Goal: Task Accomplishment & Management: Manage account settings

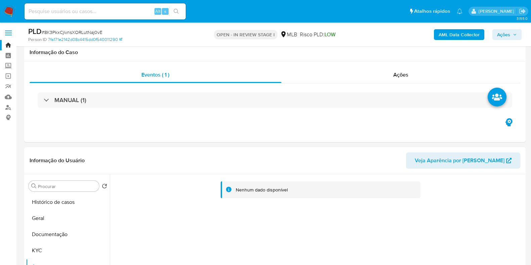
select select "10"
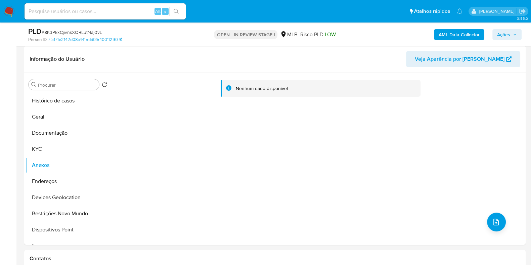
scroll to position [102, 0]
click at [68, 111] on button "Geral" at bounding box center [65, 117] width 79 height 16
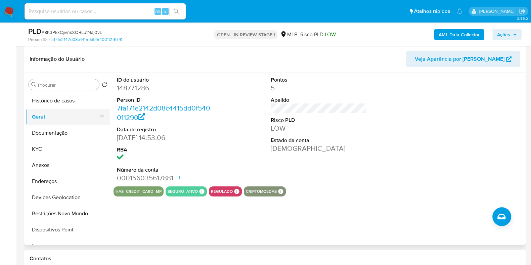
click at [68, 111] on button "Geral" at bounding box center [65, 117] width 79 height 16
click at [153, 214] on div "ID do usuário 148771286 Person ID 7fa171e2142d08c4415dd0f540011290 Data de regi…" at bounding box center [317, 159] width 414 height 172
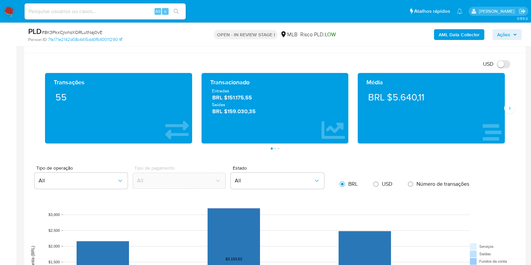
scroll to position [472, 0]
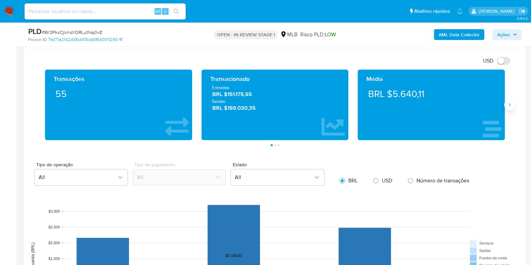
click at [509, 105] on icon "Siguiente" at bounding box center [509, 104] width 5 height 5
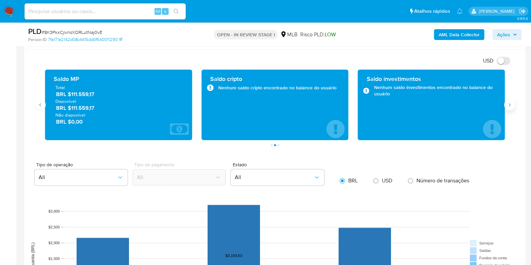
click at [509, 105] on icon "Siguiente" at bounding box center [509, 104] width 5 height 5
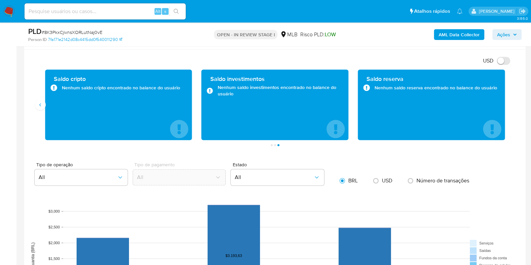
click at [0, 103] on aside "Bandeja Painel Screening Pesquisa em Listas Watchlist Ferramentas Operações em …" at bounding box center [8, 212] width 16 height 1368
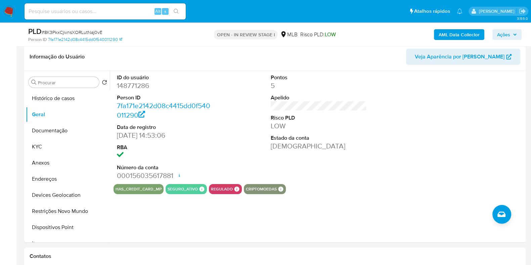
scroll to position [103, 0]
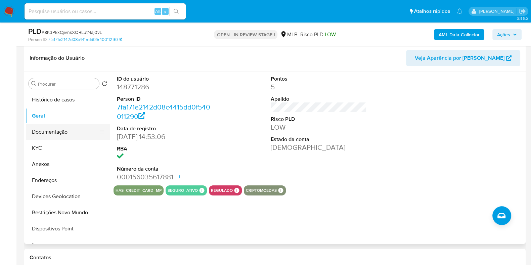
click at [56, 131] on button "Documentação" at bounding box center [65, 132] width 79 height 16
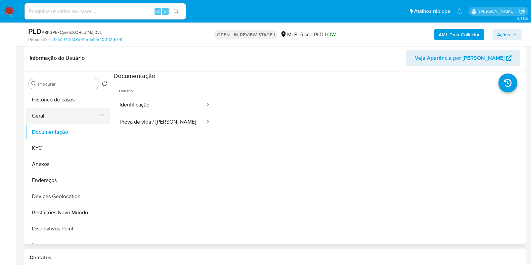
click at [54, 115] on button "Geral" at bounding box center [65, 116] width 79 height 16
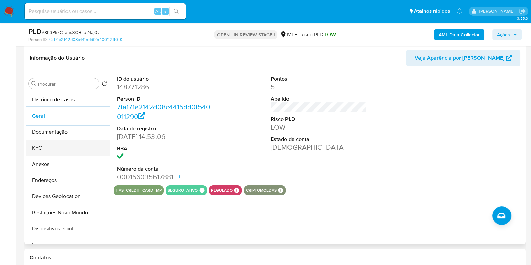
click at [48, 147] on button "KYC" at bounding box center [65, 148] width 79 height 16
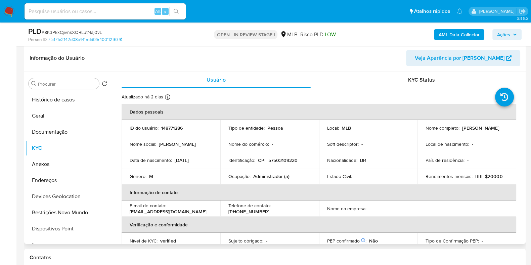
click at [307, 186] on th "Informação de contato" at bounding box center [319, 193] width 395 height 16
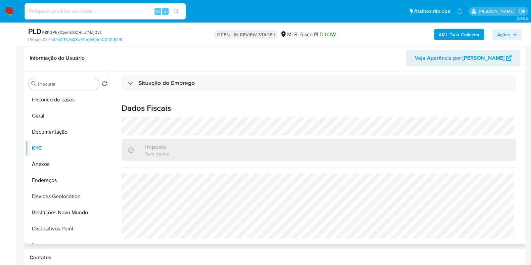
scroll to position [292, 0]
click at [51, 180] on button "Endereços" at bounding box center [65, 180] width 79 height 16
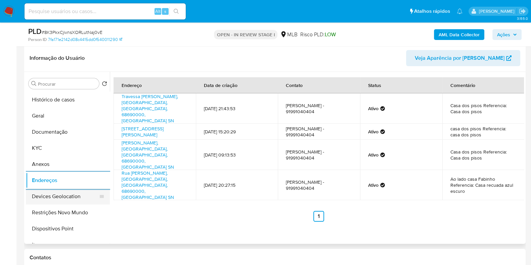
click at [74, 198] on button "Devices Geolocation" at bounding box center [65, 197] width 79 height 16
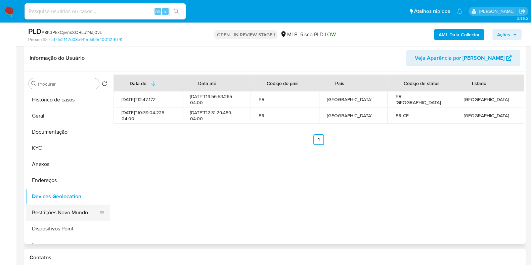
click at [71, 214] on button "Restrições Novo Mundo" at bounding box center [65, 213] width 79 height 16
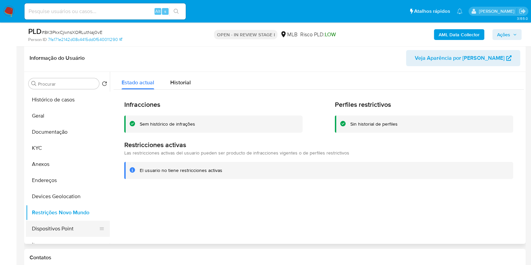
click at [80, 228] on button "Dispositivos Point" at bounding box center [65, 229] width 79 height 16
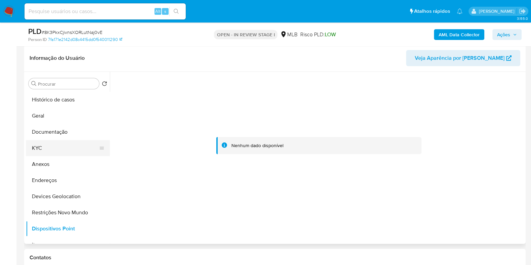
click at [47, 142] on button "KYC" at bounding box center [65, 148] width 79 height 16
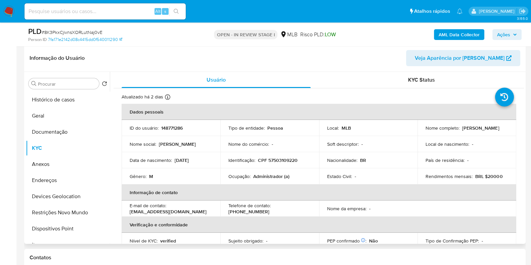
click at [283, 163] on p "CPF 57503109220" at bounding box center [278, 160] width 40 height 6
copy p "57503109220"
drag, startPoint x: 495, startPoint y: 130, endPoint x: 423, endPoint y: 132, distance: 72.3
click at [423, 132] on td "Nome completo : Luis Reginaldo Gomes de Castro" at bounding box center [467, 128] width 99 height 16
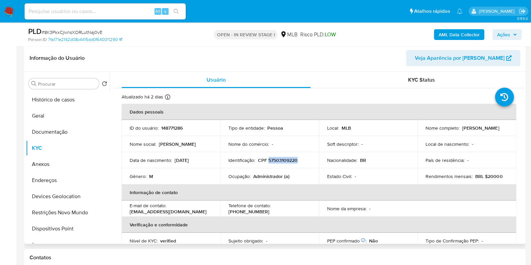
copy p "Luis Reginaldo Gomes de Castro"
click at [305, 217] on th "Verificação e conformidade" at bounding box center [319, 225] width 395 height 16
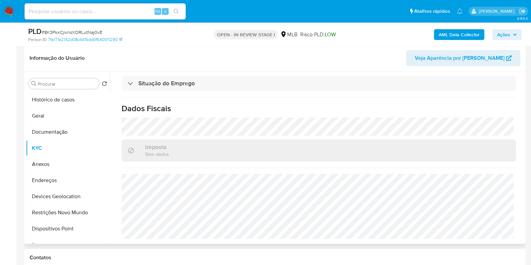
scroll to position [292, 0]
click at [327, 112] on h1 "Dados Fiscais" at bounding box center [319, 108] width 395 height 10
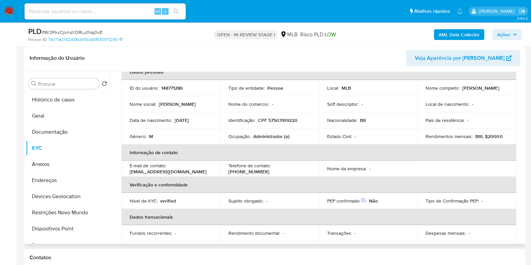
scroll to position [23, 0]
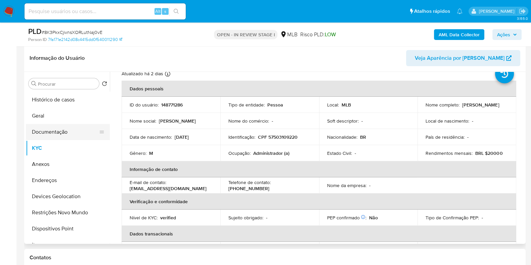
click at [57, 126] on button "Documentação" at bounding box center [65, 132] width 79 height 16
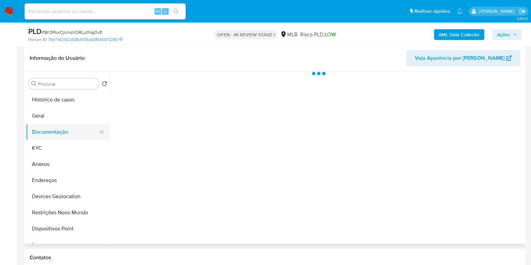
scroll to position [0, 0]
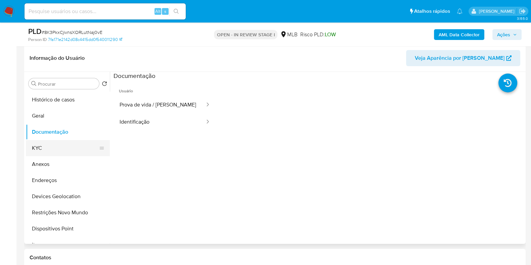
click at [63, 145] on button "KYC" at bounding box center [65, 148] width 79 height 16
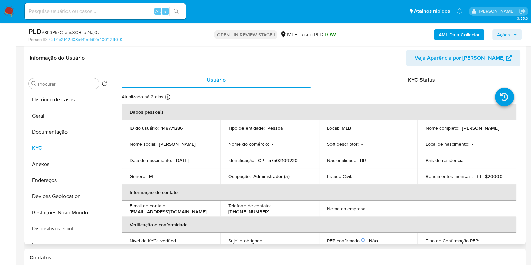
click at [276, 181] on td "Ocupação : Administrador (a)" at bounding box center [269, 176] width 99 height 16
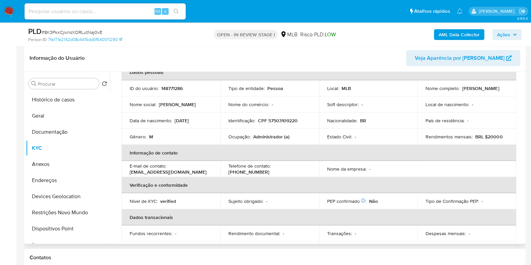
scroll to position [23, 0]
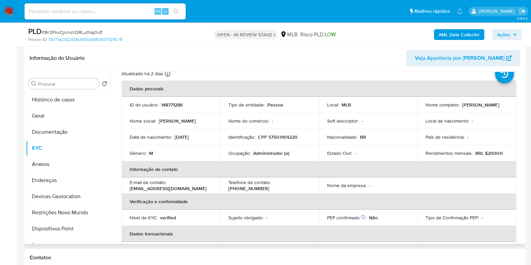
drag, startPoint x: 498, startPoint y: 106, endPoint x: 422, endPoint y: 107, distance: 76.0
click at [422, 107] on td "Nome completo : Luis Reginaldo Gomes de Castro" at bounding box center [467, 105] width 99 height 16
copy p "Luis Reginaldo Gomes de Castro"
click at [61, 93] on button "Histórico de casos" at bounding box center [65, 100] width 79 height 16
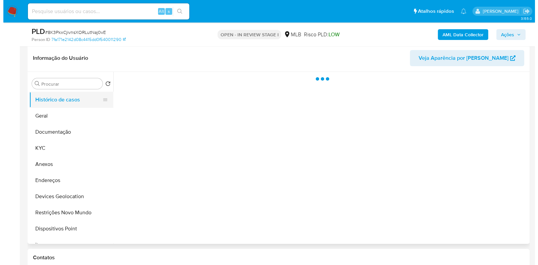
scroll to position [0, 0]
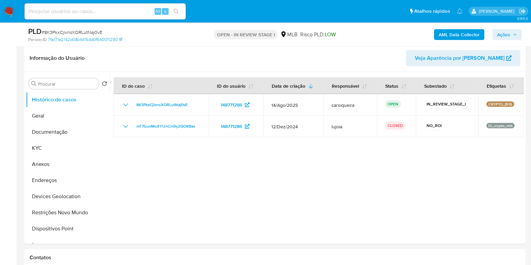
click at [509, 35] on span "Ações" at bounding box center [503, 34] width 13 height 11
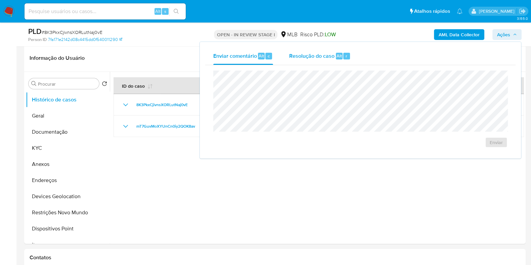
click at [334, 49] on div "Resolução do caso Alt r" at bounding box center [320, 55] width 62 height 17
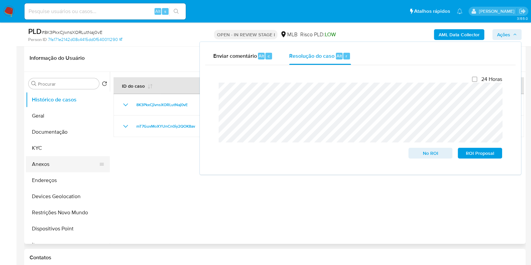
click at [69, 160] on button "Anexos" at bounding box center [65, 164] width 79 height 16
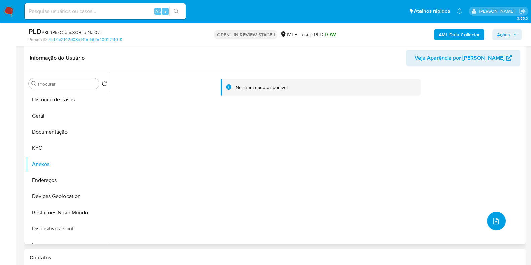
click at [493, 216] on button "upload-file" at bounding box center [496, 221] width 19 height 19
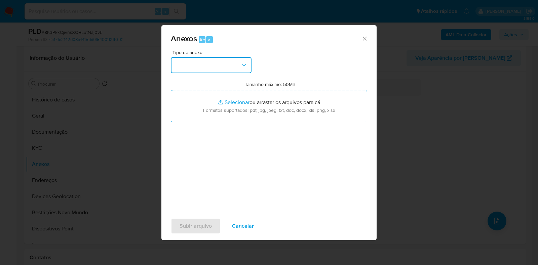
click at [206, 69] on button "button" at bounding box center [211, 65] width 81 height 16
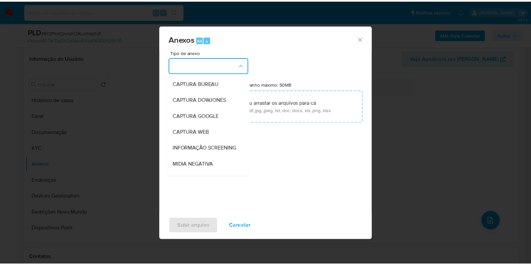
scroll to position [104, 0]
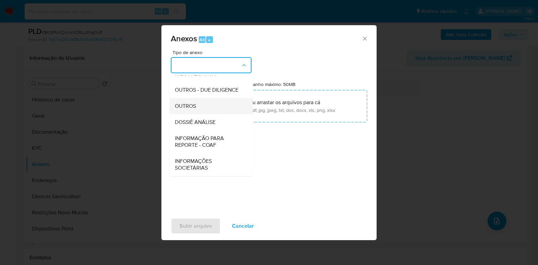
click at [202, 106] on div "OUTROS" at bounding box center [209, 106] width 69 height 16
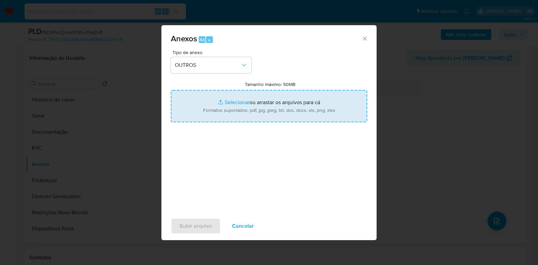
click at [232, 99] on input "Tamanho máximo: 50MB Selecionar arquivos" at bounding box center [269, 106] width 196 height 32
type input "C:\fakepath\CPF 57503109220 - LUIS REGINALDO GOMES DE CASTRO - Documentos Googl…"
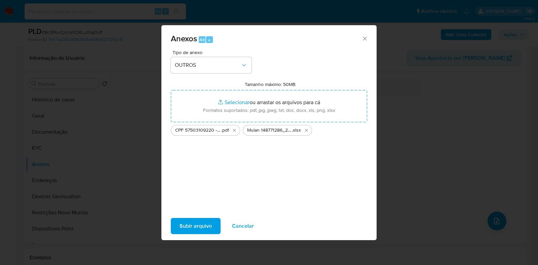
click at [193, 223] on span "Subir arquivo" at bounding box center [195, 226] width 32 height 15
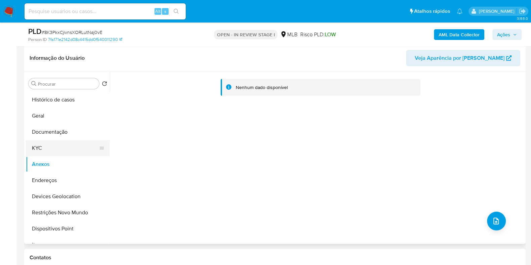
click at [64, 150] on button "KYC" at bounding box center [65, 148] width 79 height 16
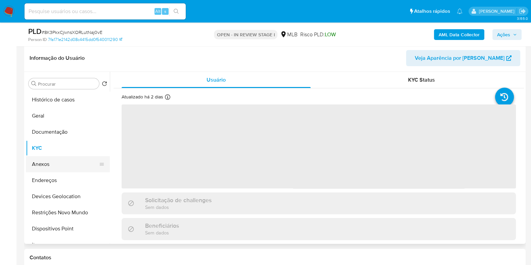
click at [67, 158] on button "Anexos" at bounding box center [65, 164] width 79 height 16
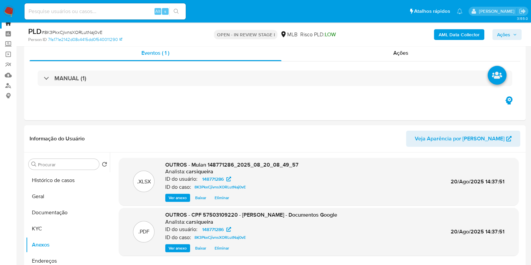
scroll to position [0, 0]
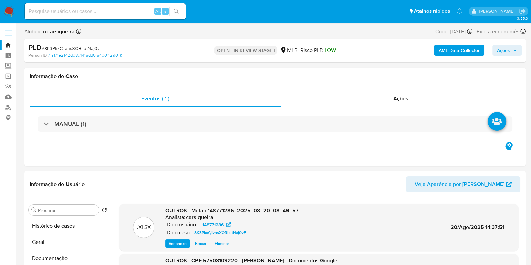
click at [473, 51] on b "AML Data Collector" at bounding box center [459, 50] width 41 height 11
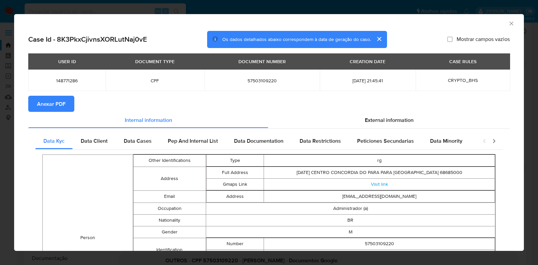
click at [60, 99] on span "Anexar PDF" at bounding box center [51, 103] width 29 height 15
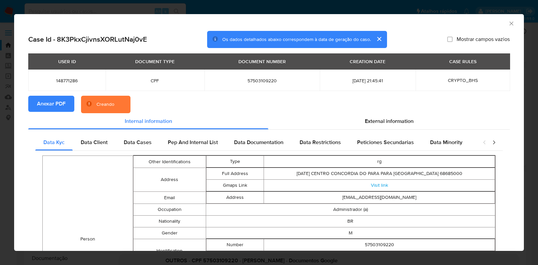
click at [1, 113] on div "AML Data Collector Case Id - 8K3PkxCjivnsXORLutNaj0vE Os dados detalhados abaix…" at bounding box center [269, 132] width 538 height 265
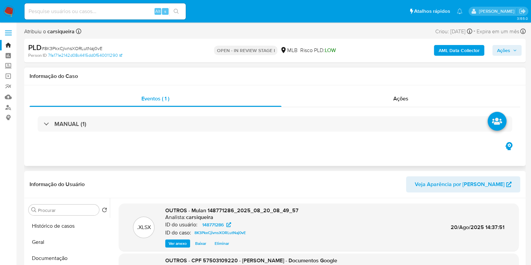
click at [139, 165] on div "Eventos ( 1 ) Ações MANUAL (1)" at bounding box center [275, 125] width 502 height 81
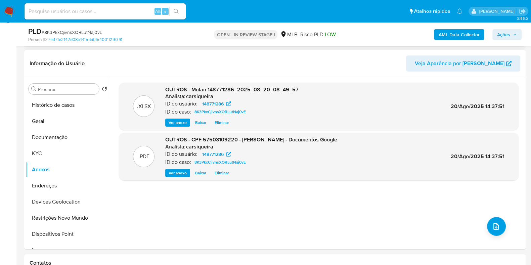
scroll to position [118, 0]
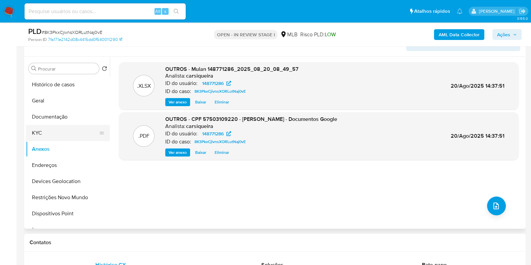
click at [46, 127] on button "KYC" at bounding box center [65, 133] width 79 height 16
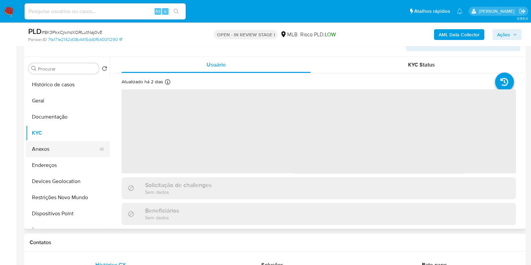
click at [65, 145] on button "Anexos" at bounding box center [65, 149] width 79 height 16
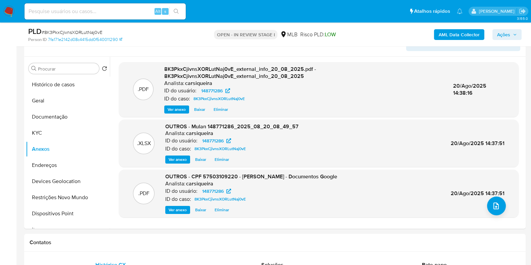
click at [513, 36] on span "Ações" at bounding box center [507, 34] width 20 height 9
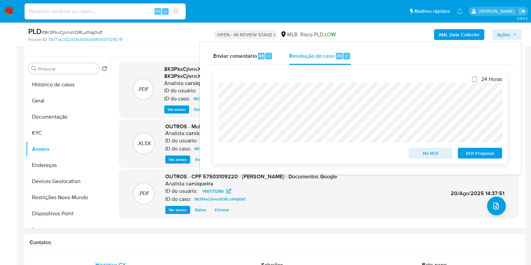
click at [442, 157] on span "No ROI" at bounding box center [430, 153] width 35 height 9
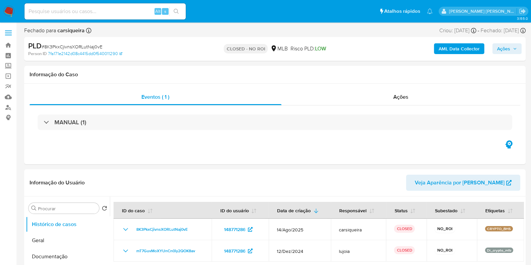
select select "10"
click at [12, 13] on img at bounding box center [8, 11] width 11 height 11
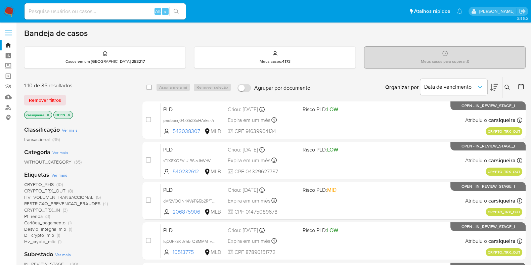
click at [68, 114] on icon "close-filter" at bounding box center [69, 115] width 4 height 4
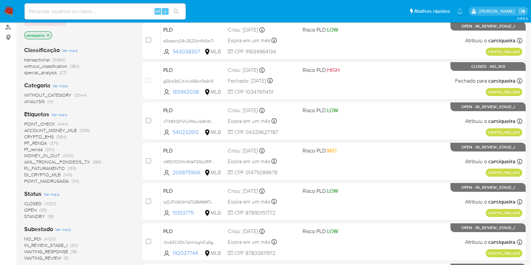
scroll to position [84, 0]
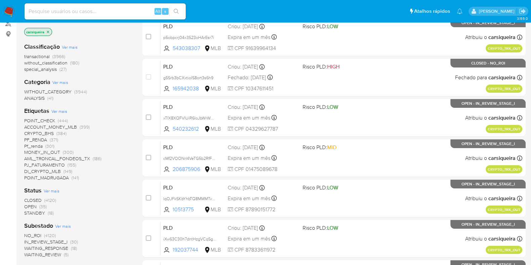
click at [52, 234] on span "(4120)" at bounding box center [50, 235] width 12 height 7
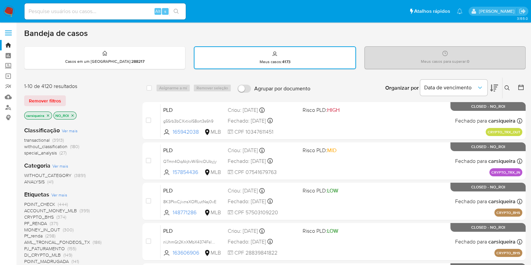
click at [522, 88] on icon at bounding box center [521, 87] width 7 height 7
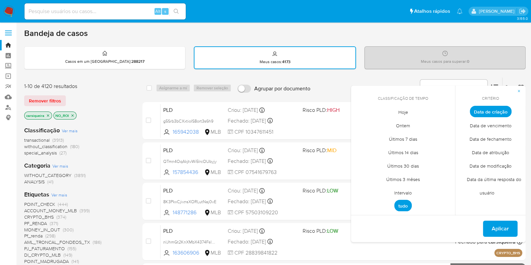
click at [403, 112] on span "Hoje" at bounding box center [404, 112] width 24 height 14
click at [504, 137] on span "Data de fechamento" at bounding box center [491, 139] width 56 height 14
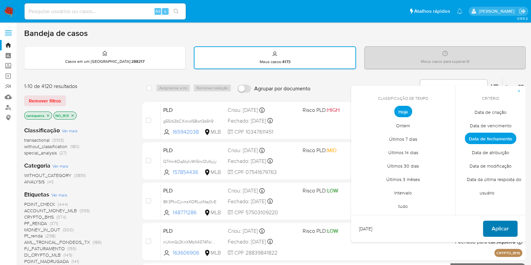
click at [513, 229] on button "Aplicar" at bounding box center [500, 229] width 35 height 16
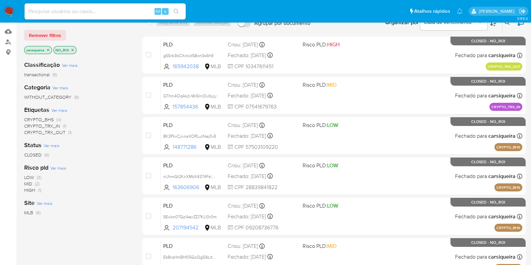
scroll to position [85, 0]
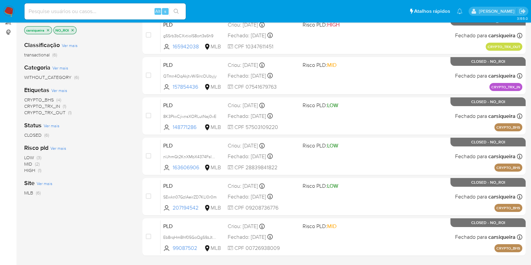
click at [8, 6] on img at bounding box center [8, 11] width 11 height 11
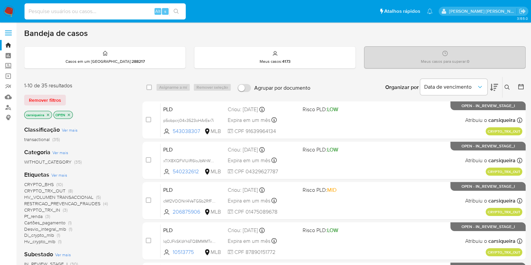
click at [89, 9] on input at bounding box center [105, 11] width 161 height 9
paste input "nXNzsd5WQOwGbu6PuAOkjHpi"
type input "nXNzsd5WQOwGbu6PuAOkjHpi"
click at [178, 9] on icon "search-icon" at bounding box center [176, 11] width 5 height 5
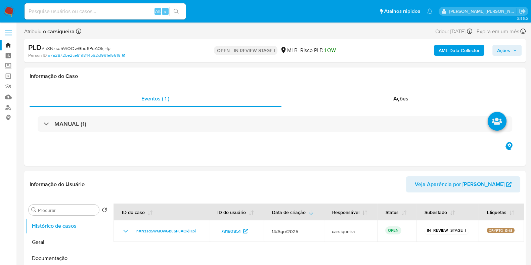
select select "10"
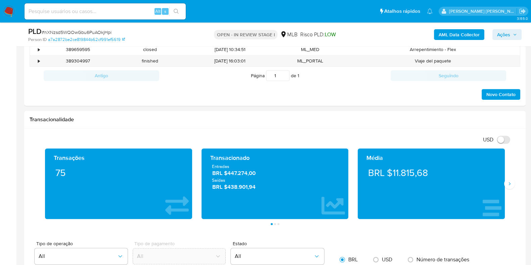
scroll to position [372, 0]
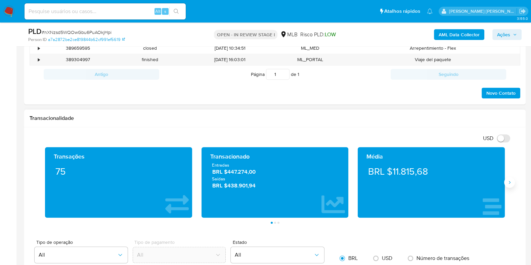
click at [510, 181] on icon "Siguiente" at bounding box center [510, 182] width 2 height 3
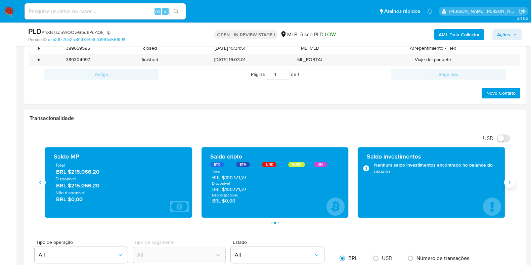
click at [510, 181] on icon "Siguiente" at bounding box center [510, 182] width 2 height 3
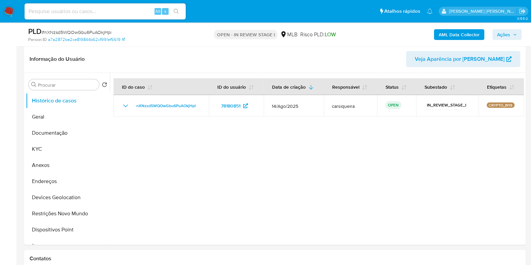
scroll to position [103, 0]
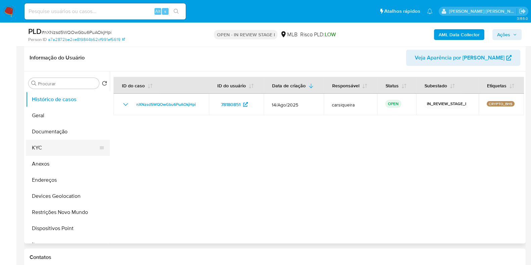
click at [65, 140] on button "KYC" at bounding box center [65, 148] width 79 height 16
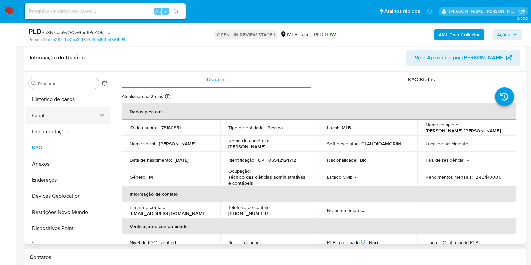
click at [71, 113] on button "Geral" at bounding box center [65, 116] width 79 height 16
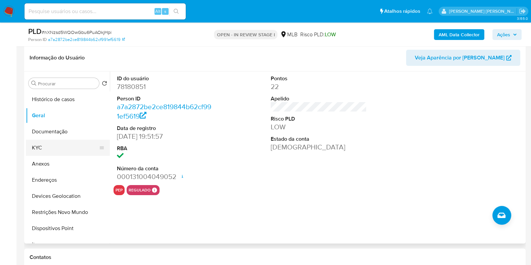
click at [53, 150] on button "KYC" at bounding box center [65, 148] width 79 height 16
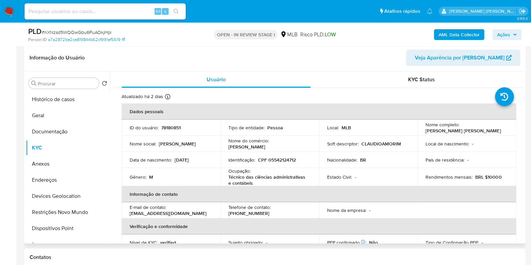
click at [203, 208] on div "E-mail de contato : claudioamorim99@hotmail.com" at bounding box center [171, 210] width 83 height 12
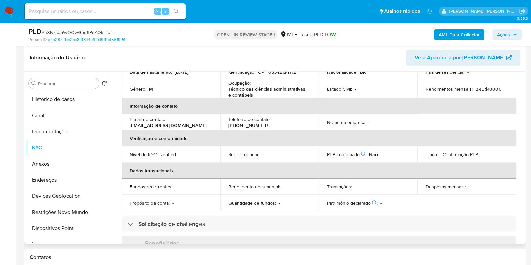
scroll to position [67, 0]
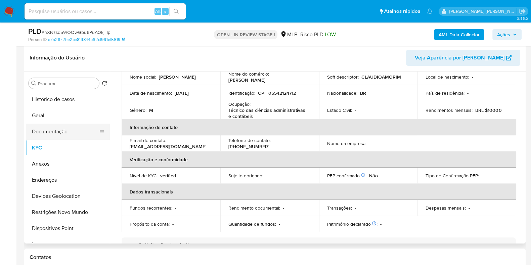
click at [52, 136] on button "Documentação" at bounding box center [65, 132] width 79 height 16
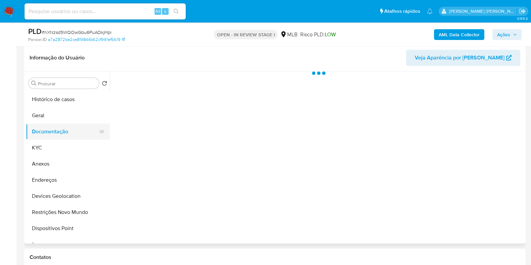
scroll to position [0, 0]
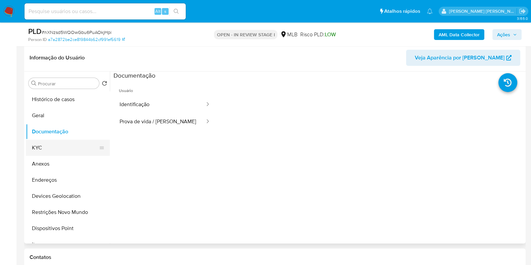
click at [54, 145] on button "KYC" at bounding box center [65, 148] width 79 height 16
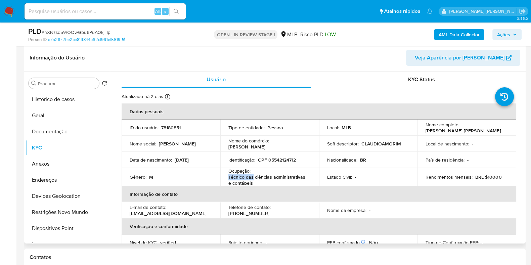
drag, startPoint x: 227, startPoint y: 176, endPoint x: 252, endPoint y: 177, distance: 24.9
click at [252, 177] on td "Ocupação : Técnico das ciências administrativas e contábeis" at bounding box center [269, 177] width 99 height 18
drag, startPoint x: 257, startPoint y: 180, endPoint x: 227, endPoint y: 176, distance: 30.2
click at [227, 176] on td "Ocupação : Técnico das ciências administrativas e contábeis" at bounding box center [269, 177] width 99 height 18
copy p "Técnico das ciências administrativas e contábeis"
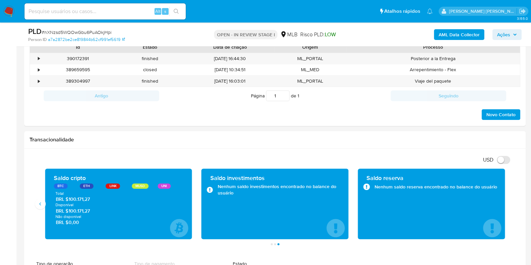
scroll to position [355, 0]
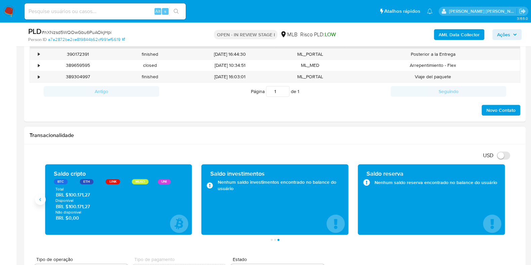
click at [40, 199] on icon "Anterior" at bounding box center [40, 199] width 5 height 5
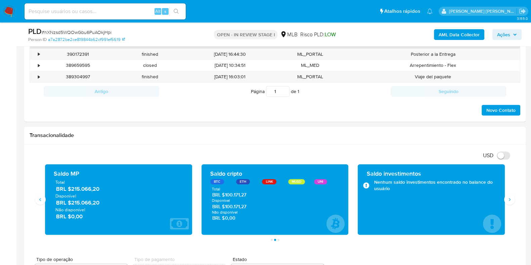
drag, startPoint x: 251, startPoint y: 207, endPoint x: 224, endPoint y: 208, distance: 27.6
click at [224, 208] on span "BRL $100.171,27" at bounding box center [275, 206] width 126 height 6
drag, startPoint x: 522, startPoint y: 98, endPoint x: 524, endPoint y: 50, distance: 48.4
click at [524, 50] on div "Histórico CX Soluções Bate-papo Id Estado Data de criação Origem Processo • 390…" at bounding box center [275, 68] width 502 height 107
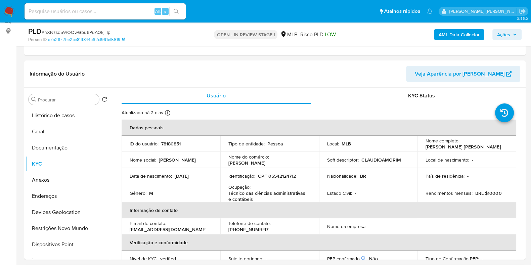
scroll to position [85, 0]
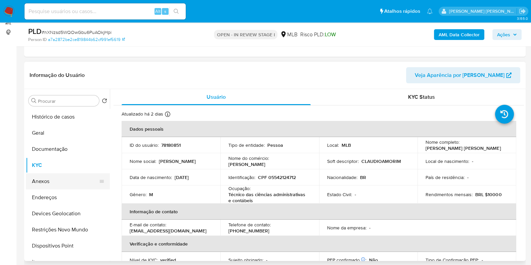
click at [58, 177] on button "Anexos" at bounding box center [65, 181] width 79 height 16
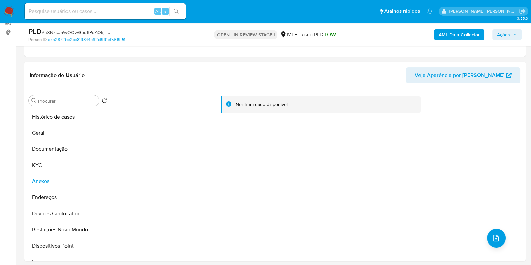
click at [459, 35] on b "AML Data Collector" at bounding box center [459, 34] width 41 height 11
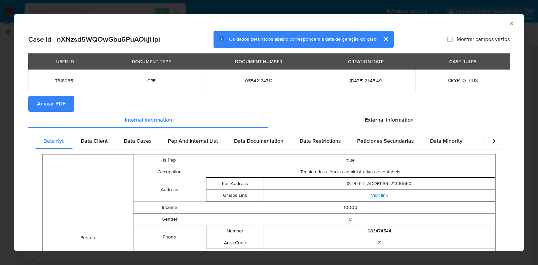
click at [55, 100] on span "Anexar PDF" at bounding box center [51, 103] width 29 height 15
click at [0, 177] on div "AML Data Collector Case Id - nXNzsd5WQOwGbu6PuAOkjHpi Os dados detalhados abaix…" at bounding box center [269, 132] width 538 height 265
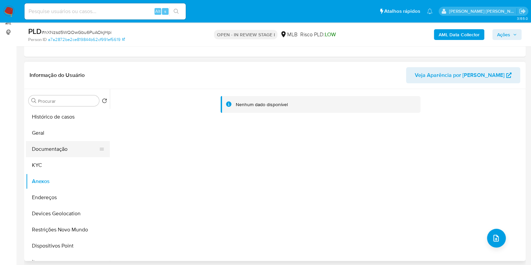
click at [62, 148] on button "Documentação" at bounding box center [65, 149] width 79 height 16
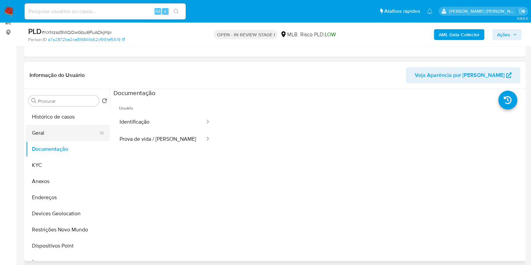
click at [73, 130] on button "Geral" at bounding box center [65, 133] width 79 height 16
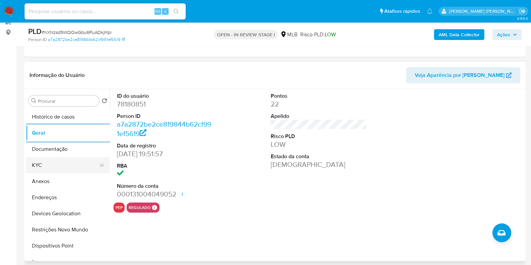
click at [67, 165] on button "KYC" at bounding box center [65, 165] width 79 height 16
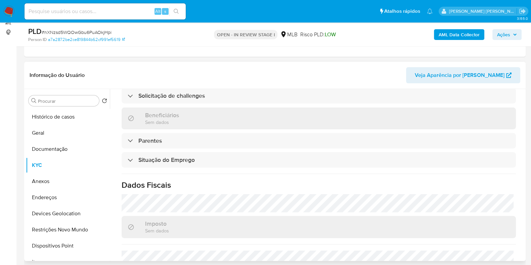
scroll to position [294, 0]
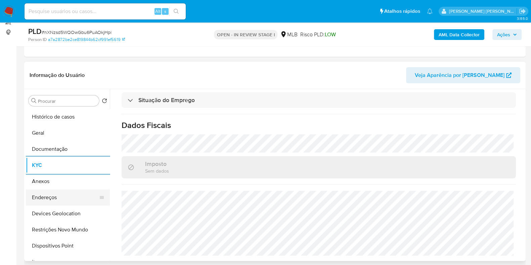
click at [65, 193] on button "Endereços" at bounding box center [65, 198] width 79 height 16
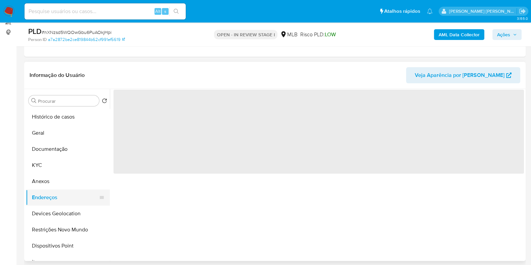
scroll to position [0, 0]
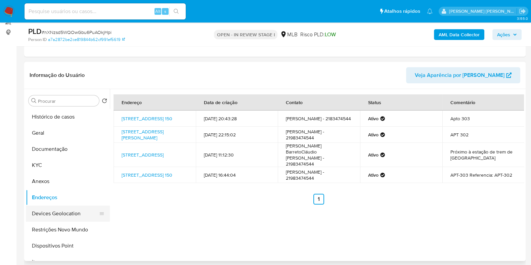
click at [81, 212] on button "Devices Geolocation" at bounding box center [65, 214] width 79 height 16
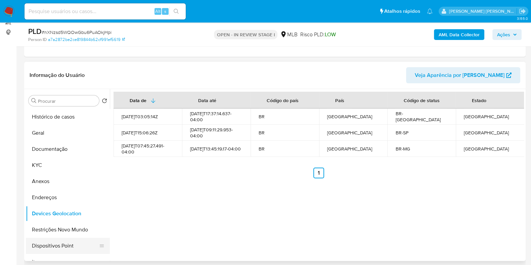
click at [81, 238] on button "Dispositivos Point" at bounding box center [65, 246] width 79 height 16
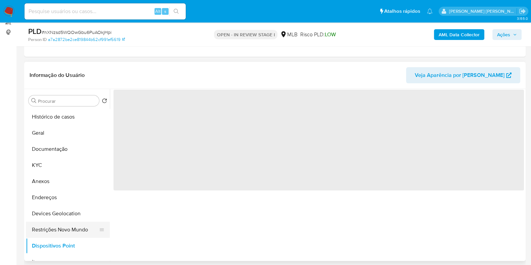
click at [75, 236] on button "Restrições Novo Mundo" at bounding box center [65, 230] width 79 height 16
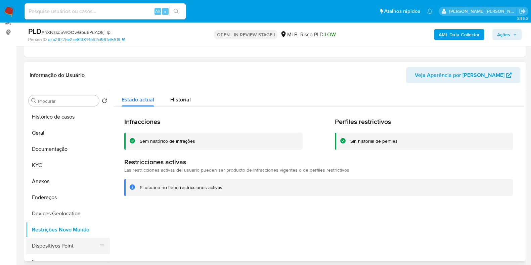
click at [74, 247] on button "Dispositivos Point" at bounding box center [65, 246] width 79 height 16
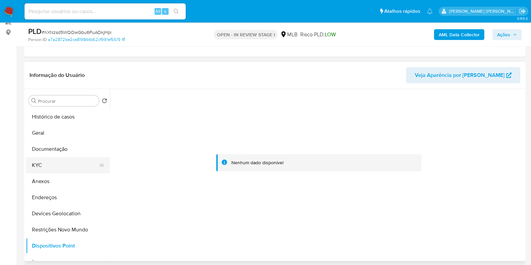
click at [45, 163] on button "KYC" at bounding box center [65, 165] width 79 height 16
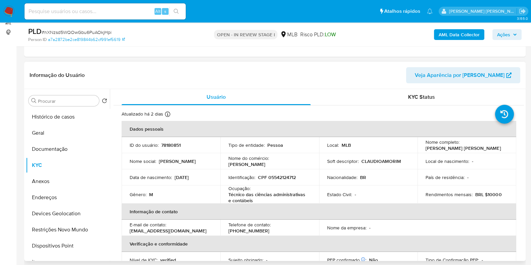
click at [280, 207] on th "Informação de contato" at bounding box center [319, 212] width 395 height 16
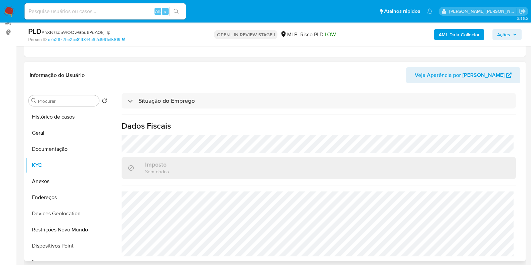
scroll to position [294, 0]
click at [314, 156] on div "Imposto Sem dados" at bounding box center [319, 167] width 395 height 22
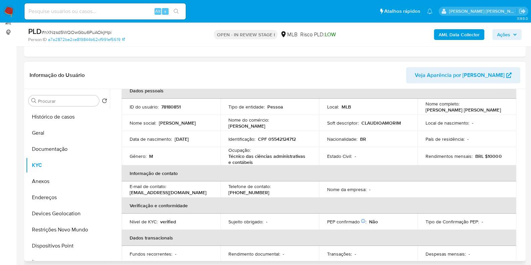
scroll to position [25, 0]
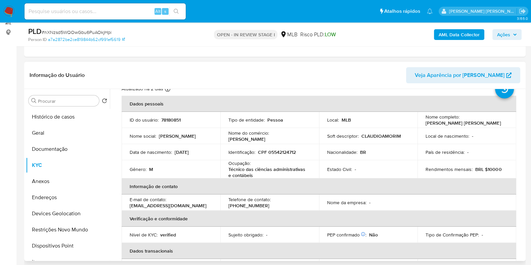
click at [283, 147] on td "Identificação : CPF 05542124712" at bounding box center [269, 152] width 99 height 16
click at [287, 153] on p "CPF 05542124712" at bounding box center [277, 152] width 38 height 6
copy p "05542124712"
click at [287, 153] on p "CPF 05542124712" at bounding box center [277, 152] width 38 height 6
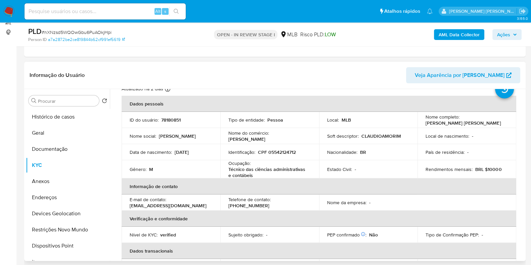
click at [204, 152] on div "Data de nascimento : 24/03/1981" at bounding box center [171, 152] width 83 height 6
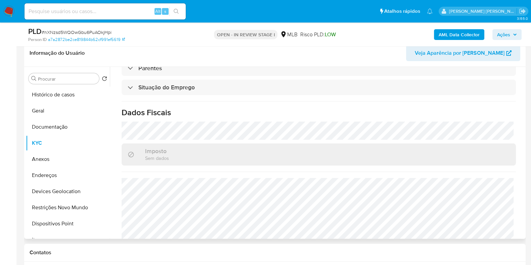
scroll to position [119, 0]
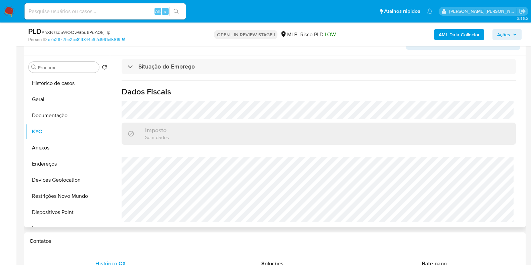
click at [334, 99] on div "Atualizado há 2 dias Criado: 14/03/2020 06:39:39 Atualizado: 19/08/2025 02:11:2…" at bounding box center [319, 3] width 411 height 450
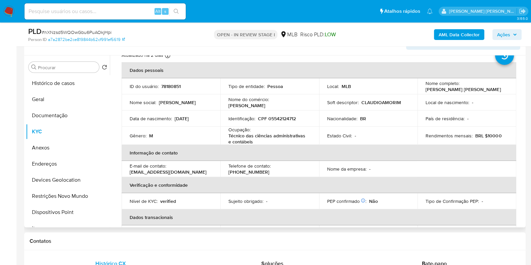
scroll to position [8, 0]
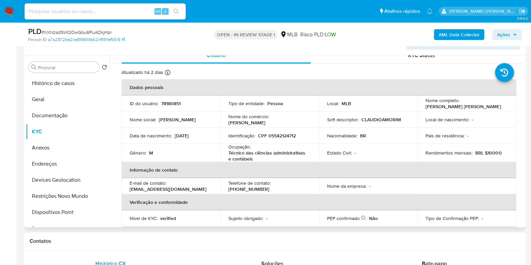
drag, startPoint x: 496, startPoint y: 108, endPoint x: 421, endPoint y: 108, distance: 75.6
click at [421, 108] on td "Nome completo : Claudio Avelino Amorim Barreto" at bounding box center [467, 103] width 99 height 16
copy p "Claudio Avelino Amorim Barreto"
click at [507, 31] on span "Ações" at bounding box center [503, 34] width 13 height 11
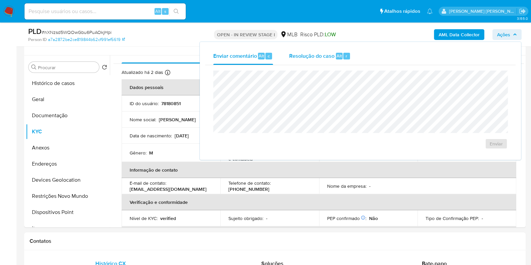
click at [323, 55] on span "Resolução do caso" at bounding box center [311, 56] width 45 height 8
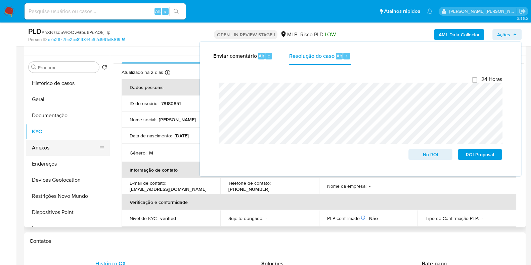
click at [58, 143] on button "Anexos" at bounding box center [65, 148] width 79 height 16
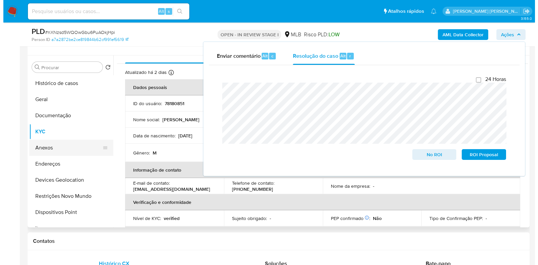
scroll to position [0, 0]
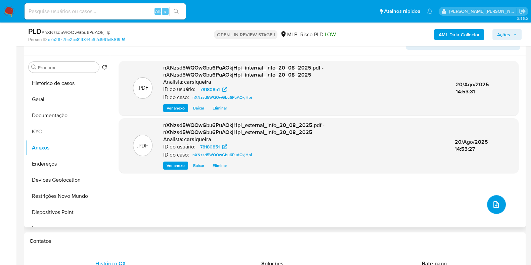
click at [493, 201] on icon "upload-file" at bounding box center [496, 205] width 8 height 8
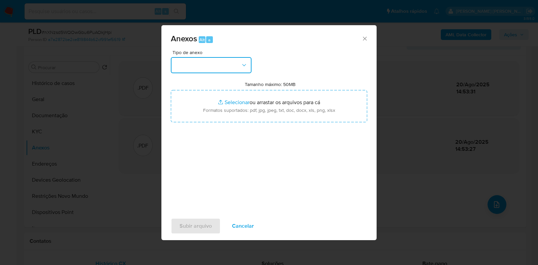
click at [193, 63] on button "button" at bounding box center [211, 65] width 81 height 16
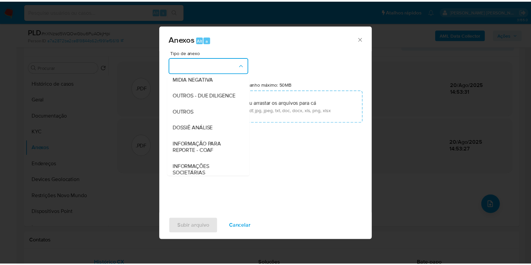
scroll to position [88, 0]
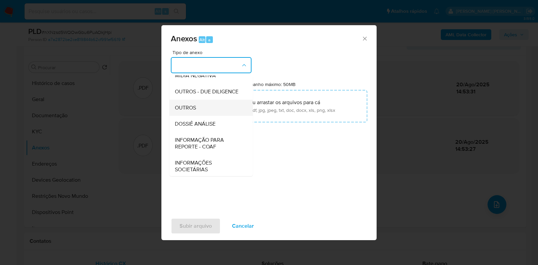
click at [218, 116] on div "OUTROS" at bounding box center [209, 108] width 69 height 16
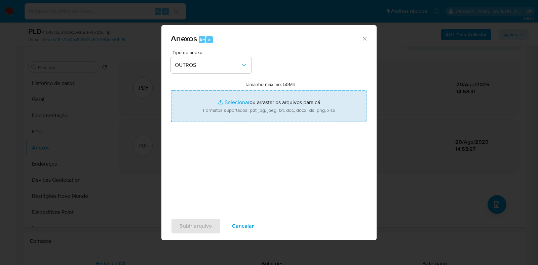
click at [233, 105] on input "Tamanho máximo: 50MB Selecionar arquivos" at bounding box center [269, 106] width 196 height 32
type input "C:\fakepath\CPF 05542124712 - CLAUDIO AVELINO AMORIM BARRETO - Documentos Googl…"
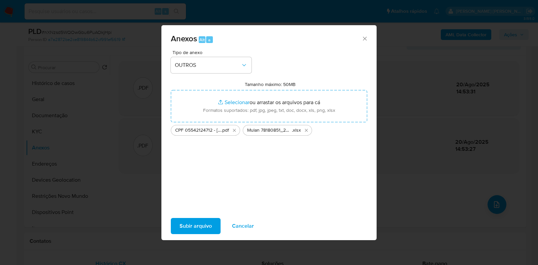
click at [202, 228] on span "Subir arquivo" at bounding box center [195, 226] width 32 height 15
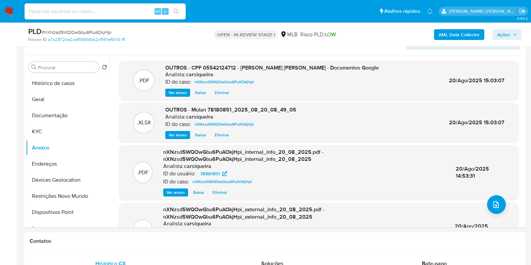
click at [509, 31] on span "Ações" at bounding box center [503, 34] width 13 height 11
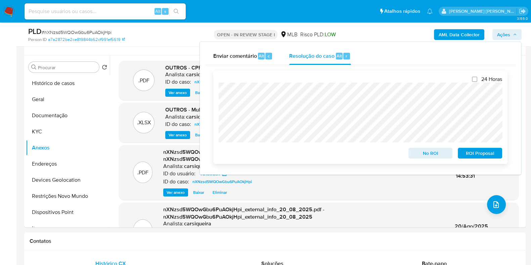
click at [440, 152] on span "No ROI" at bounding box center [430, 153] width 35 height 9
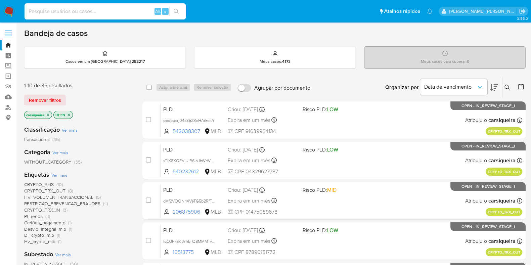
click at [118, 11] on input at bounding box center [105, 11] width 161 height 9
paste input "245243106"
type input "245243106"
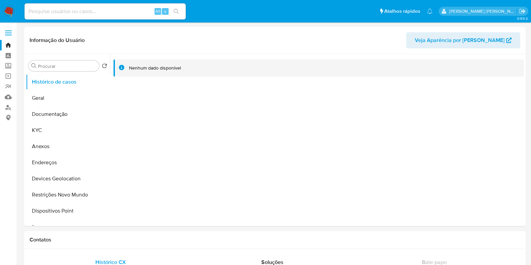
select select "10"
click at [68, 131] on button "KYC" at bounding box center [65, 130] width 79 height 16
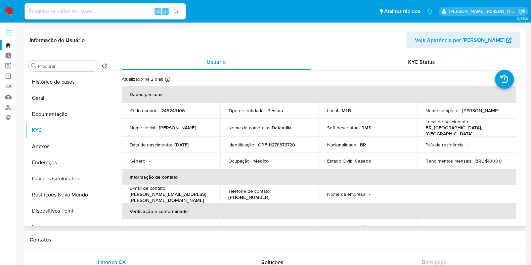
click at [202, 166] on td "Gênero : -" at bounding box center [171, 161] width 99 height 16
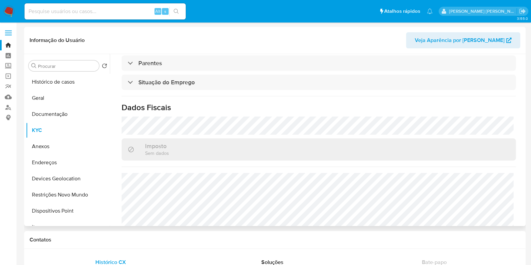
scroll to position [298, 0]
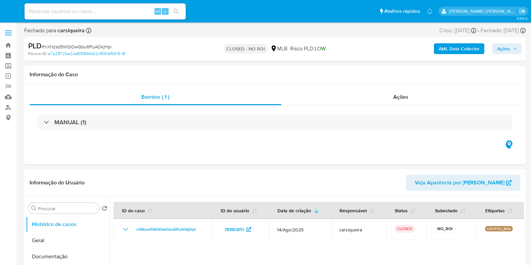
select select "10"
click at [13, 12] on img at bounding box center [8, 11] width 11 height 11
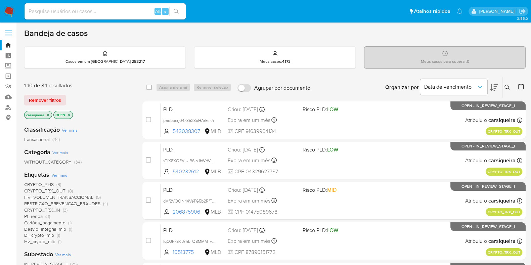
click at [114, 242] on div "CRYPTO_BHS (9) CRYPTO_TRX_OUT (8) HV_VOLUMEN TRANSACCIONAL (5) RESTRICAO_PREVEN…" at bounding box center [78, 213] width 108 height 64
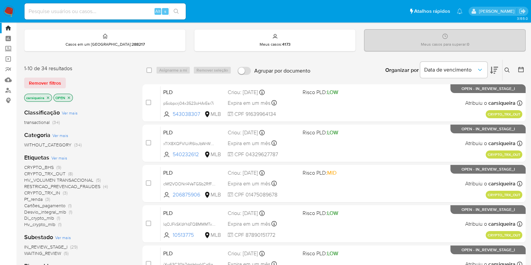
scroll to position [33, 0]
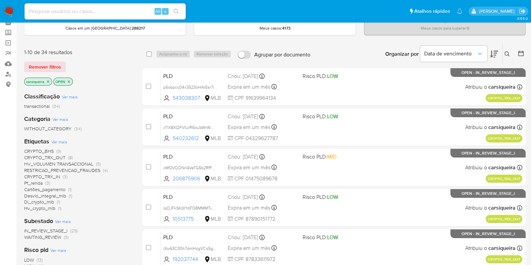
click at [522, 51] on icon at bounding box center [521, 53] width 5 height 5
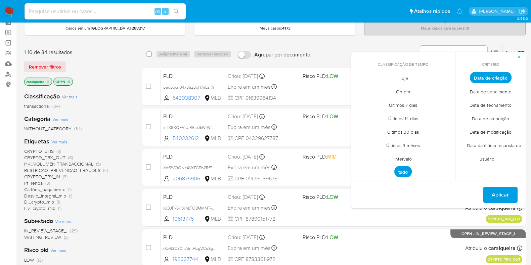
click at [494, 100] on span "Data de fechamento" at bounding box center [491, 105] width 56 height 14
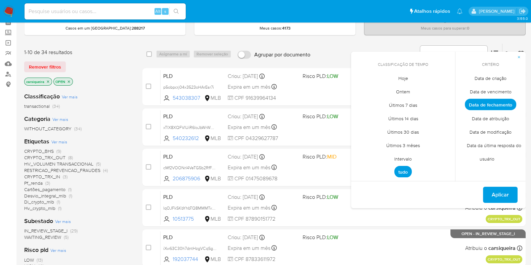
click at [411, 77] on span "Hoje" at bounding box center [404, 78] width 24 height 14
click at [508, 197] on span "Aplicar" at bounding box center [500, 195] width 17 height 15
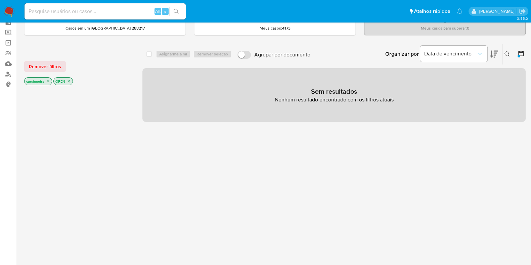
click at [69, 83] on p "OPEN" at bounding box center [63, 81] width 19 height 7
click at [69, 81] on icon "close-filter" at bounding box center [69, 81] width 4 height 4
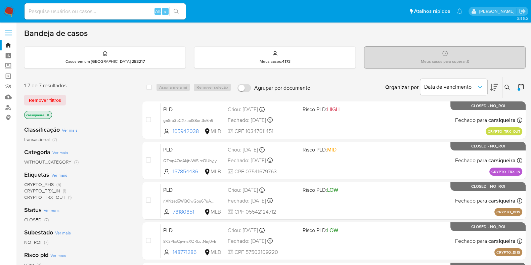
click at [9, 12] on img at bounding box center [8, 11] width 11 height 11
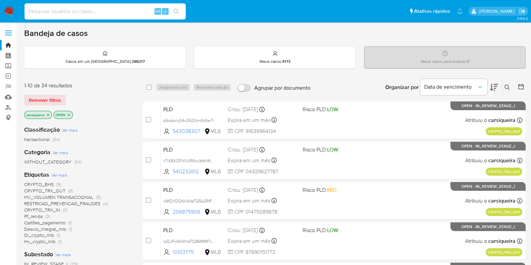
click at [112, 12] on input at bounding box center [105, 11] width 161 height 9
paste input "Vu62OoI2BYw14aBOF7li0sat"
type input "Vu62OoI2BYw14aBOF7li0sat"
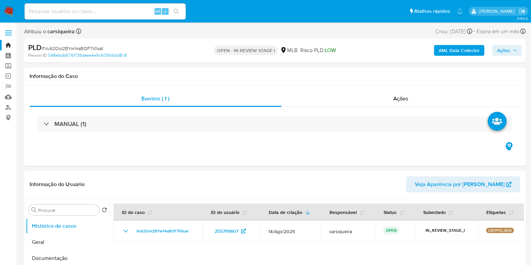
select select "10"
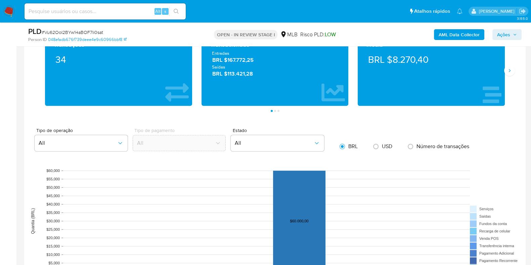
scroll to position [510, 0]
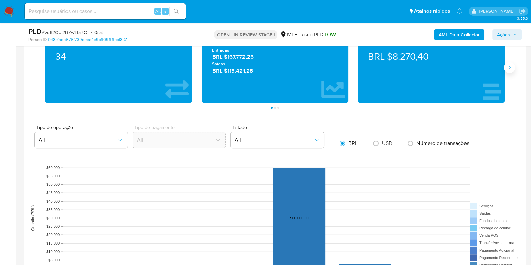
click at [508, 66] on icon "Siguiente" at bounding box center [509, 67] width 5 height 5
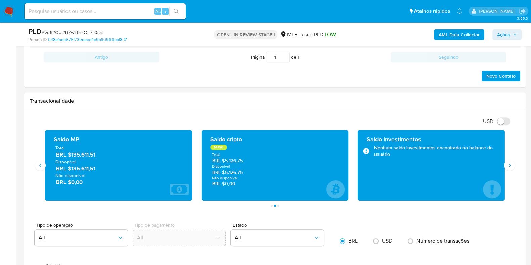
scroll to position [416, 0]
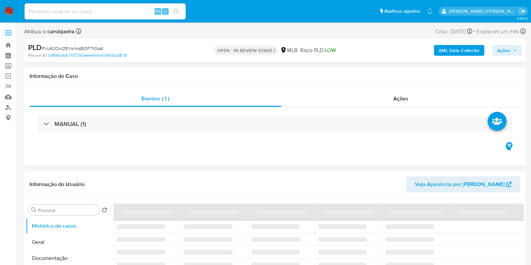
select select "10"
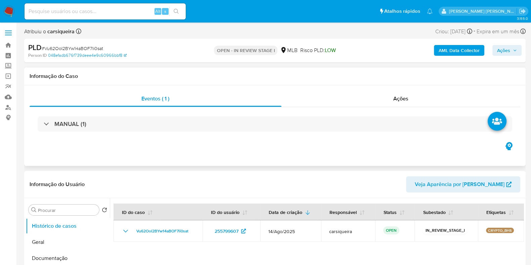
click at [115, 162] on div "Eventos ( 1 ) Ações MANUAL (1)" at bounding box center [275, 125] width 502 height 81
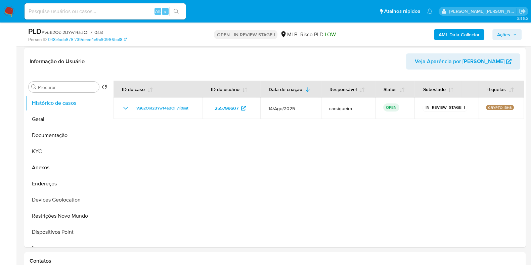
scroll to position [101, 0]
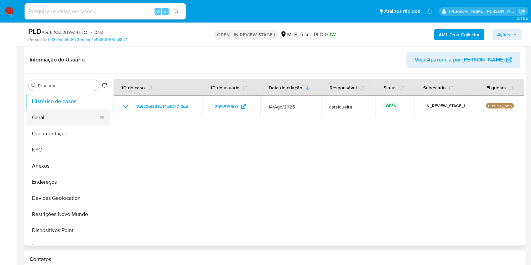
click at [52, 116] on button "Geral" at bounding box center [65, 118] width 79 height 16
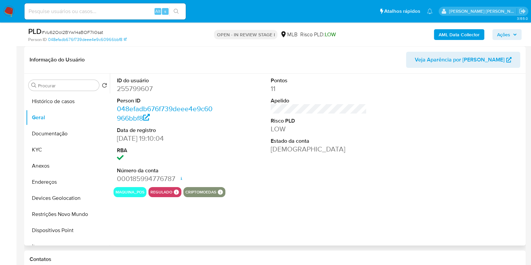
click at [134, 88] on dd "255799607" at bounding box center [165, 88] width 96 height 9
copy dd "255799607"
click at [196, 131] on dt "Data de registro" at bounding box center [165, 130] width 96 height 7
click at [60, 150] on button "KYC" at bounding box center [65, 150] width 79 height 16
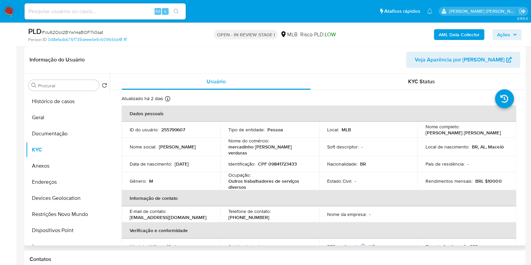
click at [410, 191] on th "Informação de contato" at bounding box center [319, 198] width 395 height 16
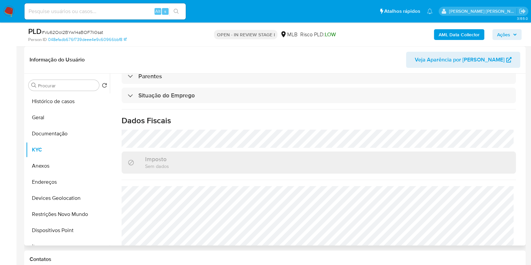
scroll to position [285, 0]
click at [38, 183] on button "Endereços" at bounding box center [65, 182] width 79 height 16
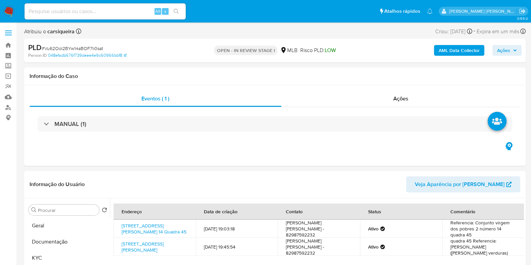
scroll to position [33, 0]
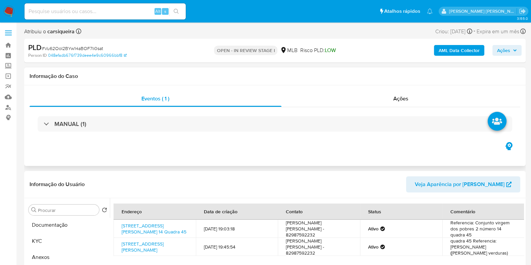
click at [315, 154] on div "Eventos ( 1 ) Ações MANUAL (1)" at bounding box center [275, 125] width 502 height 81
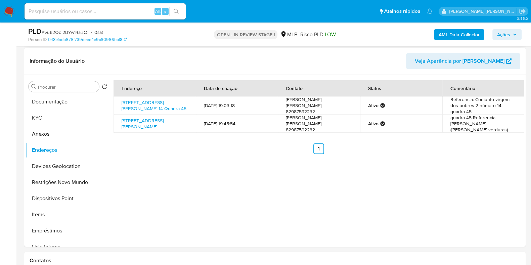
scroll to position [101, 0]
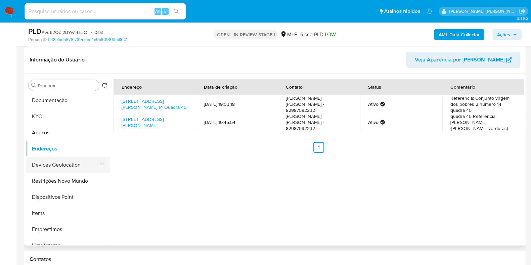
click at [54, 167] on button "Devices Geolocation" at bounding box center [65, 165] width 79 height 16
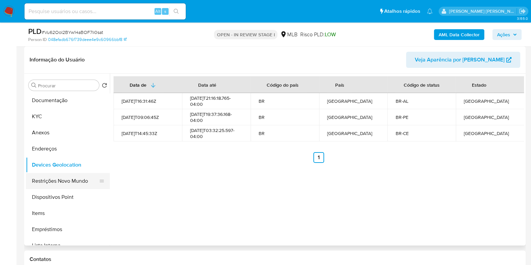
click at [57, 175] on button "Restrições Novo Mundo" at bounding box center [65, 181] width 79 height 16
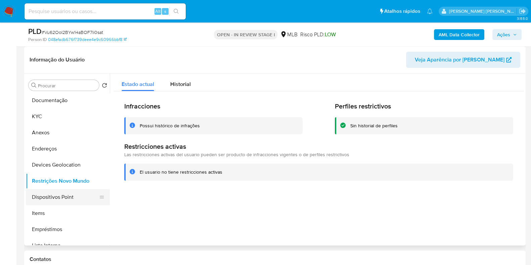
click at [54, 201] on button "Dispositivos Point" at bounding box center [65, 197] width 79 height 16
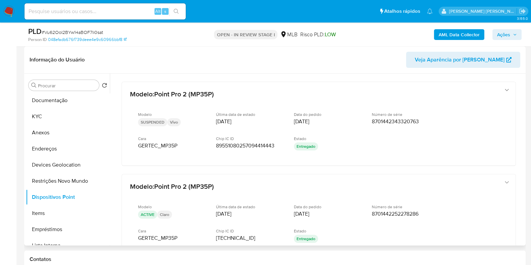
scroll to position [144, 0]
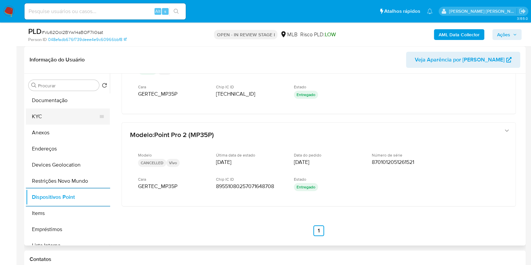
click at [51, 112] on button "KYC" at bounding box center [65, 117] width 79 height 16
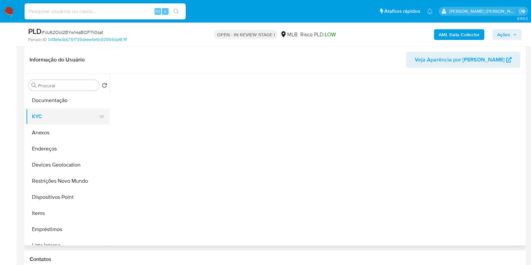
scroll to position [0, 0]
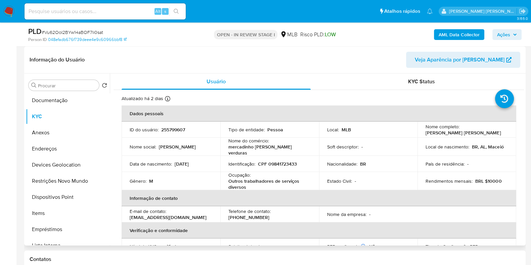
click at [203, 181] on div "Gênero : M" at bounding box center [171, 181] width 83 height 6
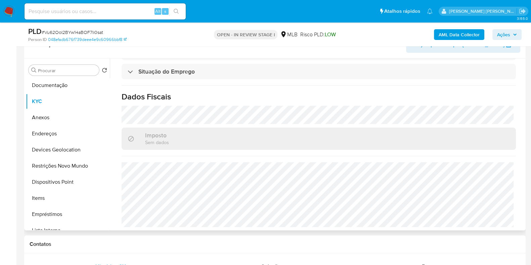
scroll to position [118, 0]
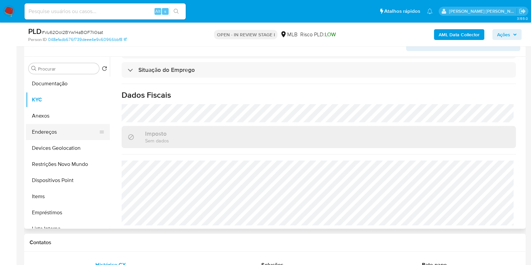
click at [71, 127] on button "Endereços" at bounding box center [65, 132] width 79 height 16
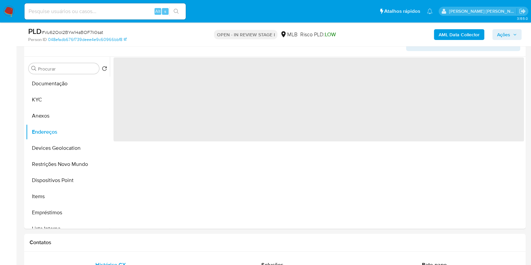
scroll to position [0, 0]
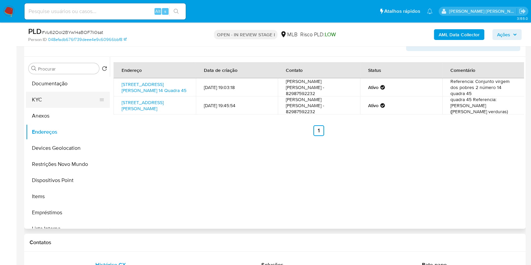
click at [55, 99] on button "KYC" at bounding box center [65, 100] width 79 height 16
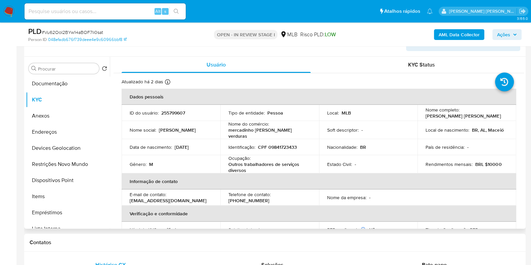
click at [273, 144] on p "CPF 09841723433" at bounding box center [277, 147] width 39 height 6
copy p "09841723433"
click at [324, 165] on td "Estado Civil : -" at bounding box center [368, 164] width 99 height 18
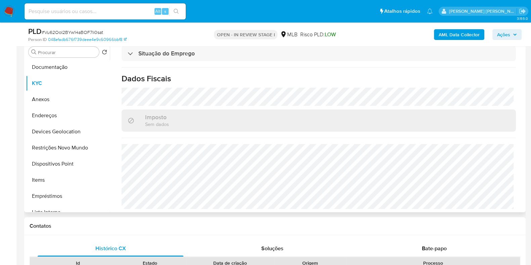
scroll to position [294, 0]
click at [59, 98] on button "Anexos" at bounding box center [65, 99] width 79 height 16
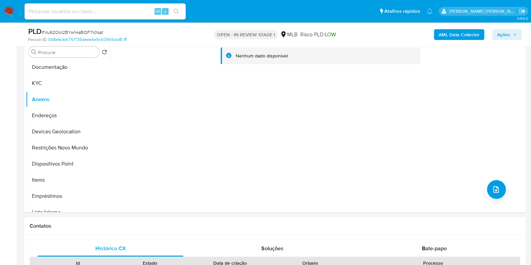
click at [473, 34] on b "AML Data Collector" at bounding box center [459, 34] width 41 height 11
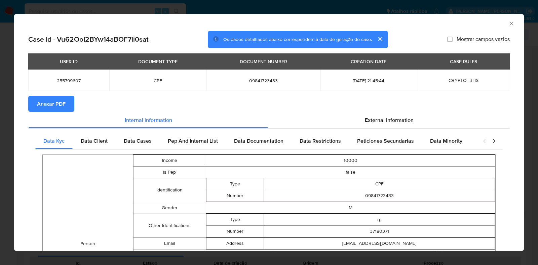
click at [60, 110] on span "Anexar PDF" at bounding box center [51, 103] width 29 height 15
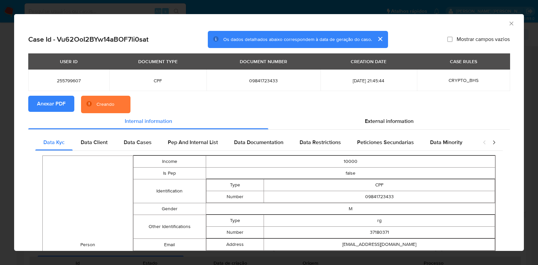
click at [254, 79] on span "09841723433" at bounding box center [262, 81] width 97 height 6
copy span "09841723433"
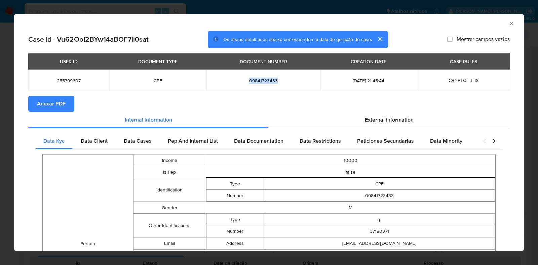
click at [0, 138] on div "AML Data Collector Case Id - Vu62OoI2BYw14aBOF7li0sat Os dados detalhados abaix…" at bounding box center [269, 132] width 538 height 265
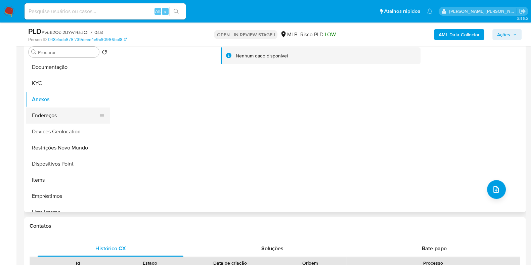
click at [57, 110] on button "Endereços" at bounding box center [65, 116] width 79 height 16
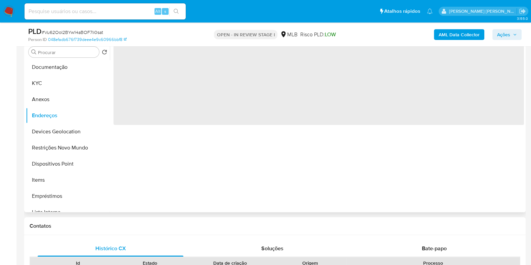
click at [67, 58] on div "Procurar Retornar ao pedido padrão Histórico de casos Geral Documentação KYC An…" at bounding box center [68, 126] width 84 height 171
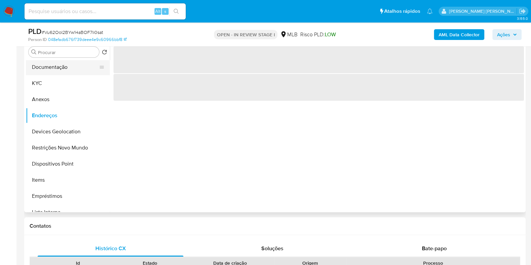
click at [72, 66] on button "Documentação" at bounding box center [65, 67] width 79 height 16
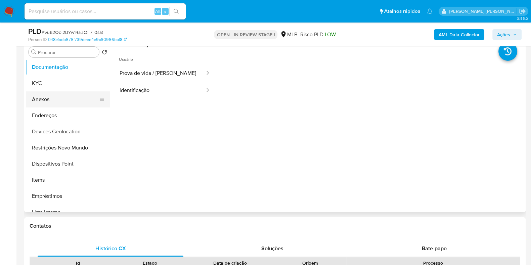
click at [66, 96] on button "Anexos" at bounding box center [65, 99] width 79 height 16
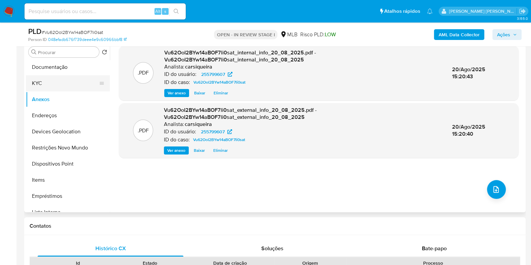
click at [40, 78] on button "KYC" at bounding box center [65, 83] width 79 height 16
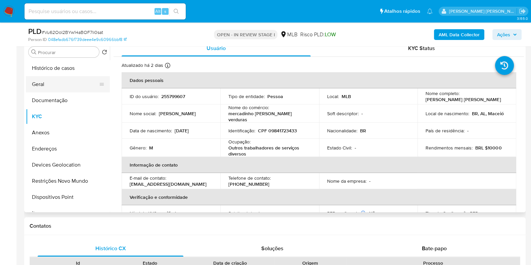
click at [57, 85] on button "Geral" at bounding box center [65, 84] width 79 height 16
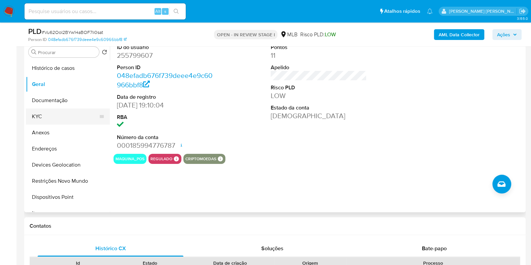
click at [46, 118] on button "KYC" at bounding box center [65, 117] width 79 height 16
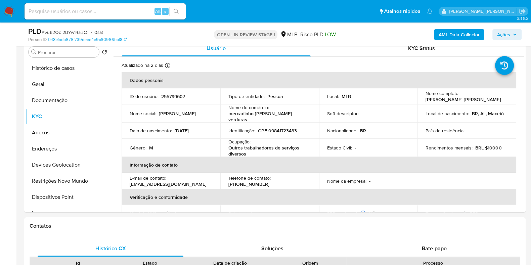
click at [507, 31] on span "Ações" at bounding box center [503, 34] width 13 height 11
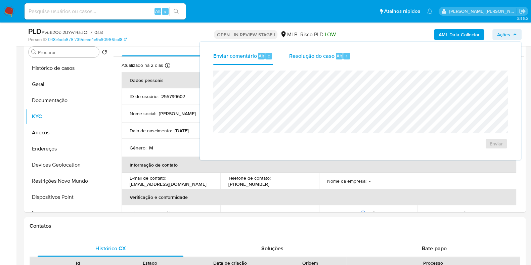
click at [329, 55] on span "Resolução do caso" at bounding box center [311, 56] width 45 height 8
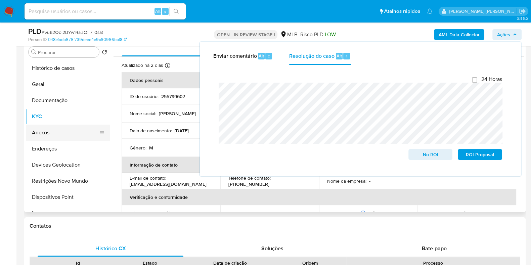
click at [69, 127] on button "Anexos" at bounding box center [65, 133] width 79 height 16
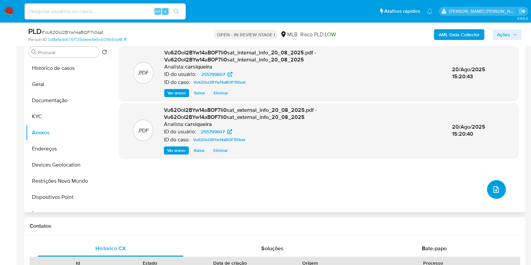
click at [500, 189] on button "upload-file" at bounding box center [496, 189] width 19 height 19
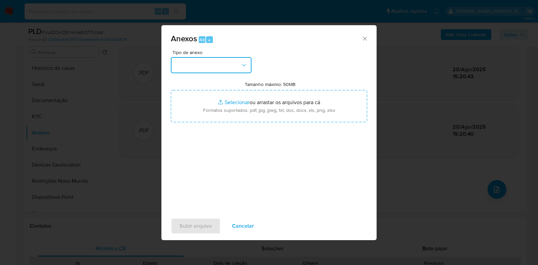
click at [225, 69] on button "button" at bounding box center [211, 65] width 81 height 16
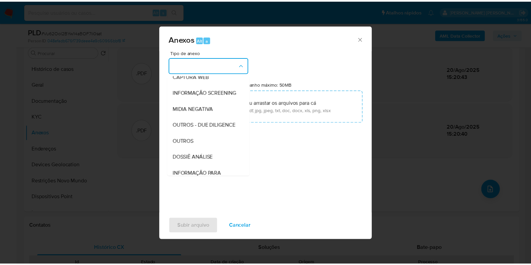
scroll to position [104, 0]
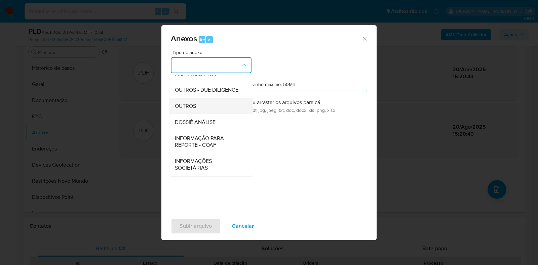
click at [203, 107] on div "OUTROS" at bounding box center [209, 106] width 69 height 16
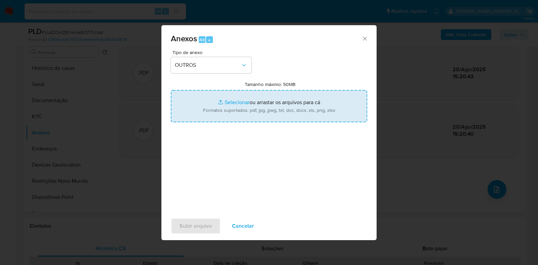
click at [224, 101] on input "Tamanho máximo: 50MB Selecionar arquivos" at bounding box center [269, 106] width 196 height 32
type input "C:\fakepath\CPF 09841723433 - LUIZ CARLOS SANTOS FARIAS - Documentos Google.pdf"
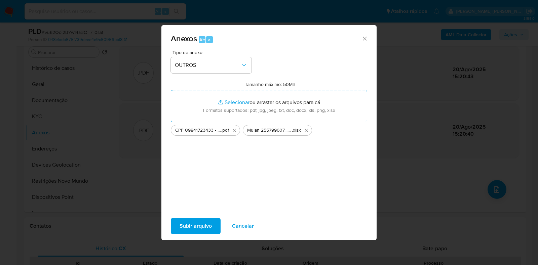
click at [198, 225] on span "Subir arquivo" at bounding box center [195, 226] width 32 height 15
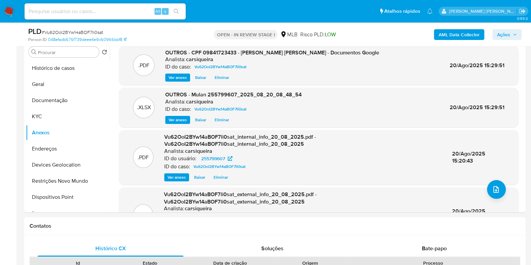
click at [506, 33] on span "Ações" at bounding box center [503, 34] width 13 height 11
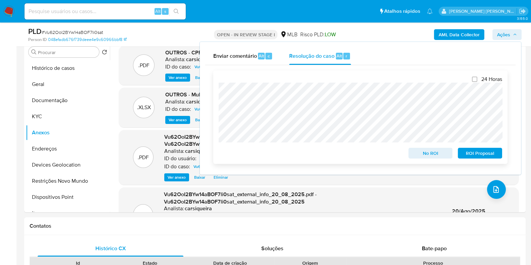
click at [422, 153] on span "No ROI" at bounding box center [430, 153] width 35 height 9
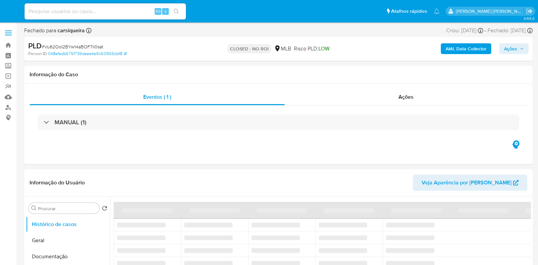
select select "10"
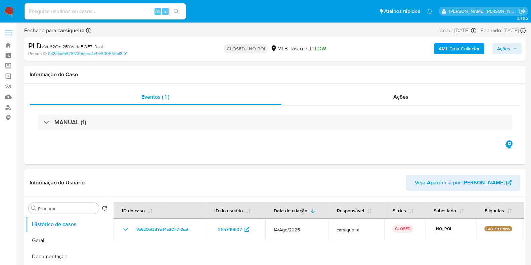
click at [11, 12] on img at bounding box center [8, 11] width 11 height 11
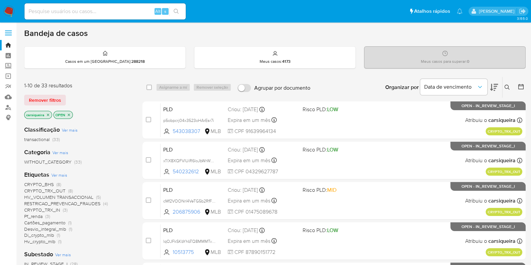
click at [517, 86] on div at bounding box center [520, 87] width 12 height 21
click at [519, 87] on icon at bounding box center [521, 86] width 7 height 7
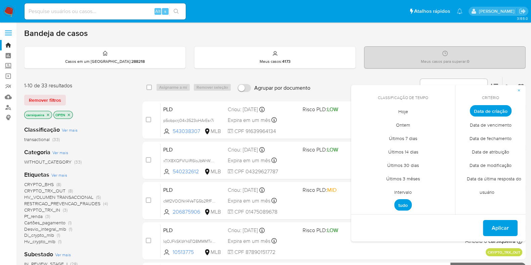
click at [494, 138] on span "Data de fechamento" at bounding box center [491, 138] width 56 height 14
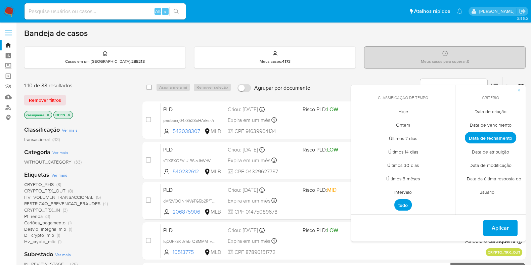
click at [402, 110] on span "Hoje" at bounding box center [404, 112] width 24 height 14
click at [505, 228] on span "Aplicar" at bounding box center [500, 228] width 17 height 15
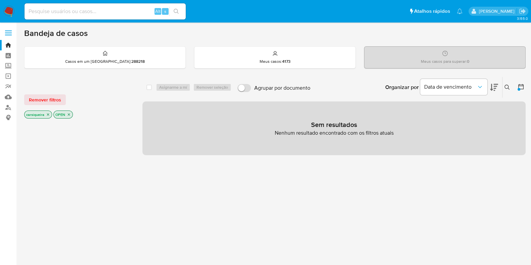
click at [48, 114] on icon "close-filter" at bounding box center [48, 115] width 2 height 2
click at [40, 114] on icon "close-filter" at bounding box center [40, 115] width 2 height 2
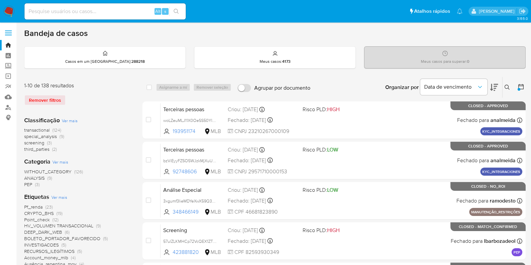
click at [130, 204] on div "Pf_renda (23) CRYPTO_BHS (19) Point_check (12) HV_VOLUMEN TRANSACCIONAL (9) DEE…" at bounding box center [78, 236] width 108 height 64
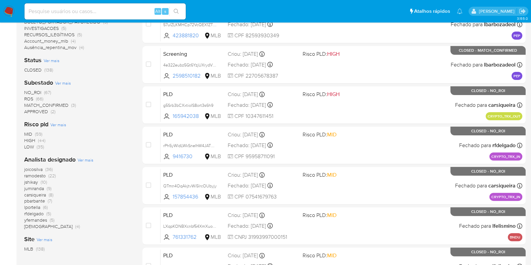
scroll to position [218, 0]
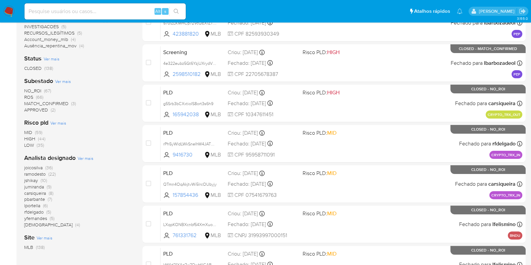
click at [51, 194] on span "(8)" at bounding box center [51, 193] width 5 height 7
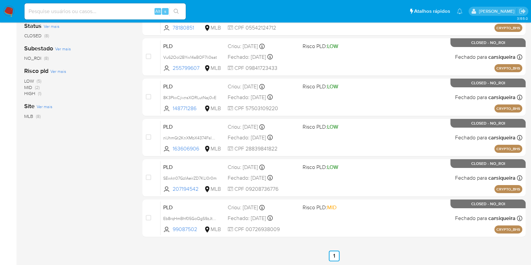
scroll to position [18, 0]
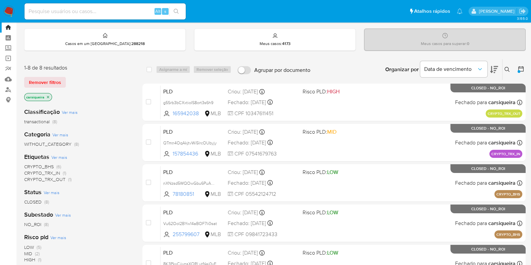
click at [8, 12] on img at bounding box center [8, 11] width 11 height 11
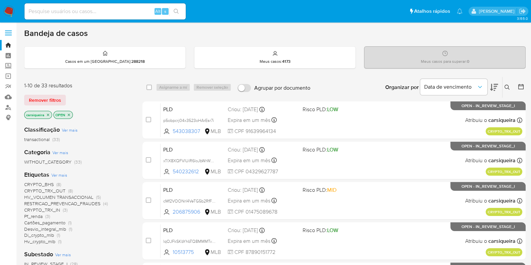
click at [8, 12] on img at bounding box center [8, 11] width 11 height 11
click at [101, 10] on input at bounding box center [105, 11] width 161 height 9
paste input "MEBa5ArmYLMySgDlQSPx9jYN"
type input "MEBa5ArmYLMySgDlQSPx9jYN"
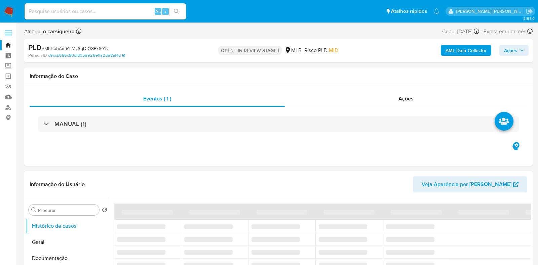
select select "10"
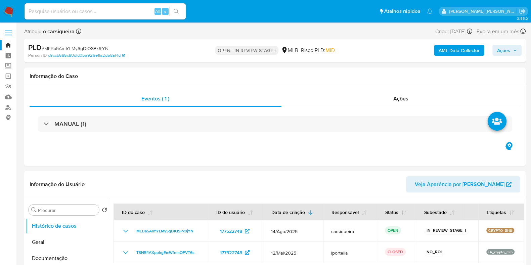
click at [120, 16] on div "Alt s" at bounding box center [105, 11] width 161 height 16
click at [117, 11] on input at bounding box center [105, 11] width 161 height 9
paste input "LC4utMmVRI1gP53vMNJb6tTJ"
type input "LC4utMmVRI1gP53vMNJb6tTJ"
click at [177, 10] on icon "search-icon" at bounding box center [176, 11] width 5 height 5
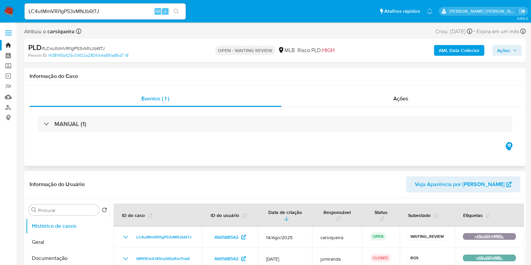
select select "10"
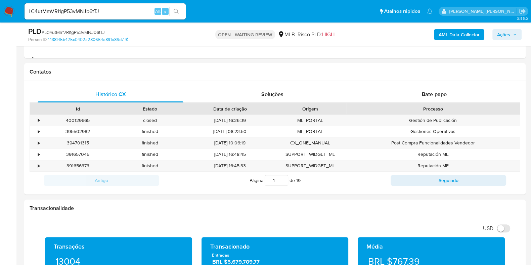
scroll to position [292, 0]
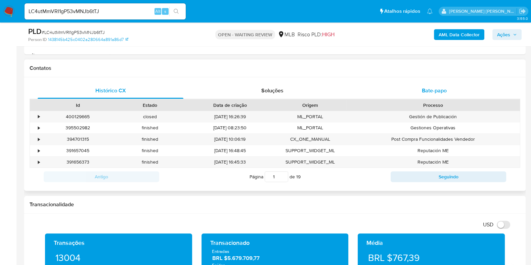
click at [454, 91] on div "Bate-papo" at bounding box center [435, 91] width 146 height 16
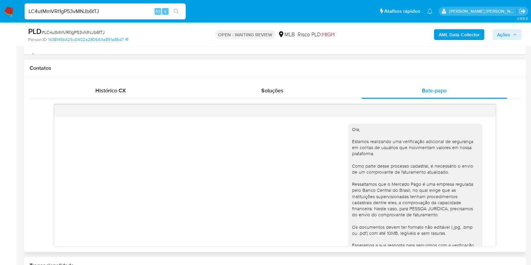
scroll to position [97, 0]
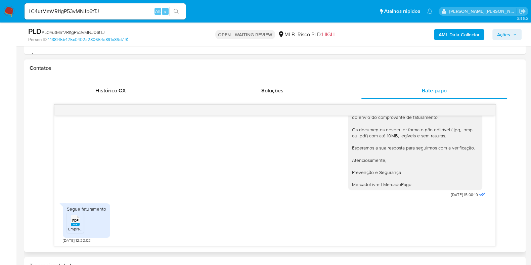
click at [77, 224] on rect at bounding box center [75, 224] width 9 height 3
click at [97, 13] on input "LC4utMmVRI1gP53vMNJb6tTJ" at bounding box center [105, 11] width 161 height 9
paste input "HcFkwJkYerO3FcBDSKEpTlIY"
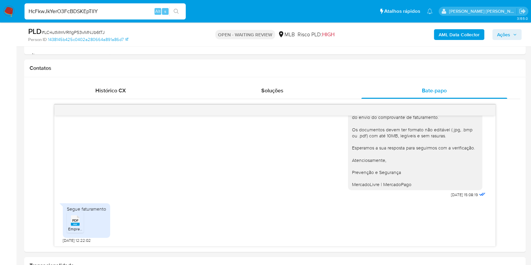
type input "HcFkwJkYerO3FcBDSKEpTlIY"
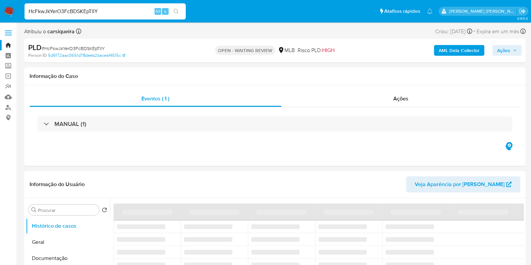
select select "10"
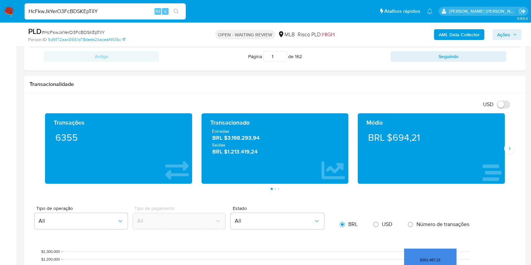
scroll to position [407, 0]
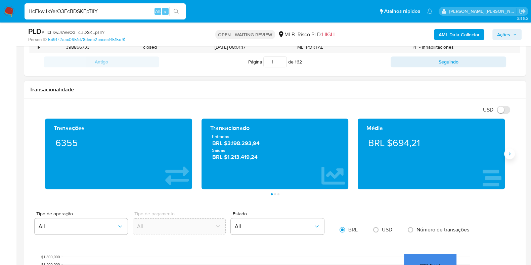
click at [507, 157] on button "Siguiente" at bounding box center [509, 154] width 11 height 11
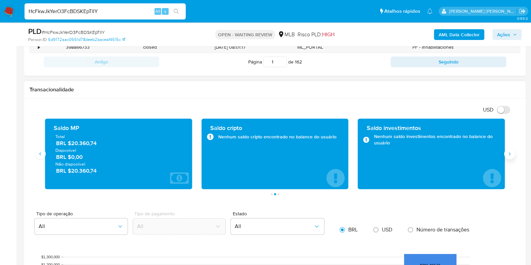
click at [508, 154] on icon "Siguiente" at bounding box center [509, 153] width 5 height 5
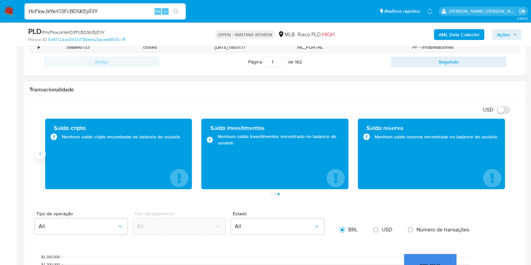
click at [40, 155] on icon "Anterior" at bounding box center [40, 153] width 5 height 5
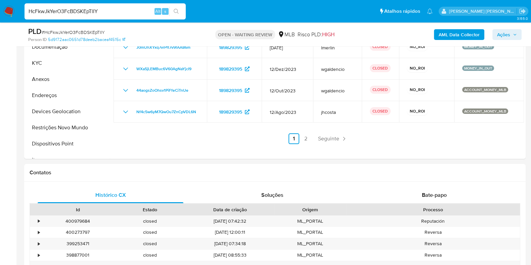
scroll to position [198, 0]
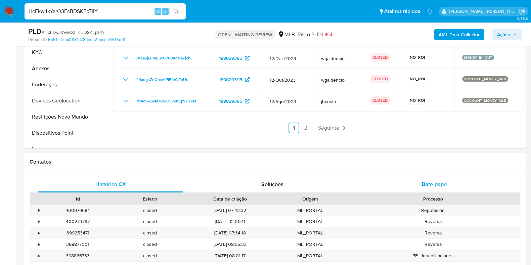
click at [442, 180] on span "Bate-papo" at bounding box center [434, 184] width 25 height 8
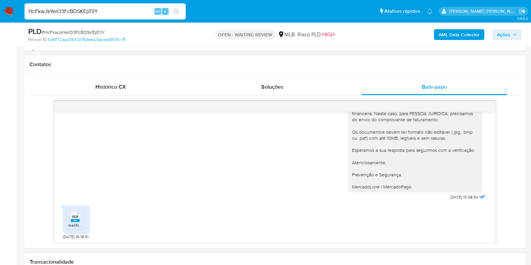
scroll to position [299, 0]
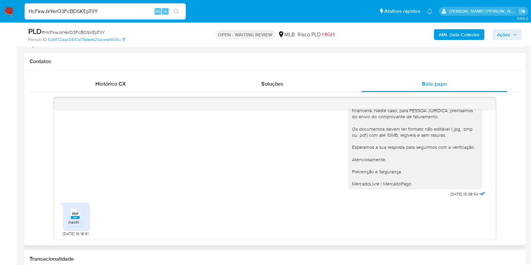
click at [72, 219] on span "melifile243135838027929316.pdf" at bounding box center [98, 222] width 60 height 6
click at [85, 31] on span "# HcFkwJkYerO3FcBDSKEpTlIY" at bounding box center [73, 32] width 63 height 7
copy span "HcFkwJkYerO3FcBDSKEpTlIY"
click at [85, 31] on span "# HcFkwJkYerO3FcBDSKEpTlIY" at bounding box center [73, 32] width 63 height 7
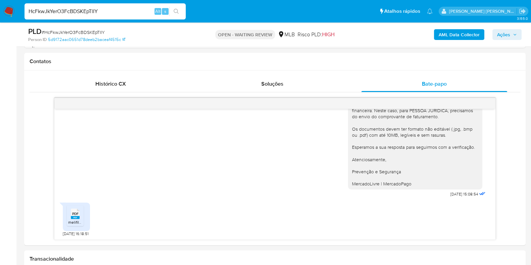
click at [9, 9] on img at bounding box center [8, 11] width 11 height 11
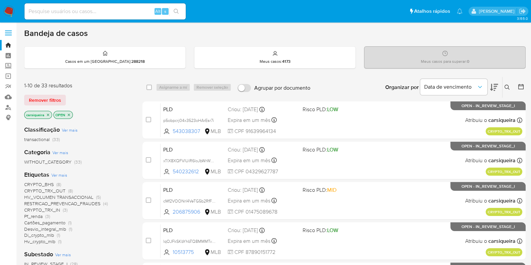
click at [509, 88] on icon at bounding box center [507, 87] width 5 height 5
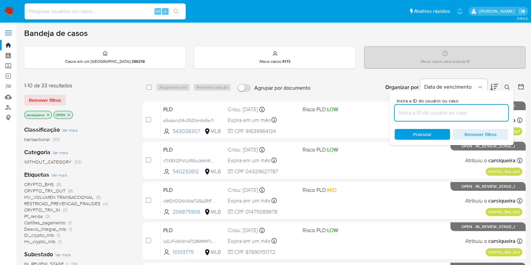
click at [414, 115] on input at bounding box center [452, 113] width 114 height 9
type input "HcFkwJkYerO3FcBDSKEpTlIY"
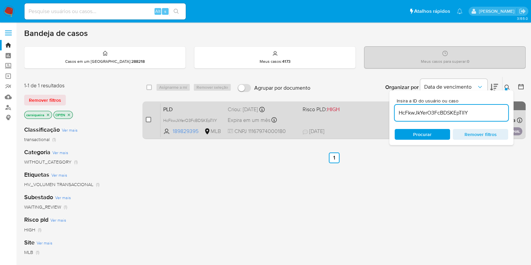
click at [148, 118] on input "checkbox" at bounding box center [148, 119] width 5 height 5
checkbox input "true"
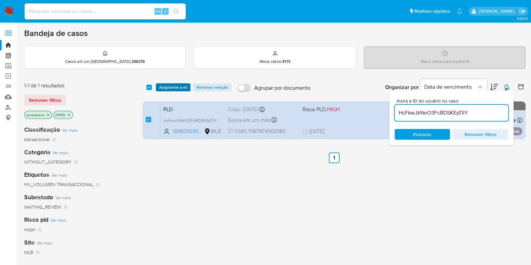
click at [165, 88] on span "Asignarme a mí" at bounding box center [173, 87] width 28 height 7
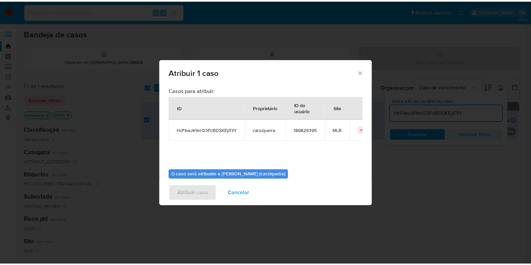
scroll to position [35, 0]
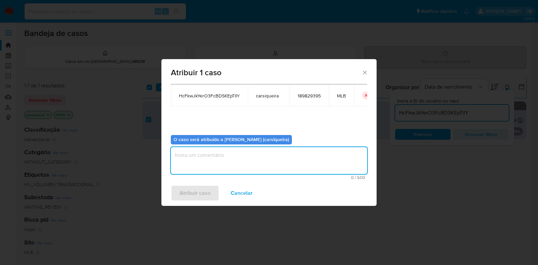
click at [314, 162] on textarea "assign-modal" at bounding box center [269, 160] width 196 height 27
paste textarea "HcFkwJkYerO3FcBDSKEpTlIY"
type textarea "HcFkwJkYerO3FcBDSKEpTlIY"
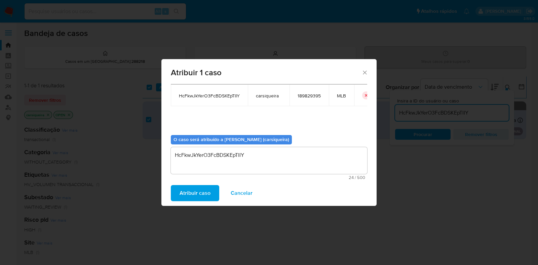
click at [183, 193] on span "Atribuir caso" at bounding box center [194, 193] width 31 height 15
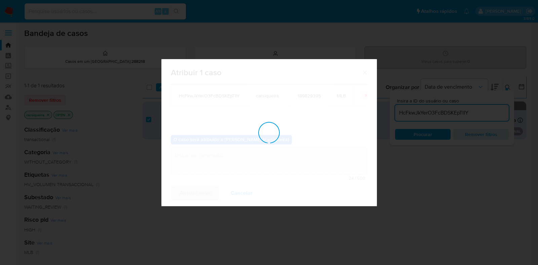
checkbox input "false"
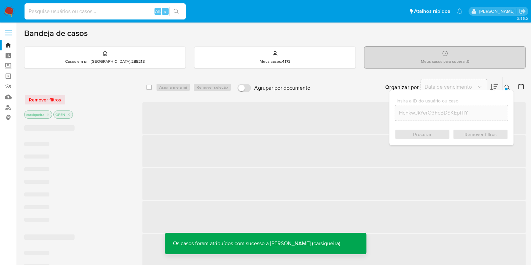
click at [136, 9] on input at bounding box center [105, 11] width 161 height 9
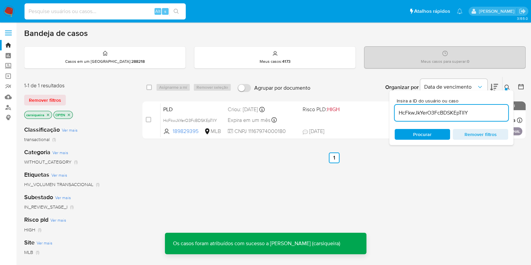
paste input "HcFkwJkYerO3FcBDSKEpTlIY"
type input "HcFkwJkYerO3FcBDSKEpTlIY"
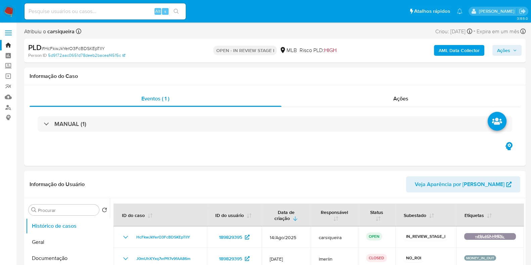
select select "10"
click at [175, 154] on div "Eventos ( 1 ) Ações MANUAL (1)" at bounding box center [275, 125] width 502 height 81
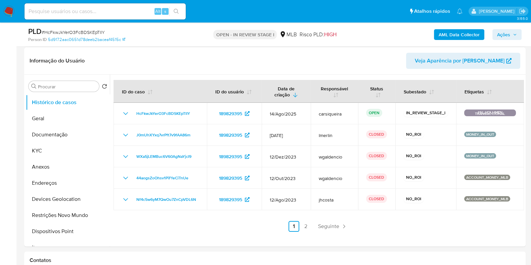
scroll to position [101, 0]
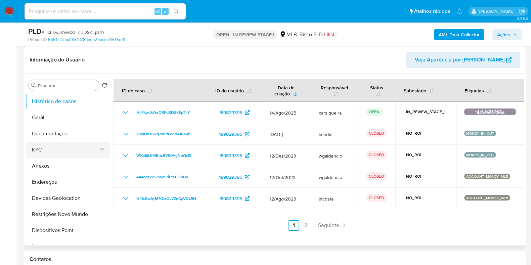
click at [79, 144] on button "KYC" at bounding box center [65, 150] width 79 height 16
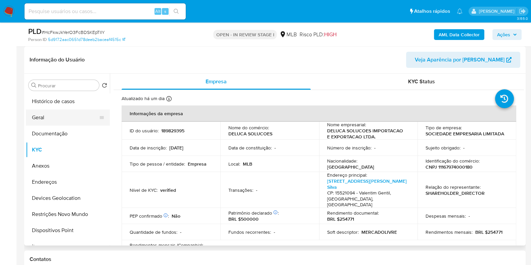
click at [54, 115] on button "Geral" at bounding box center [65, 118] width 79 height 16
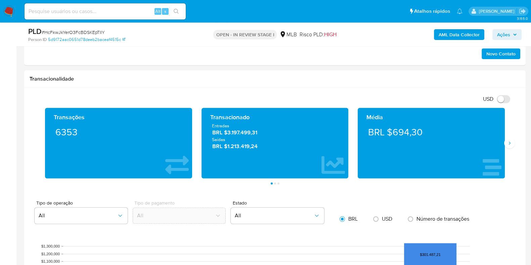
scroll to position [451, 0]
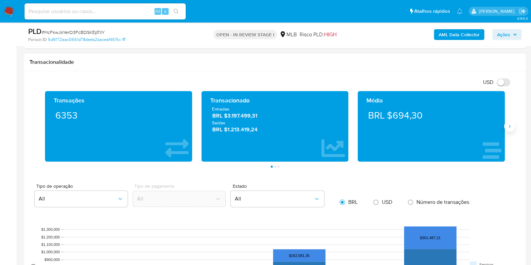
click at [512, 125] on icon "Siguiente" at bounding box center [509, 126] width 5 height 5
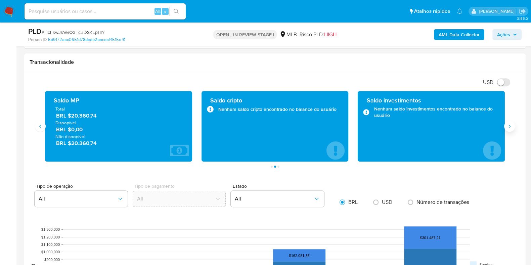
click at [509, 130] on button "Siguiente" at bounding box center [509, 126] width 11 height 11
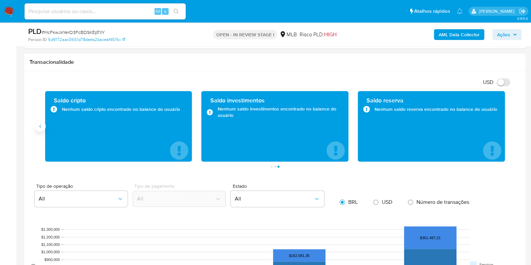
click at [45, 124] on button "Anterior" at bounding box center [40, 126] width 11 height 11
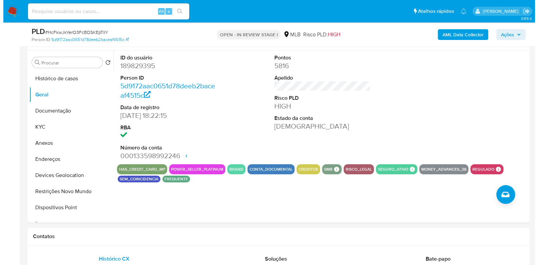
scroll to position [111, 0]
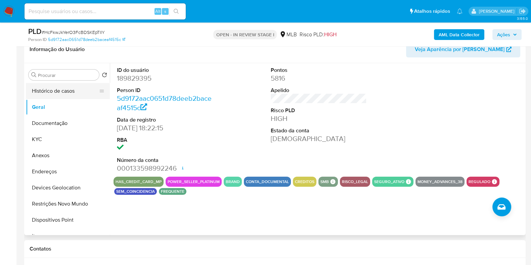
click at [60, 93] on button "Histórico de casos" at bounding box center [65, 91] width 79 height 16
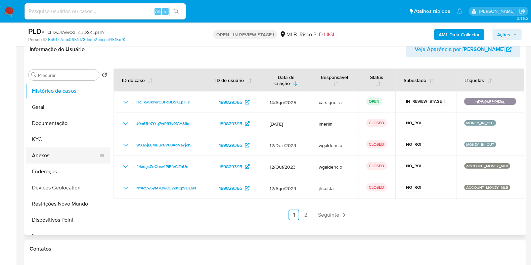
click at [54, 156] on button "Anexos" at bounding box center [65, 156] width 79 height 16
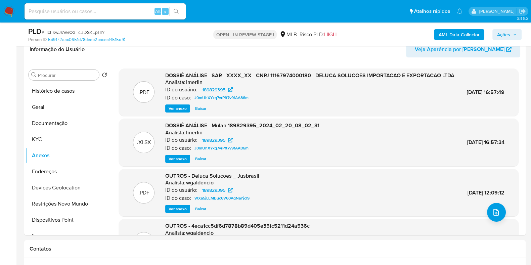
click at [469, 30] on b "AML Data Collector" at bounding box center [459, 34] width 41 height 11
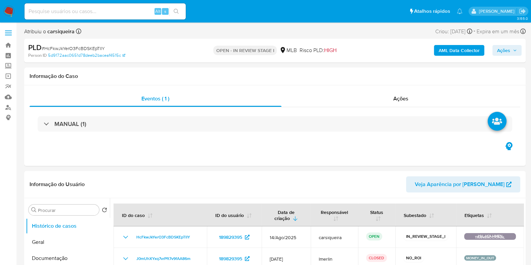
select select "10"
click at [463, 49] on b "AML Data Collector" at bounding box center [459, 50] width 41 height 11
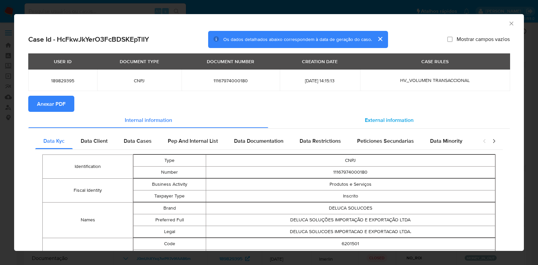
click at [405, 119] on span "External information" at bounding box center [389, 120] width 49 height 8
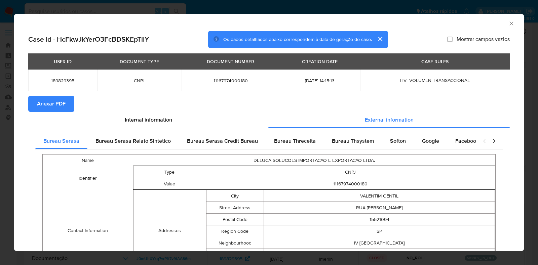
click at [67, 104] on button "Anexar PDF" at bounding box center [51, 104] width 46 height 16
click at [0, 139] on div "AML Data Collector Case Id - HcFkwJkYerO3FcBDSKEpTlIY Os dados detalhados abaix…" at bounding box center [269, 132] width 538 height 265
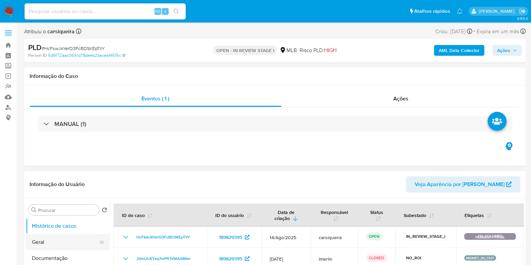
click at [71, 240] on button "Geral" at bounding box center [65, 242] width 79 height 16
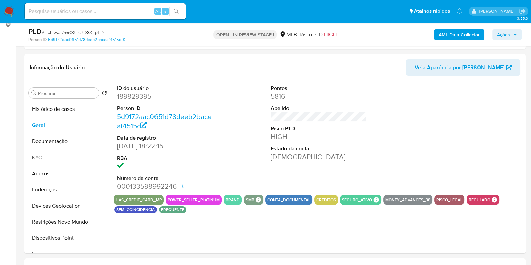
scroll to position [95, 0]
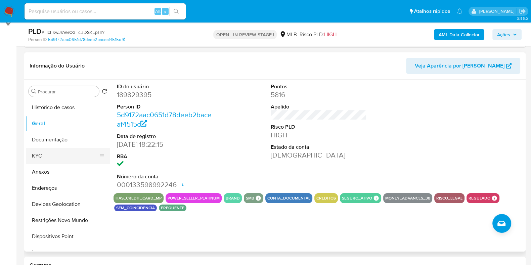
click at [65, 153] on button "KYC" at bounding box center [65, 156] width 79 height 16
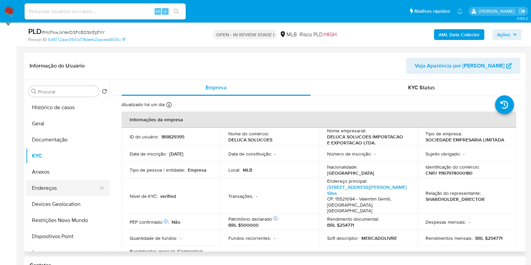
click at [60, 191] on button "Endereços" at bounding box center [65, 188] width 79 height 16
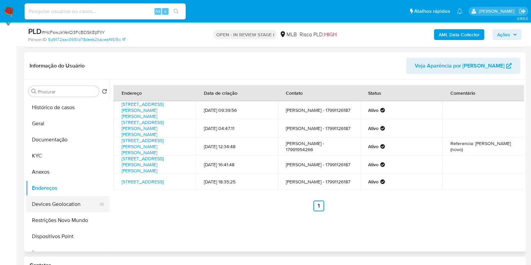
click at [77, 203] on button "Devices Geolocation" at bounding box center [65, 204] width 79 height 16
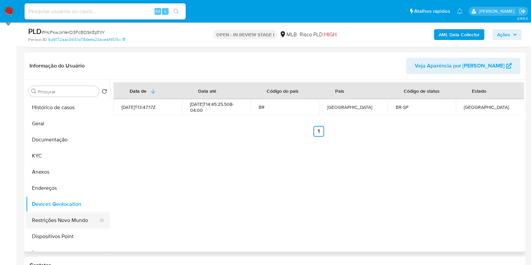
click at [77, 221] on button "Restrições Novo Mundo" at bounding box center [65, 220] width 79 height 16
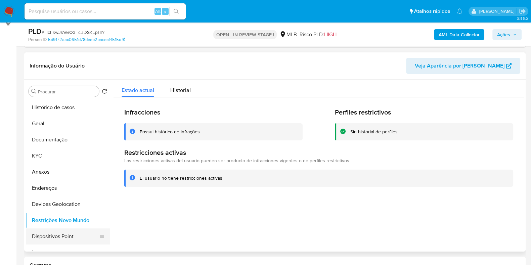
click at [86, 235] on button "Dispositivos Point" at bounding box center [65, 237] width 79 height 16
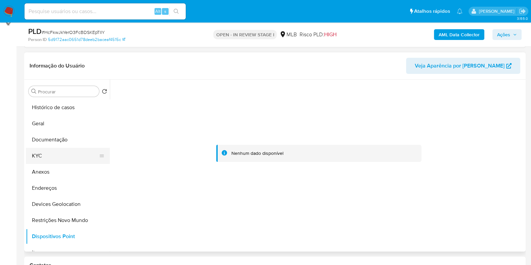
click at [51, 149] on button "KYC" at bounding box center [65, 156] width 79 height 16
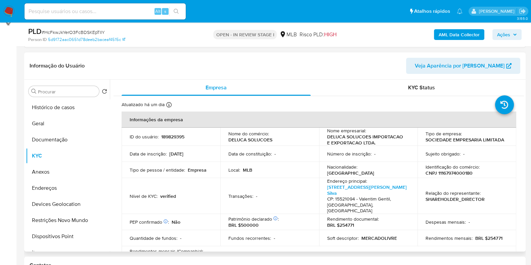
click at [204, 189] on td "Nível de KYC : verified" at bounding box center [171, 196] width 99 height 36
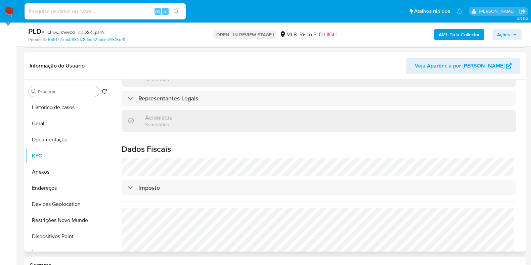
scroll to position [387, 0]
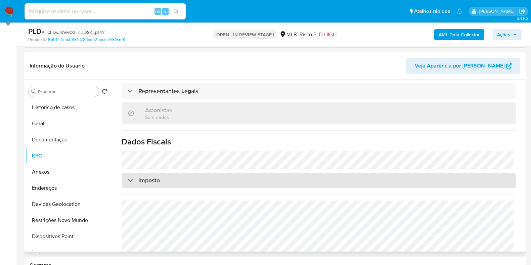
click at [349, 173] on div "Imposto" at bounding box center [319, 180] width 395 height 15
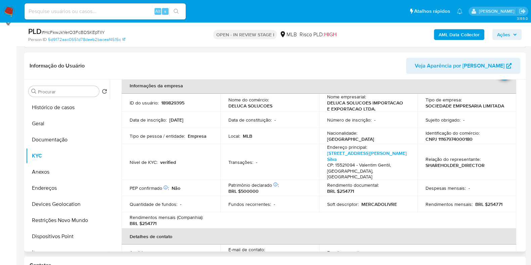
scroll to position [33, 0]
click at [233, 214] on table "Informações da empresa ID do usuário : 189829395 Nome do comércio : DELUCA SOLU…" at bounding box center [319, 212] width 395 height 269
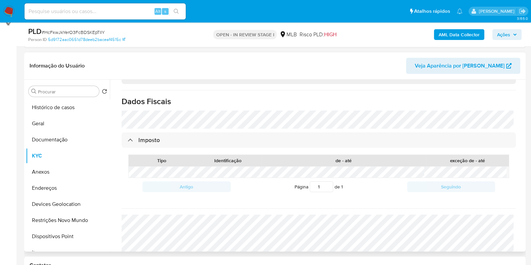
scroll to position [437, 0]
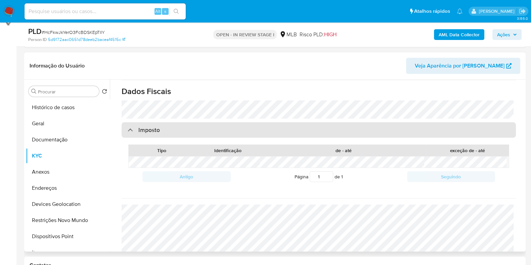
click at [327, 122] on div "Imposto" at bounding box center [319, 129] width 395 height 15
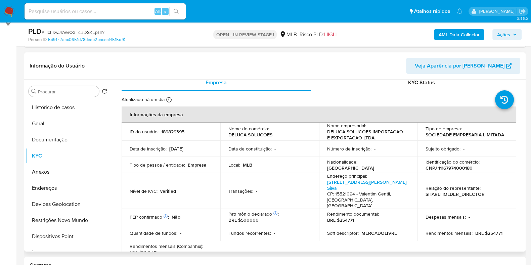
scroll to position [0, 0]
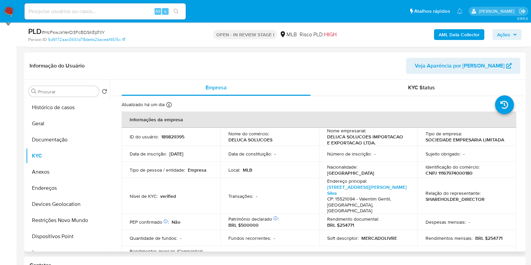
click at [451, 170] on p "CNPJ 11167974000180" at bounding box center [449, 173] width 47 height 6
copy p "11167974000180"
click at [456, 170] on p "CNPJ 11167974000180" at bounding box center [449, 173] width 47 height 6
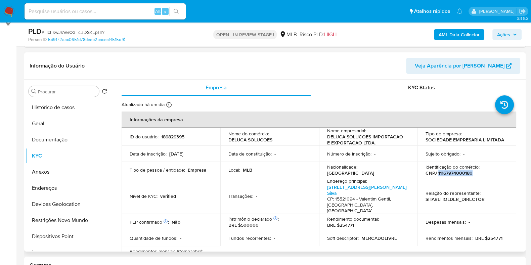
click at [456, 170] on p "CNPJ 11167974000180" at bounding box center [449, 173] width 47 height 6
copy p "11167974000180"
click at [77, 174] on button "Anexos" at bounding box center [65, 172] width 79 height 16
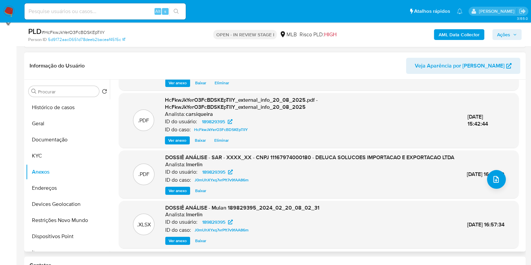
scroll to position [78, 0]
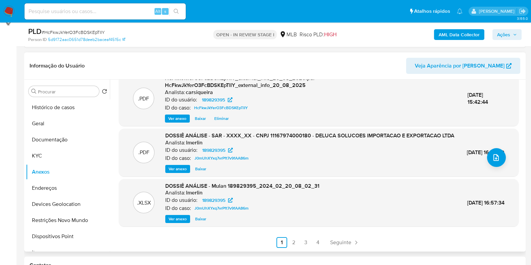
click at [171, 169] on span "Ver anexo" at bounding box center [178, 169] width 18 height 7
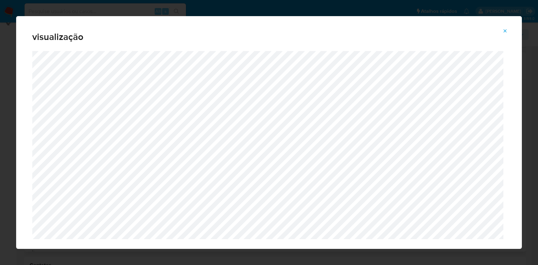
click at [508, 30] on icon "Attachment preview" at bounding box center [504, 30] width 5 height 5
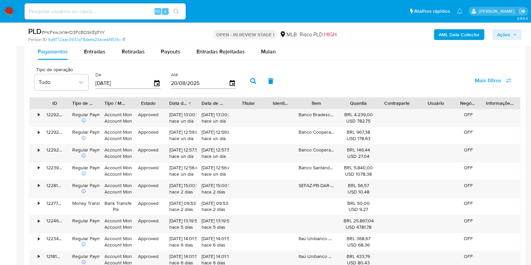
scroll to position [739, 0]
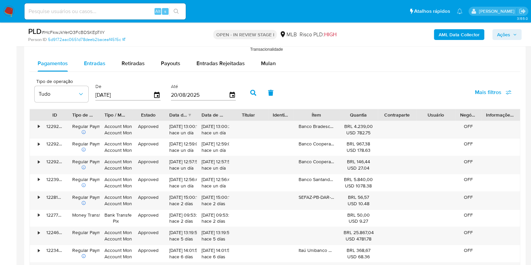
click at [90, 66] on span "Entradas" at bounding box center [95, 63] width 22 height 8
select select "10"
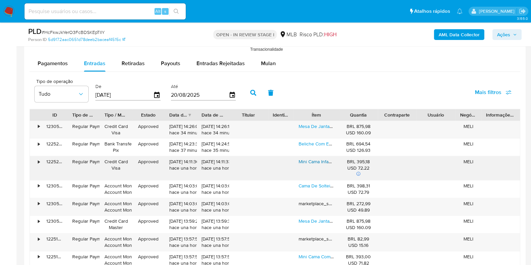
click at [309, 161] on link "Mini Cama Infantil Com Colchão Berço Vingadores" at bounding box center [351, 161] width 104 height 7
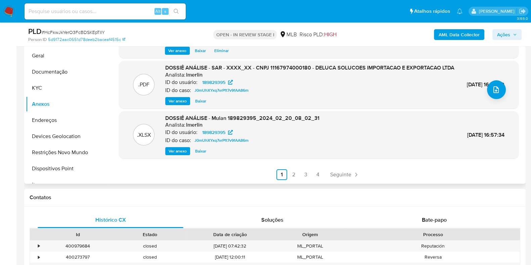
scroll to position [149, 0]
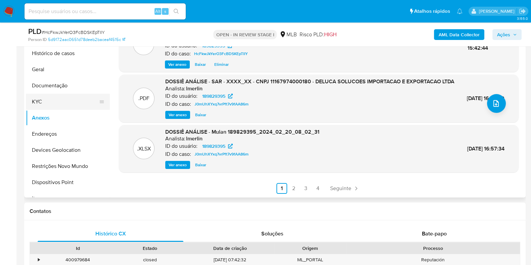
click at [46, 103] on button "KYC" at bounding box center [65, 102] width 79 height 16
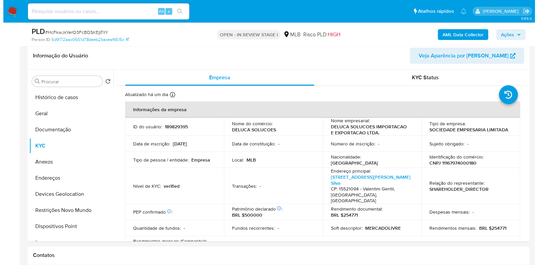
scroll to position [107, 0]
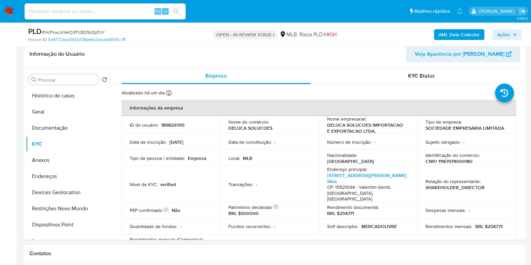
click at [453, 162] on p "CNPJ 11167974000180" at bounding box center [449, 161] width 47 height 6
copy p "11167974000180"
click at [506, 35] on span "Ações" at bounding box center [503, 34] width 13 height 11
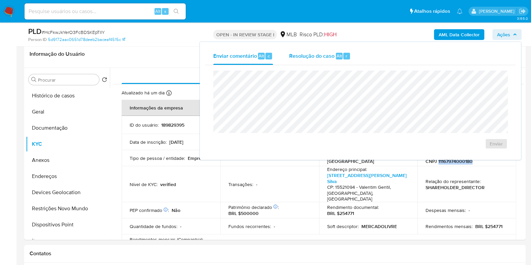
click at [302, 53] on span "Resolução do caso" at bounding box center [311, 56] width 45 height 8
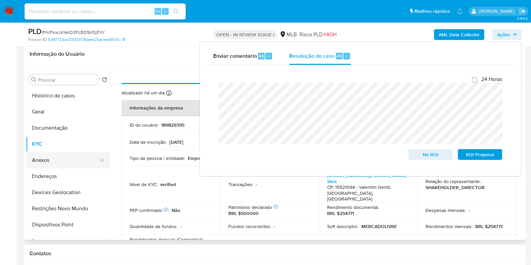
click at [58, 158] on button "Anexos" at bounding box center [65, 160] width 79 height 16
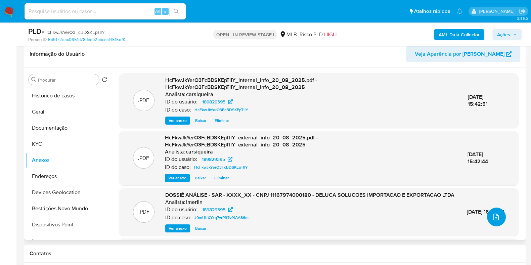
click at [495, 218] on icon "upload-file" at bounding box center [496, 217] width 8 height 8
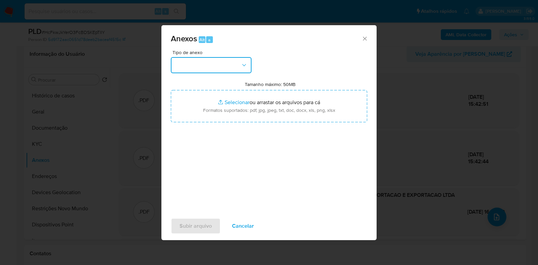
click at [214, 62] on button "button" at bounding box center [211, 65] width 81 height 16
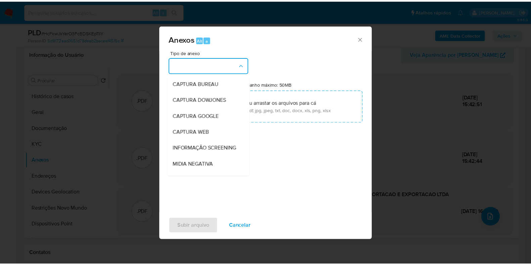
scroll to position [104, 0]
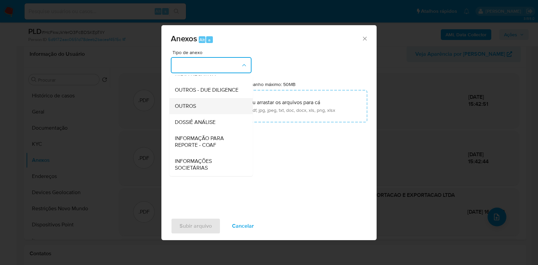
click at [198, 108] on div "OUTROS" at bounding box center [209, 106] width 69 height 16
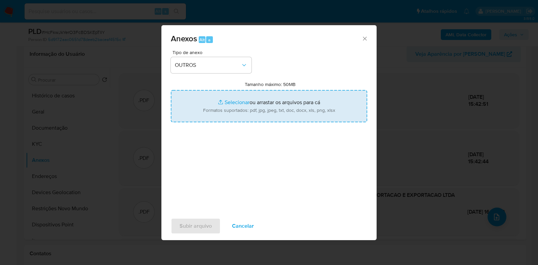
click at [223, 103] on input "Tamanho máximo: 50MB Selecionar arquivos" at bounding box center [269, 106] width 196 height 32
type input "C:\fakepath\CNPJ 11167974000180 - DELUCA SOLUCOES IMPORTACAO E EXPORTACAO LTDA.…"
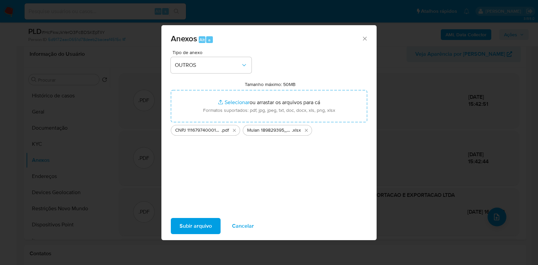
click at [198, 224] on span "Subir arquivo" at bounding box center [195, 226] width 32 height 15
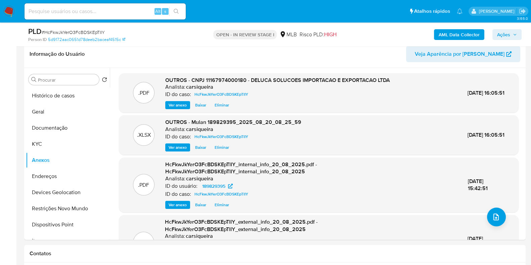
click at [506, 34] on span "Ações" at bounding box center [503, 34] width 13 height 11
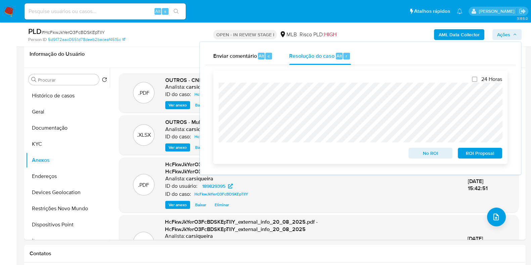
click at [431, 153] on span "No ROI" at bounding box center [430, 153] width 35 height 9
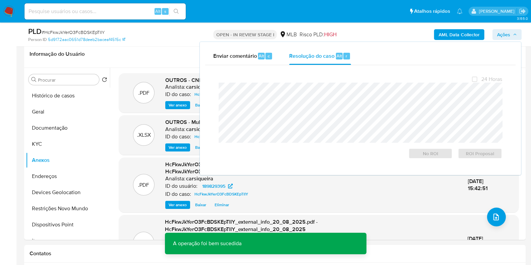
click at [59, 30] on span "# HcFkwJkYerO3FcBDSKEpTlIY" at bounding box center [73, 32] width 63 height 7
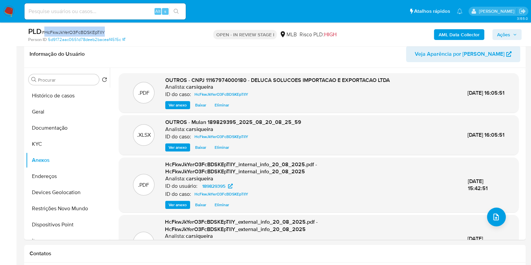
click at [59, 30] on span "# HcFkwJkYerO3FcBDSKEpTlIY" at bounding box center [73, 32] width 63 height 7
copy span "HcFkwJkYerO3FcBDSKEpTlIY"
click at [57, 130] on button "Documentação" at bounding box center [65, 128] width 79 height 16
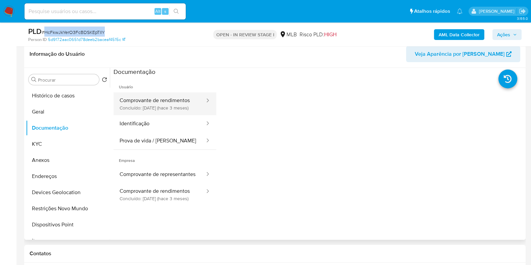
click at [150, 110] on button "Comprovante de rendimentos Concluído: 02/06/2025 (hace 3 meses)" at bounding box center [160, 103] width 92 height 23
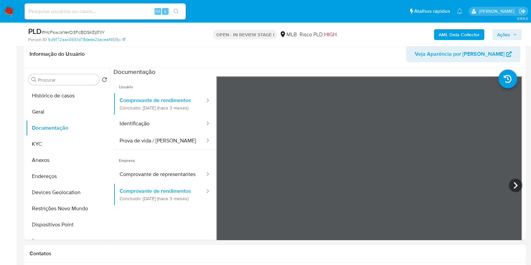
click at [507, 28] on div "AML Data Collector Ações" at bounding box center [440, 35] width 163 height 16
click at [77, 162] on button "Anexos" at bounding box center [65, 160] width 79 height 16
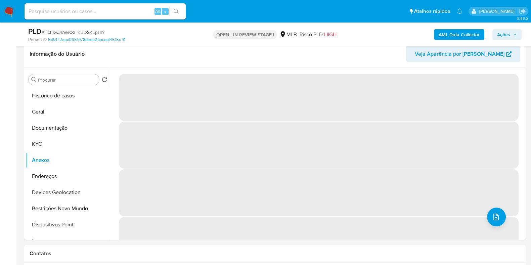
click at [505, 33] on span "Ações" at bounding box center [503, 34] width 13 height 11
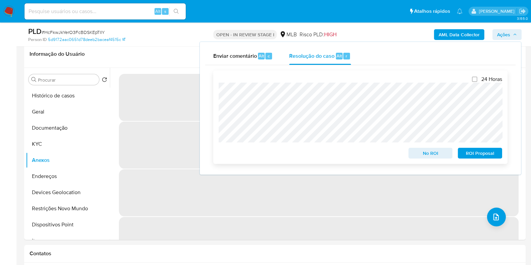
click at [438, 151] on span "No ROI" at bounding box center [430, 153] width 35 height 9
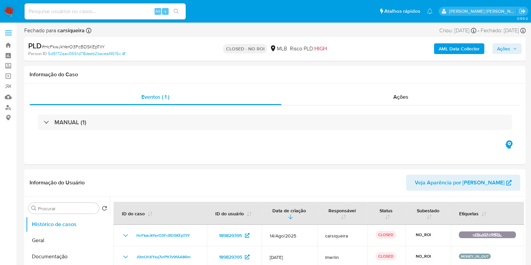
select select "10"
click at [13, 13] on img at bounding box center [8, 11] width 11 height 11
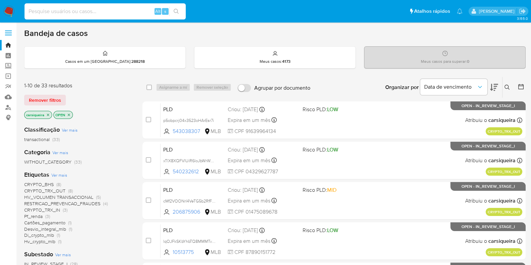
click at [81, 8] on input at bounding box center [105, 11] width 161 height 9
paste input "K6nbsOZt5gA7YvMYZTpzknfr"
type input "K6nbsOZt5gA7YvMYZTpzknfr"
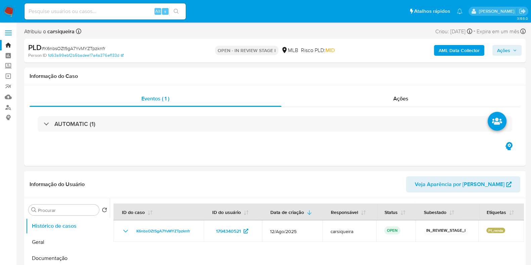
select select "10"
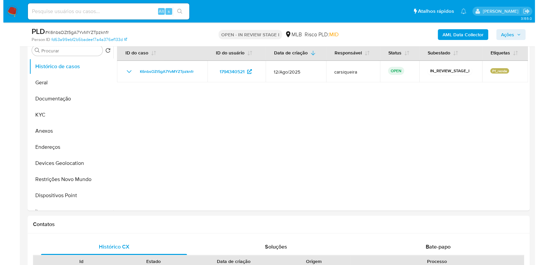
scroll to position [112, 0]
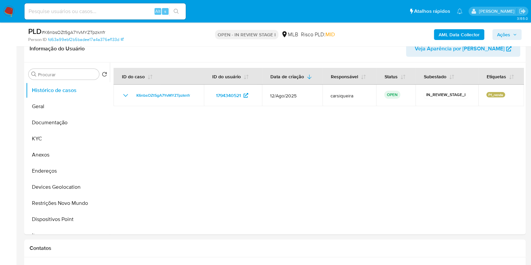
click at [450, 32] on b "AML Data Collector" at bounding box center [459, 34] width 41 height 11
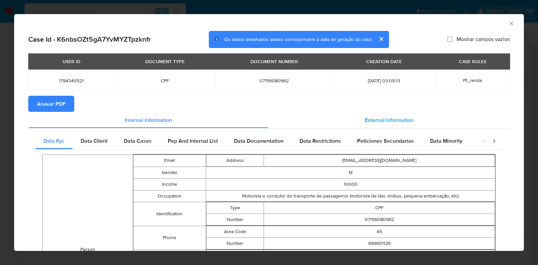
click at [381, 122] on span "External information" at bounding box center [389, 120] width 49 height 8
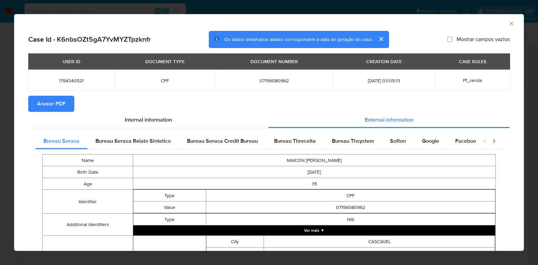
drag, startPoint x: 350, startPoint y: 139, endPoint x: 518, endPoint y: 58, distance: 187.0
click at [518, 58] on div "AML Data Collector Case Id - K6nbsOZt5gA7YvMYZTpzknfr Os dados detalhados abaix…" at bounding box center [269, 132] width 510 height 237
click at [375, 138] on div "Bureau Thsystem" at bounding box center [353, 141] width 58 height 16
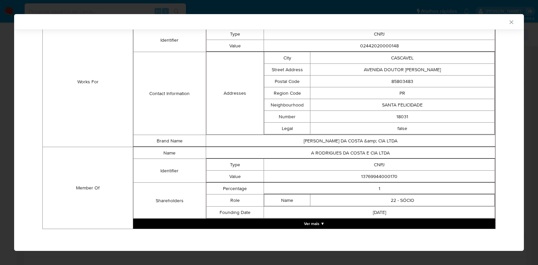
scroll to position [460, 0]
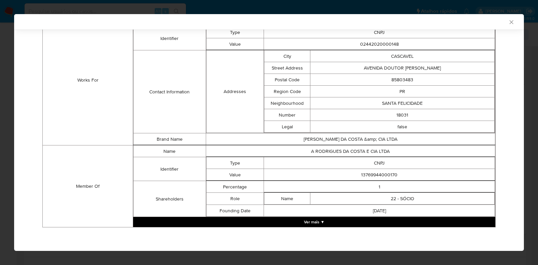
click at [328, 218] on button "Ver mais ▼" at bounding box center [314, 222] width 362 height 10
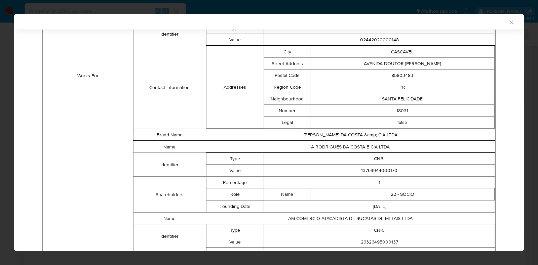
click at [308, 229] on table "Type CNPJ Value 26326495000137" at bounding box center [350, 236] width 289 height 24
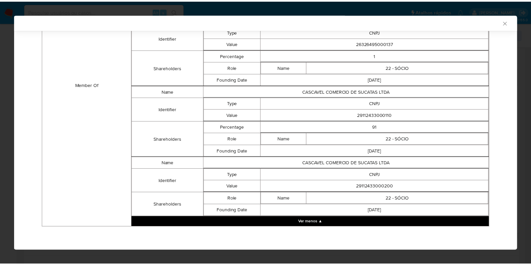
scroll to position [667, 0]
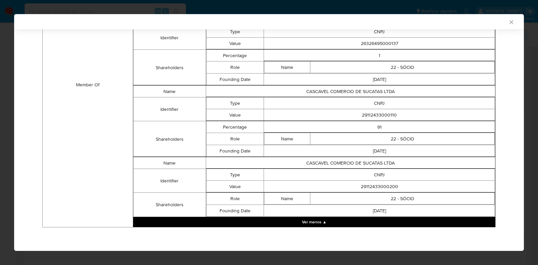
click at [0, 112] on div "AML Data Collector Case Id - K6nbsOZt5gA7YvMYZTpzknfr Os dados detalhados abaix…" at bounding box center [269, 132] width 538 height 265
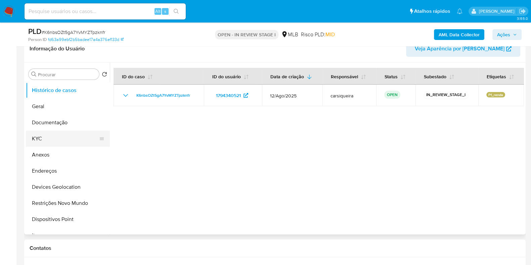
click at [46, 138] on button "KYC" at bounding box center [65, 139] width 79 height 16
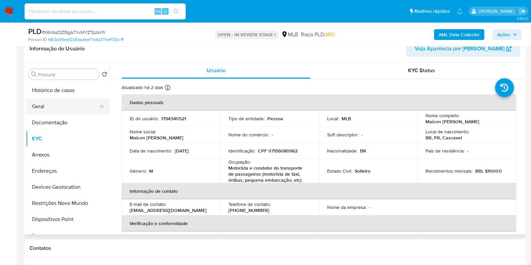
click at [63, 102] on button "Geral" at bounding box center [65, 106] width 79 height 16
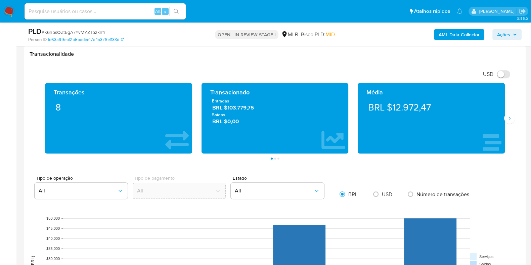
scroll to position [416, 0]
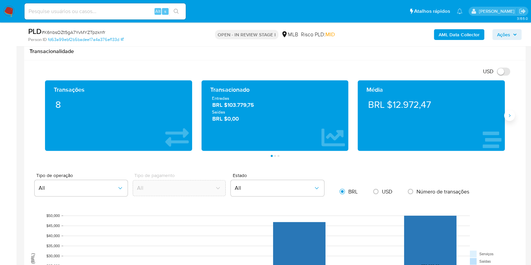
click at [506, 115] on button "Siguiente" at bounding box center [509, 115] width 11 height 11
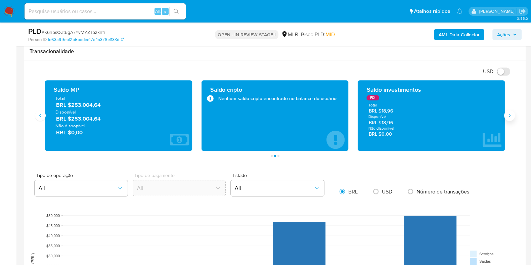
click at [506, 115] on button "Siguiente" at bounding box center [509, 115] width 11 height 11
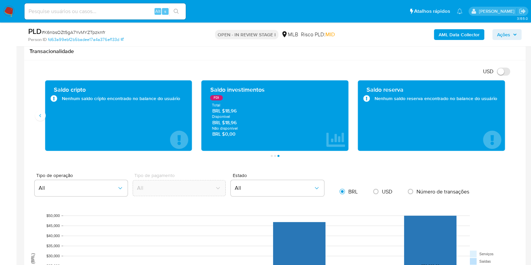
click at [45, 114] on div "Saldo cripto Nenhum saldo cripto encontrado no balance do usuário" at bounding box center [118, 115] width 147 height 71
click at [40, 118] on icon "Anterior" at bounding box center [40, 115] width 5 height 5
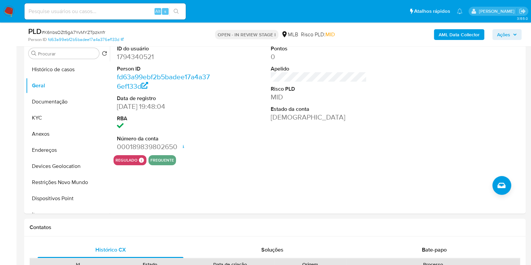
scroll to position [119, 0]
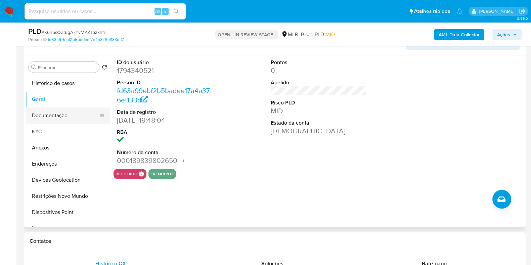
click at [66, 113] on button "Documentação" at bounding box center [65, 116] width 79 height 16
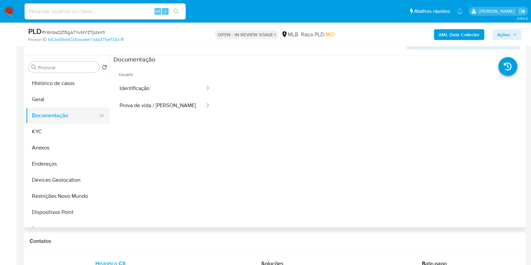
click at [66, 113] on button "Documentação" at bounding box center [65, 116] width 79 height 16
click at [460, 32] on b "AML Data Collector" at bounding box center [459, 34] width 41 height 11
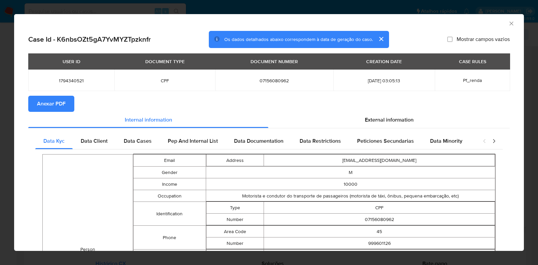
click at [55, 101] on span "Anexar PDF" at bounding box center [51, 103] width 29 height 15
click at [0, 88] on div "AML Data Collector Case Id - K6nbsOZt5gA7YvMYZTpzknfr Os dados detalhados abaix…" at bounding box center [269, 132] width 538 height 265
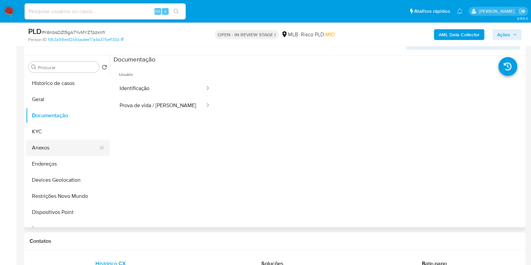
click at [52, 149] on button "Anexos" at bounding box center [65, 148] width 79 height 16
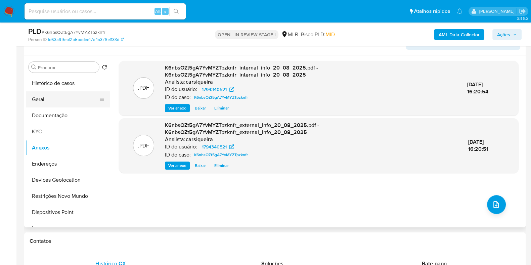
click at [77, 104] on button "Geral" at bounding box center [65, 99] width 79 height 16
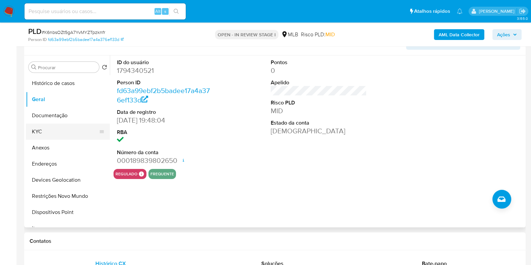
click at [65, 127] on button "KYC" at bounding box center [65, 132] width 79 height 16
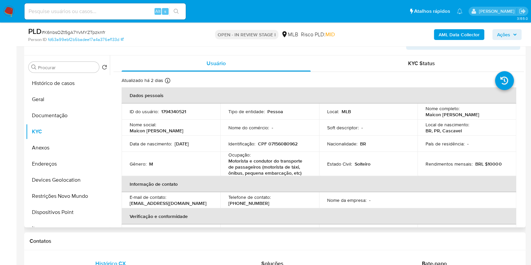
scroll to position [300, 0]
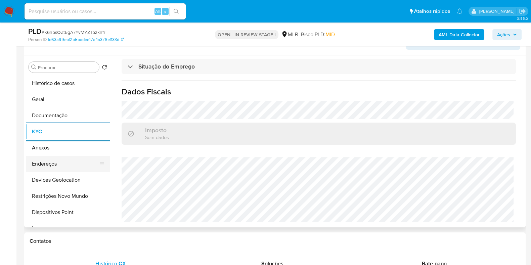
click at [69, 164] on button "Endereços" at bounding box center [65, 164] width 79 height 16
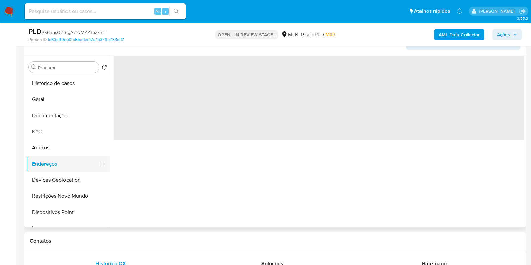
scroll to position [0, 0]
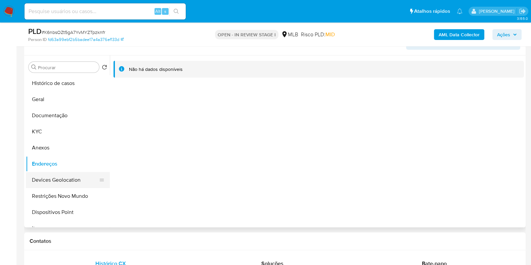
click at [75, 185] on button "Devices Geolocation" at bounding box center [65, 180] width 79 height 16
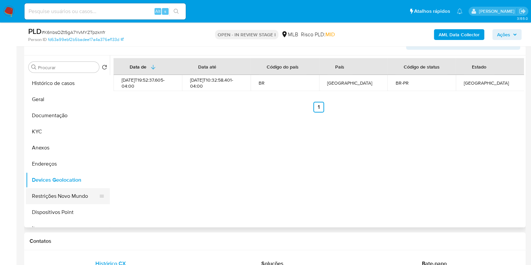
click at [47, 195] on button "Restrições Novo Mundo" at bounding box center [65, 196] width 79 height 16
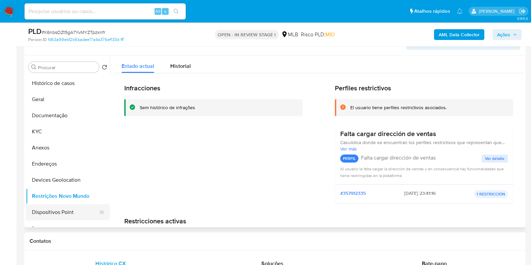
click at [68, 215] on button "Dispositivos Point" at bounding box center [65, 212] width 79 height 16
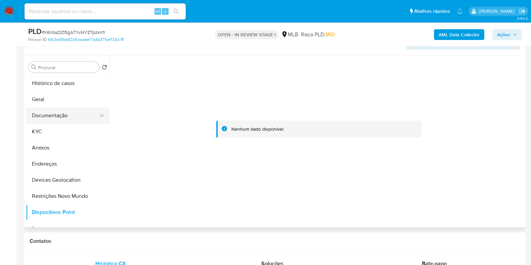
click at [82, 116] on button "Documentação" at bounding box center [65, 116] width 79 height 16
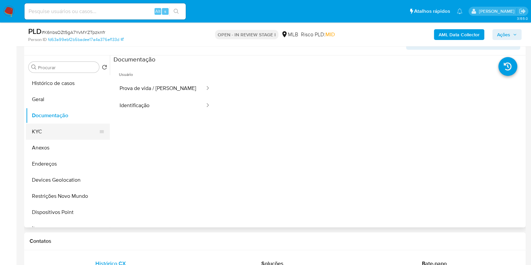
click at [57, 132] on button "KYC" at bounding box center [65, 132] width 79 height 16
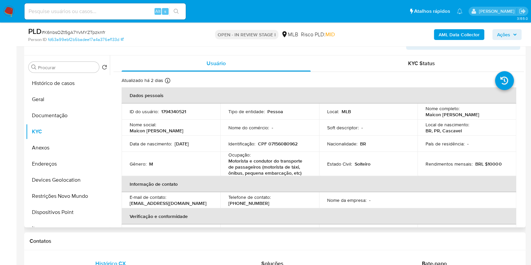
click at [285, 142] on p "CPF 07156080962" at bounding box center [278, 144] width 40 height 6
copy p "07156080962"
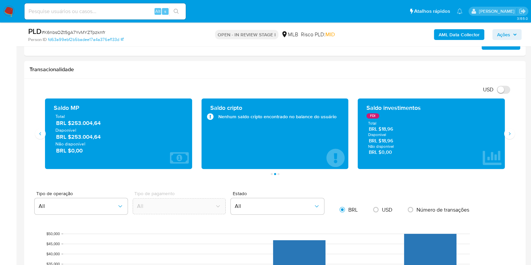
scroll to position [399, 0]
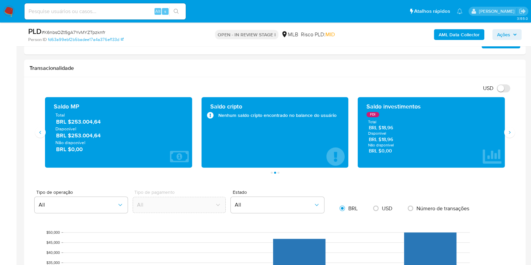
click at [501, 33] on span "Ações" at bounding box center [503, 34] width 13 height 11
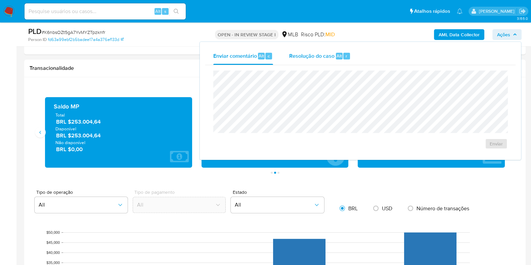
click at [333, 58] on span "Resolução do caso" at bounding box center [311, 56] width 45 height 8
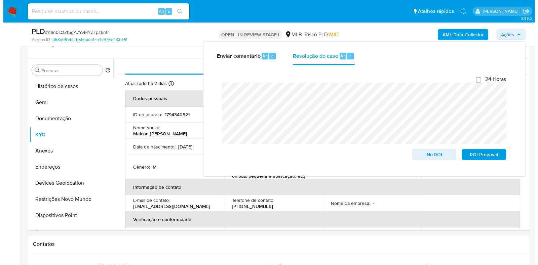
scroll to position [105, 0]
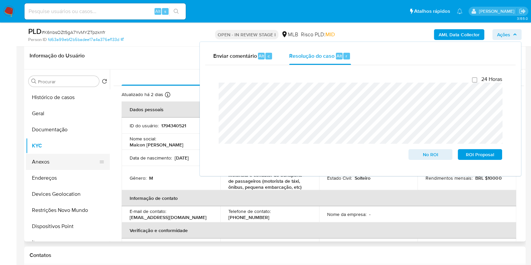
click at [54, 163] on button "Anexos" at bounding box center [65, 162] width 79 height 16
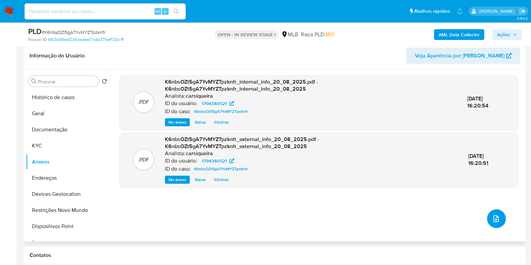
click at [497, 216] on icon "upload-file" at bounding box center [496, 219] width 8 height 8
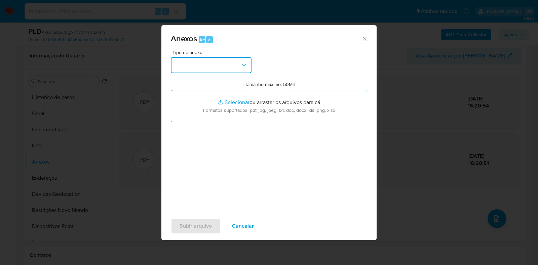
click at [214, 64] on button "button" at bounding box center [211, 65] width 81 height 16
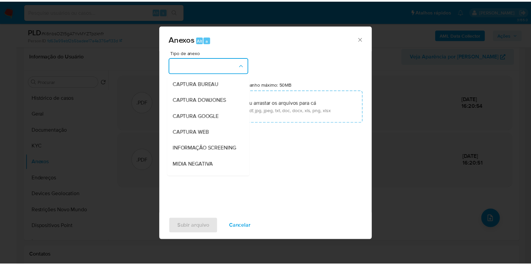
scroll to position [104, 0]
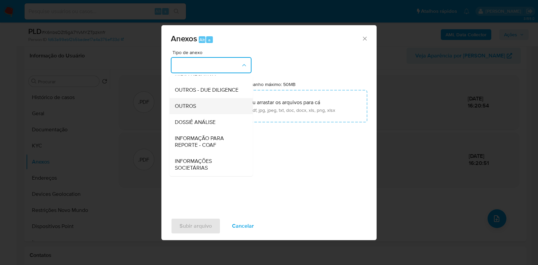
click at [199, 102] on div "OUTROS" at bounding box center [209, 106] width 69 height 16
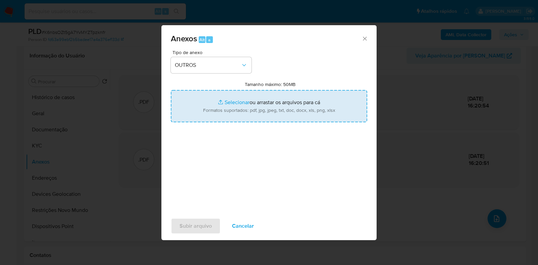
click at [233, 102] on input "Tamanho máximo: 50MB Selecionar arquivos" at bounding box center [269, 106] width 196 height 32
type input "C:\fakepath\CPF 07156080962 - MAICON ALEX SANDRO SANTOS DA COSTA - Documentos G…"
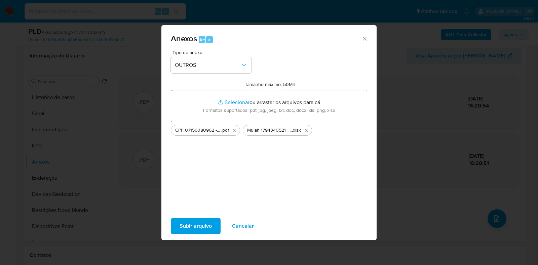
click at [179, 220] on span "Subir arquivo" at bounding box center [195, 226] width 32 height 15
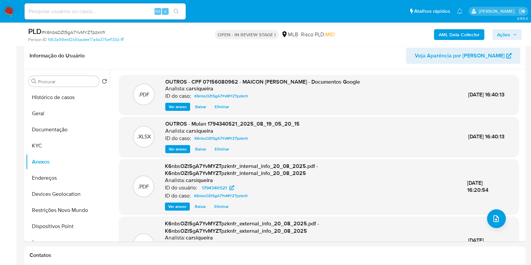
click at [516, 31] on span "Ações" at bounding box center [507, 34] width 20 height 9
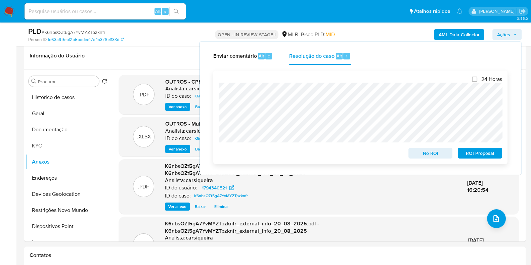
click at [435, 150] on span "No ROI" at bounding box center [430, 153] width 35 height 9
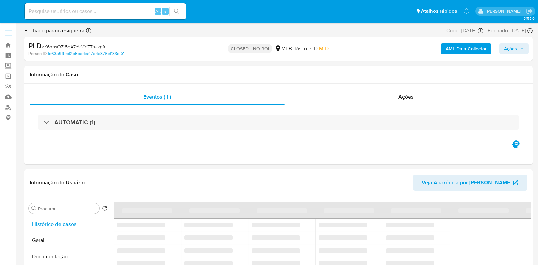
select select "10"
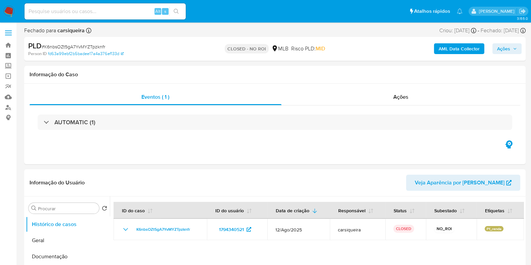
click at [10, 10] on img at bounding box center [8, 11] width 11 height 11
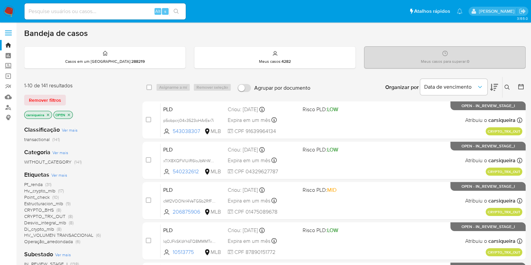
click at [262, 35] on div "Bandeja de casos" at bounding box center [275, 33] width 502 height 10
click at [110, 243] on div "Pf_renda (31) Hv_crypto_mlb (17) Point_check (10) Estructuracion_mlb (9) CRYPTO…" at bounding box center [78, 213] width 108 height 64
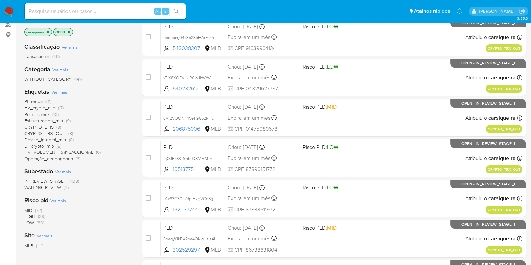
scroll to position [84, 0]
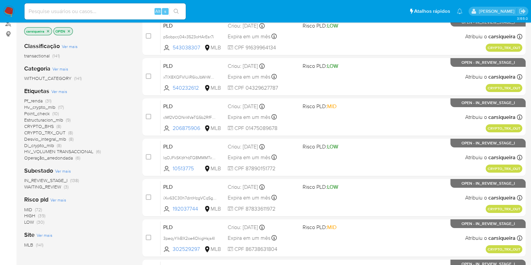
click at [42, 215] on span "(39)" at bounding box center [41, 215] width 7 height 7
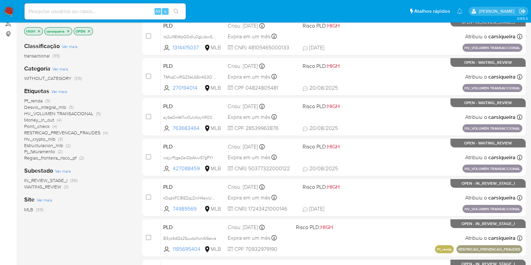
click at [113, 197] on div "Site Ver mais MLB (39)" at bounding box center [78, 204] width 108 height 17
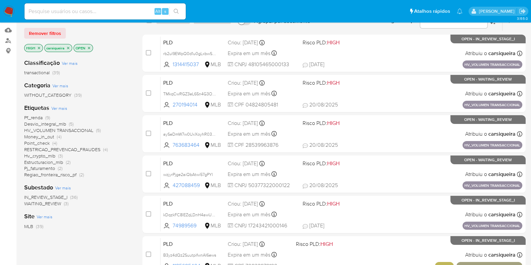
scroll to position [50, 0]
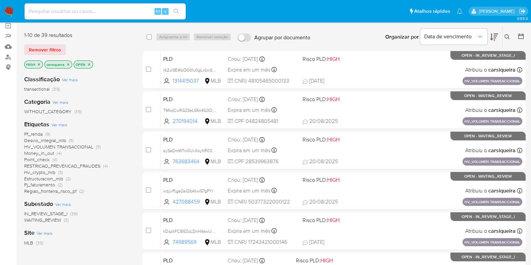
click at [66, 178] on span "(2)" at bounding box center [68, 178] width 5 height 7
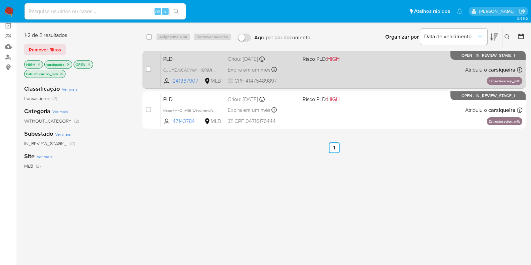
click at [352, 62] on span "Risco PLD: HIGH" at bounding box center [338, 58] width 70 height 9
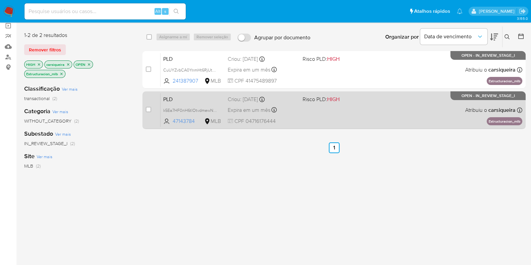
click at [326, 109] on div "PLD k5Ea7HF0nH6tlOtvdmewNpas 47143784 MLB Risco PLD: HIGH Criou: 12/08/2025 Cri…" at bounding box center [342, 110] width 362 height 34
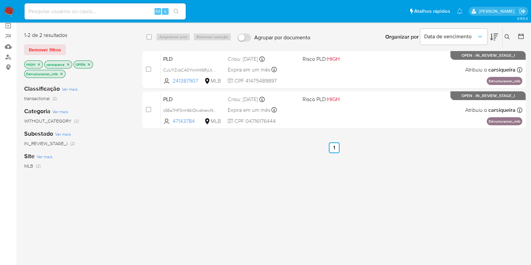
click at [61, 75] on icon "close-filter" at bounding box center [61, 74] width 4 height 4
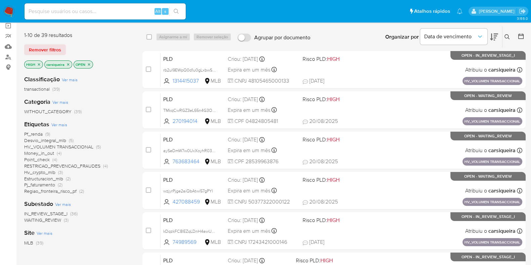
click at [60, 172] on span "(3)" at bounding box center [60, 172] width 5 height 7
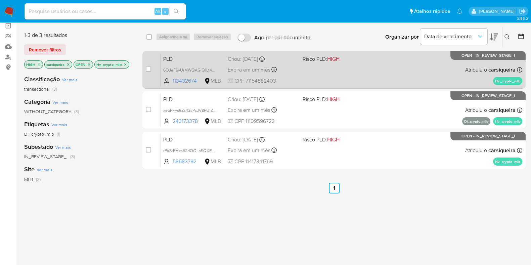
click at [343, 69] on div "PLD 6OJeF6yUrMWQAGlQ1Lt4cvvP 113432674 MLB Risco PLD: HIGH Criou: 12/08/2025 Cr…" at bounding box center [342, 70] width 362 height 34
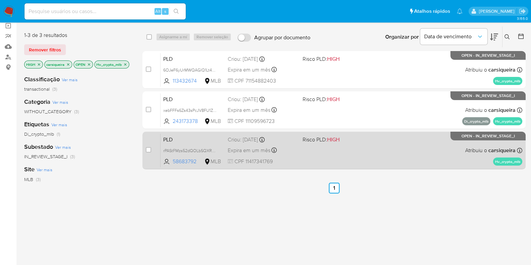
click at [352, 147] on div "PLD rPAStFMzs52dQOLbSQXRyZk9 58683792 MLB Risco PLD: HIGH Criou: 12/08/2025 Cri…" at bounding box center [342, 150] width 362 height 34
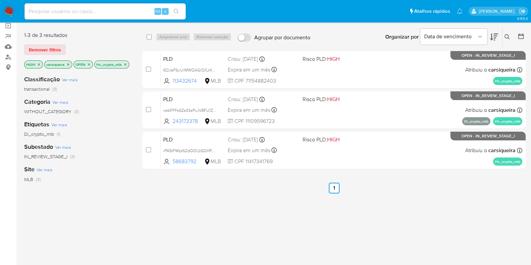
click at [126, 63] on icon "close-filter" at bounding box center [125, 64] width 2 height 2
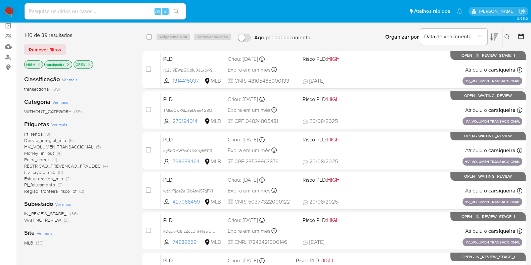
click at [84, 192] on span "(2)" at bounding box center [81, 191] width 5 height 7
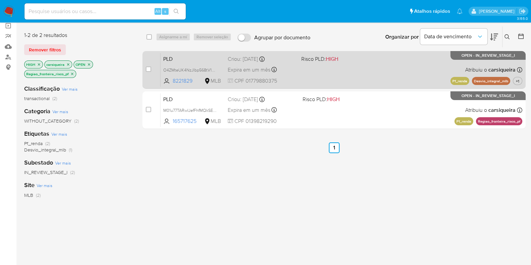
click at [358, 75] on div "PLD O4ZMteUK4NzJIbp568tV1oN2 8221829 MLB Risco PLD: HIGH Criou: 12/08/2025 Crio…" at bounding box center [342, 70] width 362 height 34
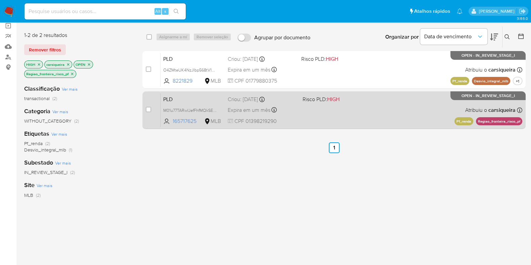
click at [333, 109] on div "PLD M01u77TARwIJefFhfMQkSEYd 165717625 MLB Risco PLD: HIGH Criou: 12/08/2025 Cr…" at bounding box center [342, 110] width 362 height 34
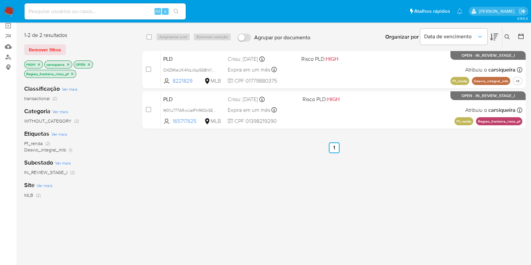
click at [75, 72] on p "Regiao_fronteira_risco_pf" at bounding box center [50, 73] width 51 height 7
click at [74, 73] on icon "close-filter" at bounding box center [72, 74] width 4 height 4
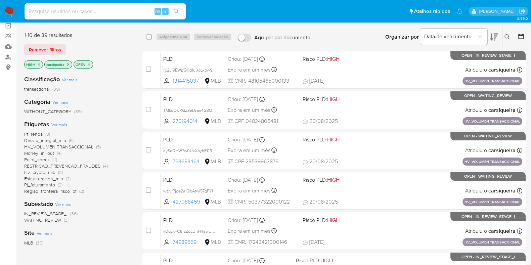
click at [50, 153] on span "Money_in_out" at bounding box center [39, 153] width 30 height 7
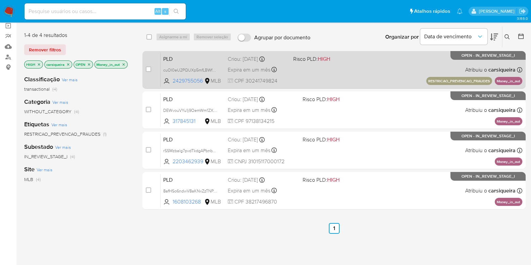
click at [345, 75] on div "PLD cuOI0eU2PQUXp5mfLBWfnhqu 2429755056 MLB Risco PLD: HIGH Criou: 12/08/2025 C…" at bounding box center [342, 70] width 362 height 34
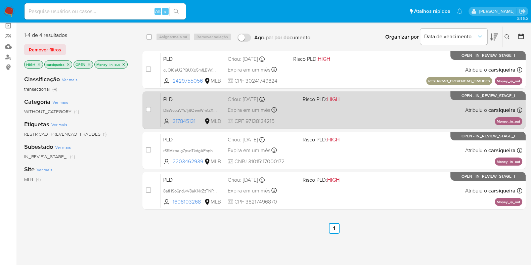
click at [304, 112] on div "PLD DEWvouVYu1j9OemWm1ZX0t8V 317845131 MLB Risco PLD: HIGH Criou: 12/08/2025 Cr…" at bounding box center [342, 110] width 362 height 34
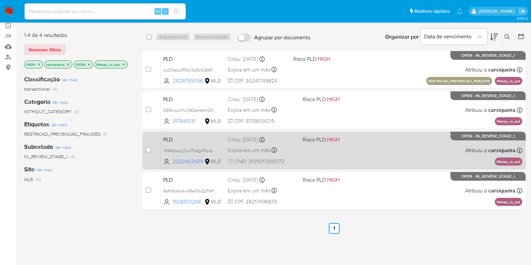
click at [329, 150] on div "PLD rSSMzbalg7pvdTkdgAPbnbWh 2203462939 MLB Risco PLD: HIGH Criou: 12/08/2025 C…" at bounding box center [342, 150] width 362 height 34
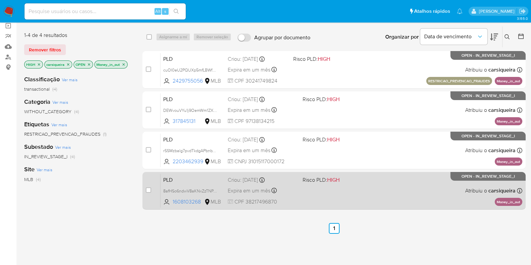
click at [328, 191] on div "PLD 8afHSo6ndwV8aKNxZzTNPAwY 1608103268 MLB Risco PLD: HIGH Criou: 12/08/2025 C…" at bounding box center [342, 191] width 362 height 34
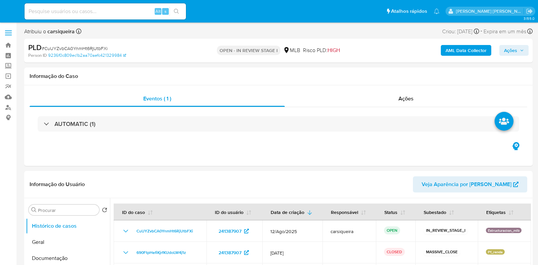
select select "10"
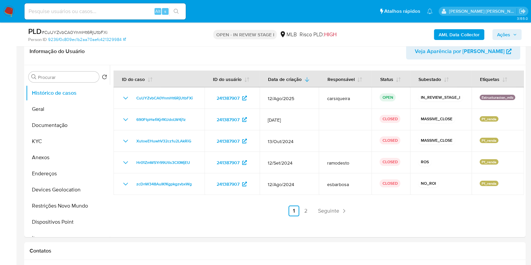
scroll to position [108, 0]
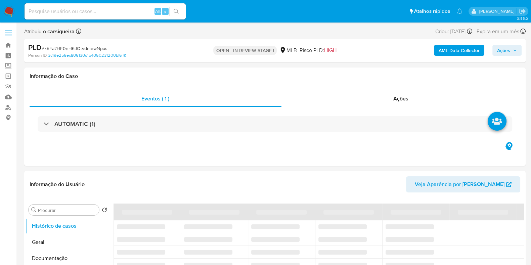
select select "10"
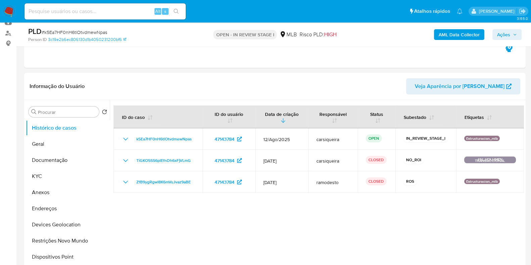
scroll to position [76, 0]
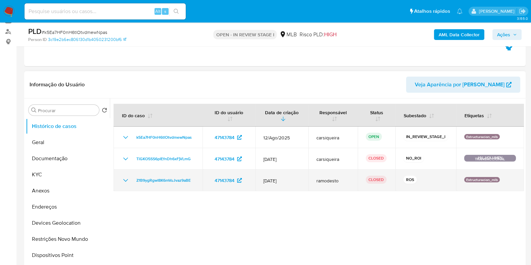
click at [125, 178] on icon "Mostrar/Ocultar" at bounding box center [126, 180] width 8 height 8
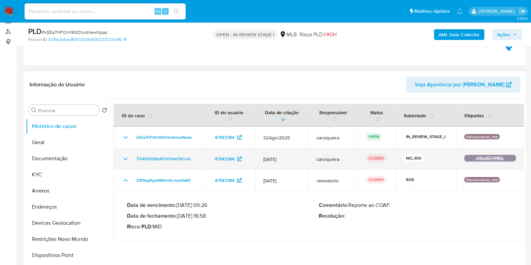
click at [123, 160] on icon "Mostrar/Ocultar" at bounding box center [126, 159] width 8 height 8
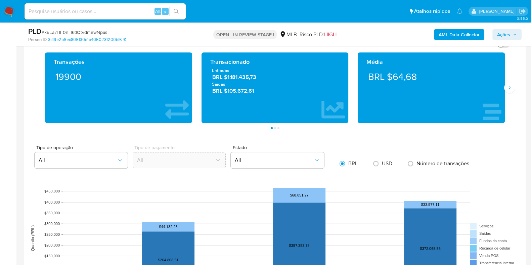
scroll to position [488, 0]
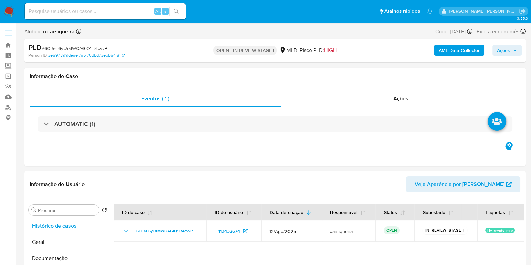
select select "10"
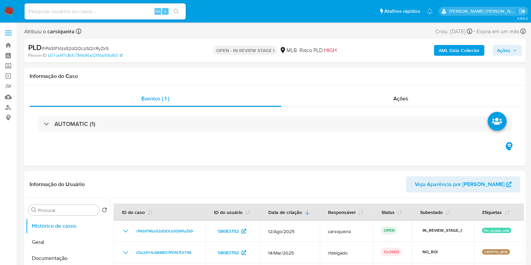
select select "10"
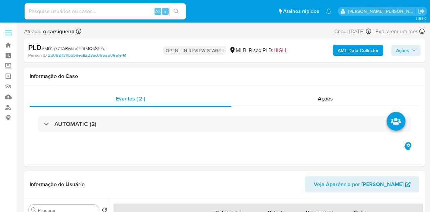
select select "10"
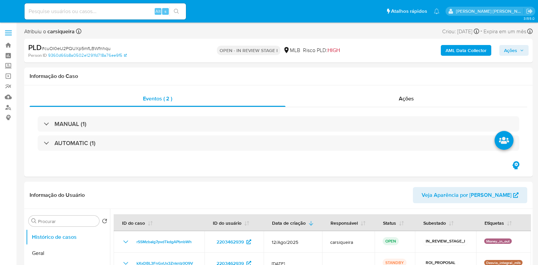
select select "10"
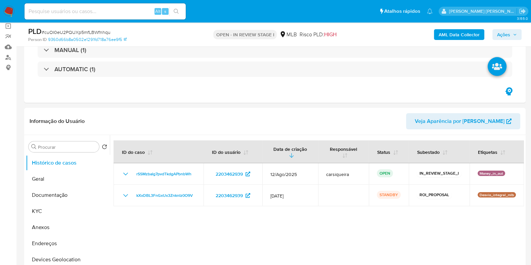
scroll to position [87, 0]
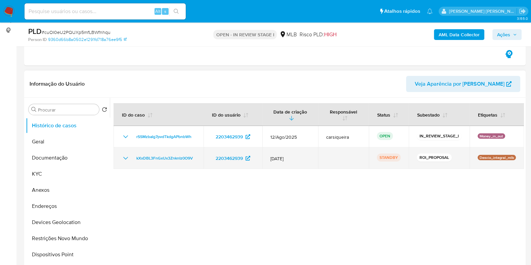
click at [125, 158] on icon "Mostrar/Ocultar" at bounding box center [126, 158] width 8 height 8
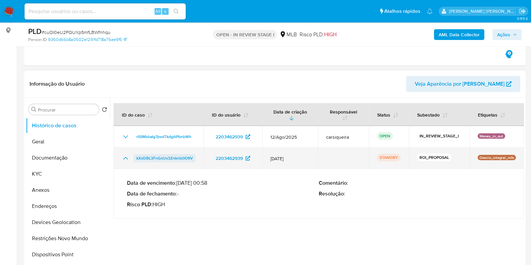
click at [181, 158] on span "kXxDBL3FnGxUx3ZnknIz0O9V" at bounding box center [164, 158] width 56 height 8
drag, startPoint x: 196, startPoint y: 162, endPoint x: 136, endPoint y: 159, distance: 59.2
click at [136, 159] on td "kXxDBL3FnGxUx3ZnknIz0O9V" at bounding box center [159, 159] width 90 height 22
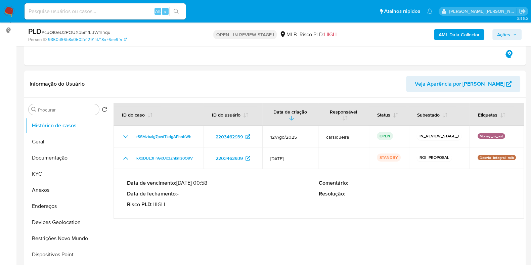
click at [506, 30] on span "Ações" at bounding box center [503, 34] width 13 height 11
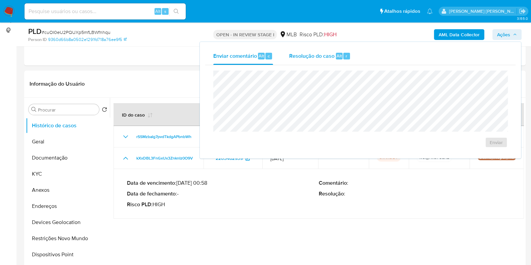
click at [322, 57] on span "Resolução do caso" at bounding box center [311, 56] width 45 height 8
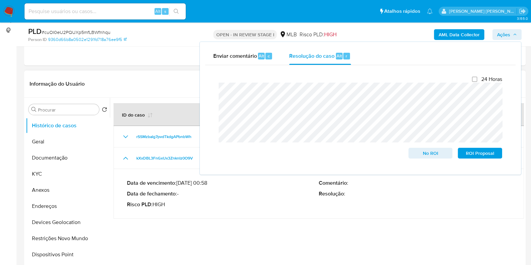
click at [297, 218] on div at bounding box center [317, 184] width 414 height 172
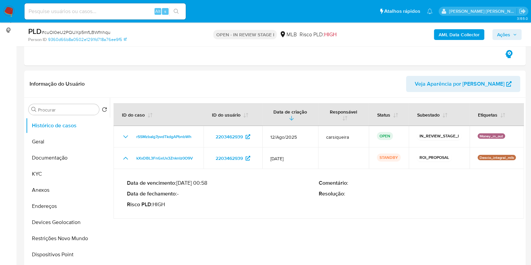
click at [504, 35] on span "Ações" at bounding box center [503, 34] width 13 height 11
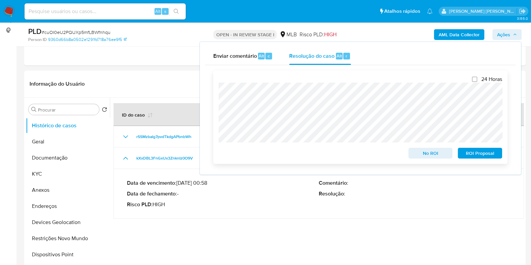
click at [419, 152] on span "No ROI" at bounding box center [430, 153] width 35 height 9
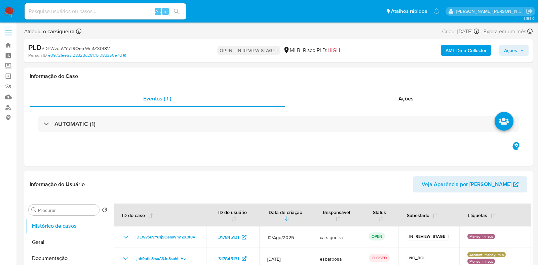
select select "10"
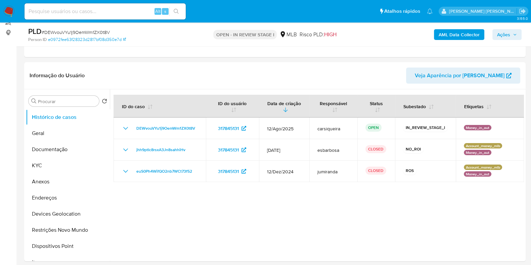
scroll to position [83, 0]
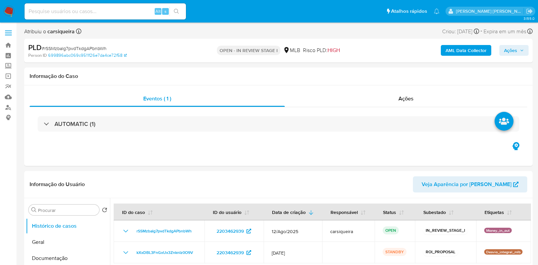
select select "10"
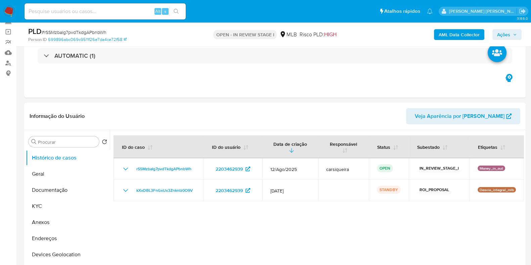
scroll to position [12, 0]
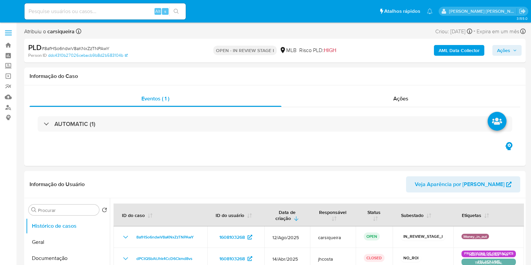
select select "10"
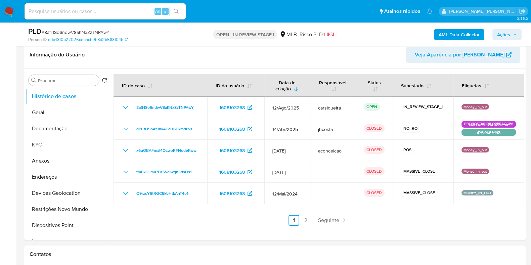
scroll to position [99, 0]
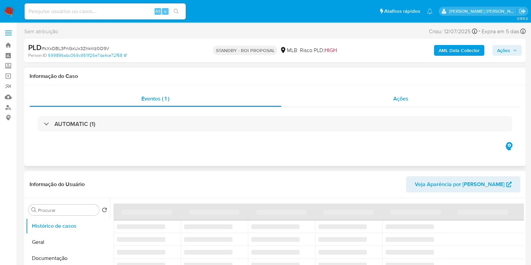
click at [410, 98] on div "Ações" at bounding box center [401, 99] width 239 height 16
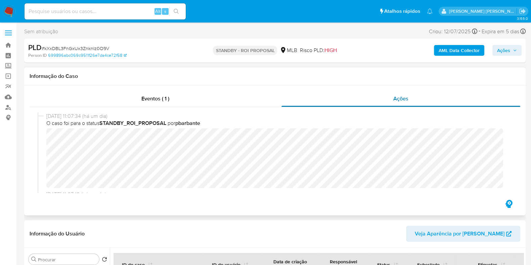
select select "10"
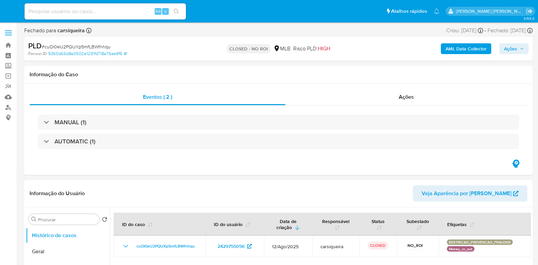
select select "10"
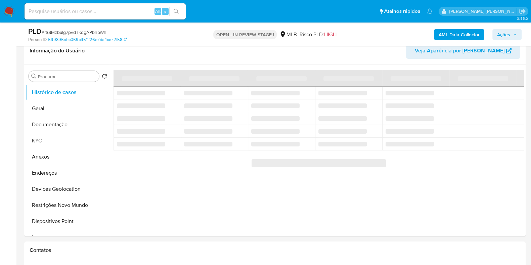
scroll to position [109, 0]
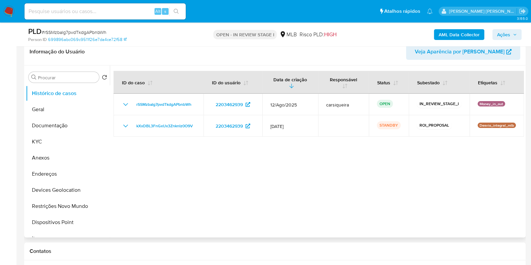
select select "10"
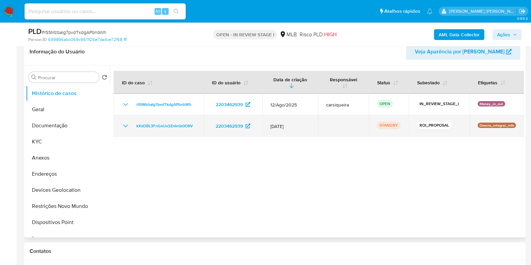
click at [125, 126] on icon "Mostrar/Ocultar" at bounding box center [126, 126] width 8 height 8
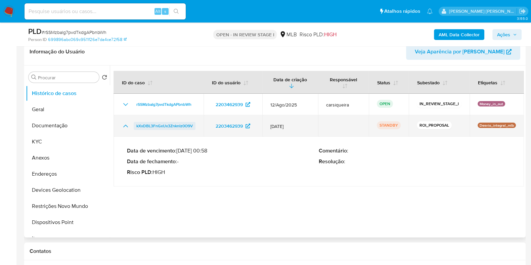
click at [185, 128] on span "kXxDBL3FnGxUx3ZnknIz0O9V" at bounding box center [164, 126] width 56 height 8
drag, startPoint x: 200, startPoint y: 126, endPoint x: 134, endPoint y: 127, distance: 65.2
click at [134, 127] on td "kXxDBL3FnGxUx3ZnknIz0O9V" at bounding box center [159, 126] width 90 height 22
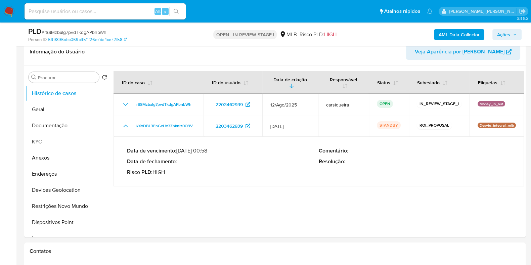
click at [508, 37] on span "Ações" at bounding box center [503, 34] width 13 height 11
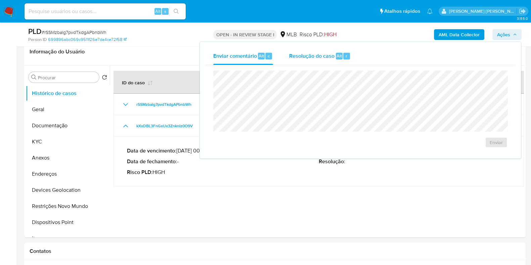
click at [324, 57] on span "Resolução do caso" at bounding box center [311, 56] width 45 height 8
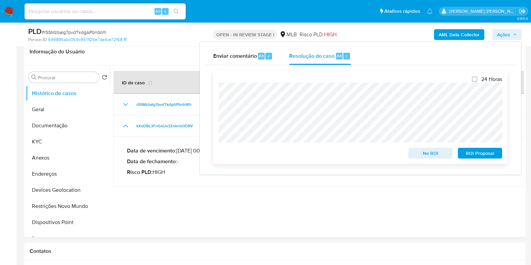
click at [426, 154] on span "No ROI" at bounding box center [430, 153] width 35 height 9
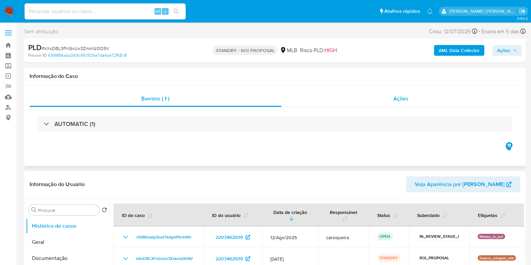
select select "10"
click at [406, 103] on span "Ações" at bounding box center [401, 99] width 15 height 8
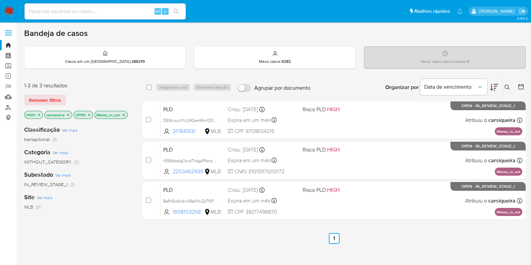
click at [40, 115] on icon "close-filter" at bounding box center [39, 115] width 4 height 4
click at [102, 114] on icon "close-filter" at bounding box center [104, 115] width 4 height 4
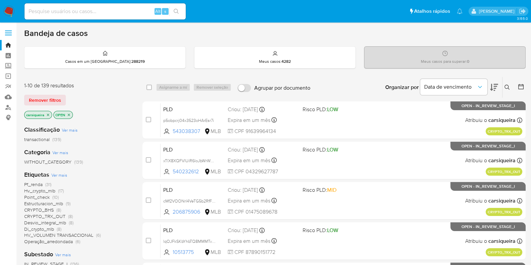
click at [69, 115] on icon "close-filter" at bounding box center [69, 115] width 4 height 4
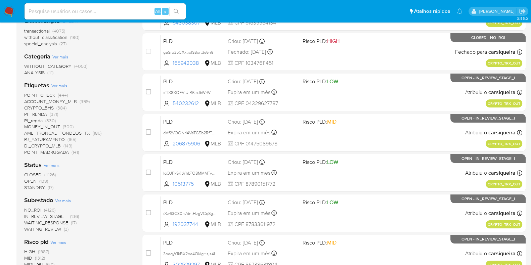
scroll to position [118, 0]
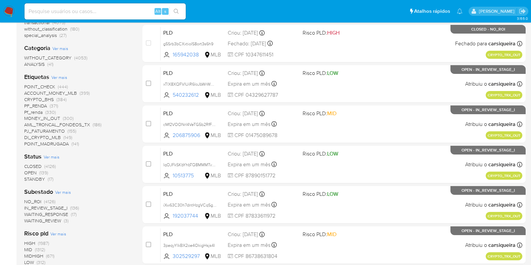
click at [51, 200] on span "(4126)" at bounding box center [49, 201] width 11 height 7
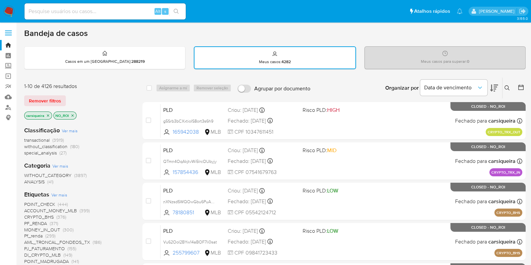
click at [523, 88] on icon at bounding box center [521, 87] width 7 height 7
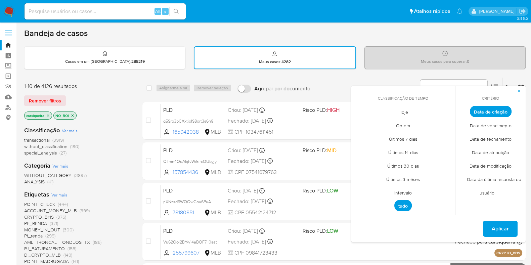
click at [497, 137] on span "Data de fechamento" at bounding box center [491, 139] width 56 height 14
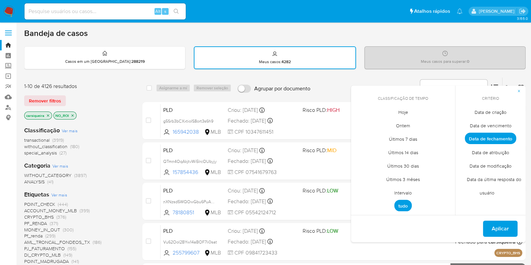
click at [402, 110] on span "Hoje" at bounding box center [404, 112] width 24 height 14
click at [498, 230] on span "Aplicar" at bounding box center [500, 228] width 17 height 15
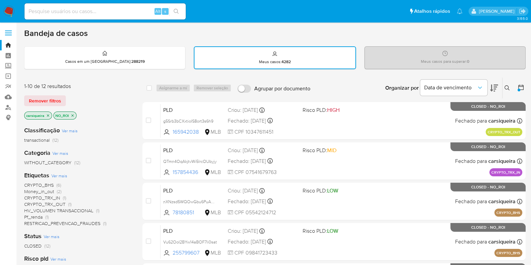
scroll to position [265, 0]
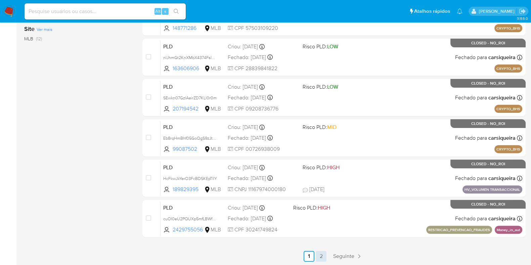
click at [318, 259] on link "2" at bounding box center [321, 256] width 11 height 11
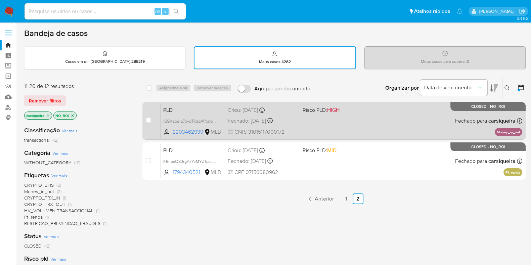
click at [400, 120] on div "PLD rSSMzbalg7pvdTkdgAPbnbWh 2203462939 MLB Risco PLD: HIGH Criou: 12/08/2025 C…" at bounding box center [342, 121] width 362 height 34
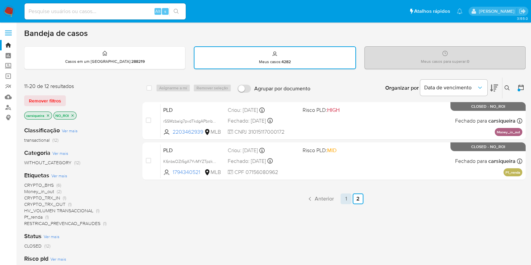
click at [349, 199] on link "1" at bounding box center [346, 199] width 11 height 11
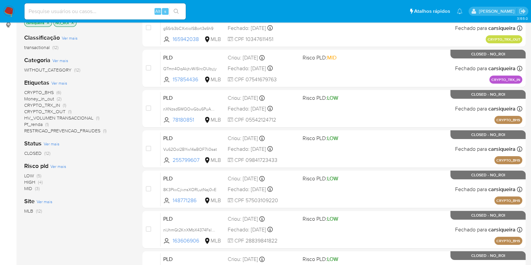
scroll to position [265, 0]
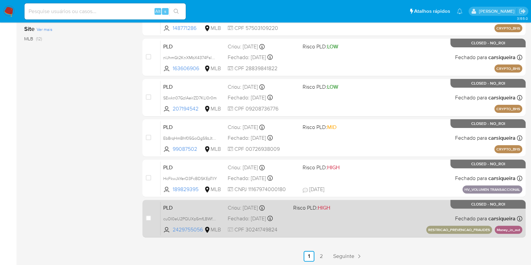
click at [401, 228] on div "PLD cuOI0eU2PQUXp5mfLBWfnhqu 2429755056 MLB Risco PLD: HIGH Criou: 12/08/2025 C…" at bounding box center [342, 219] width 362 height 34
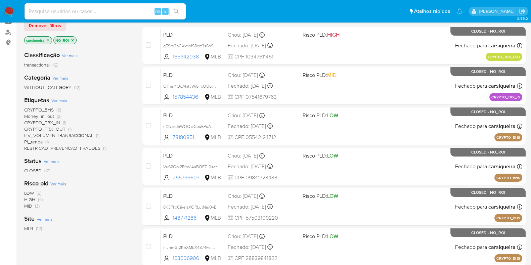
scroll to position [0, 0]
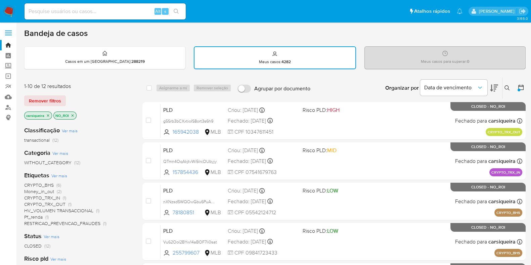
click at [74, 116] on icon "close-filter" at bounding box center [73, 116] width 4 height 4
click at [10, 11] on img at bounding box center [8, 11] width 11 height 11
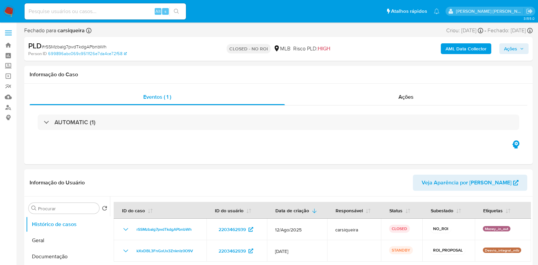
select select "10"
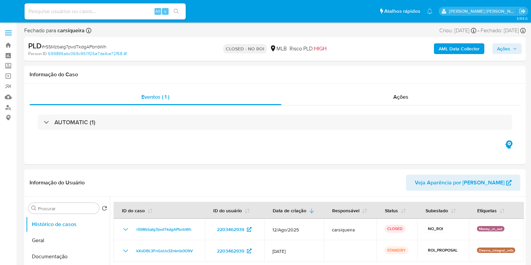
select select "10"
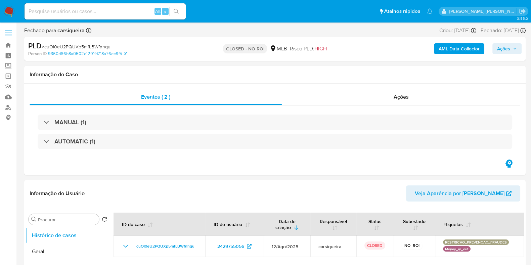
select select "10"
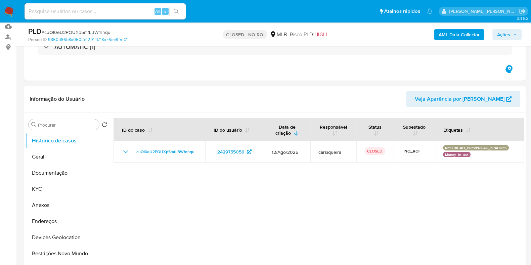
scroll to position [68, 0]
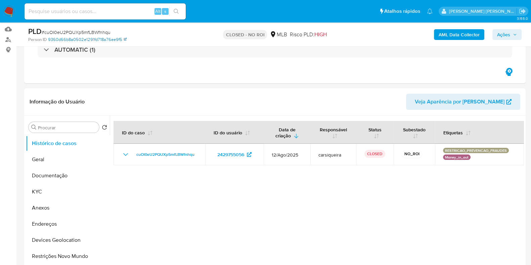
click at [53, 37] on link "9360d66b8a0502e1291fd718a76ee9f5" at bounding box center [87, 40] width 79 height 6
click at [93, 32] on span "# cuOI0eU2PQUXp5mfLBWfnhqu" at bounding box center [76, 32] width 69 height 7
copy span "cuOI0eU2PQUXp5mfLBWfnhqu"
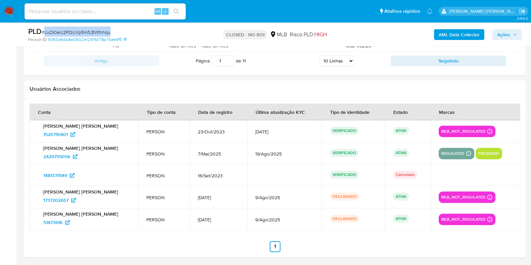
scroll to position [0, 0]
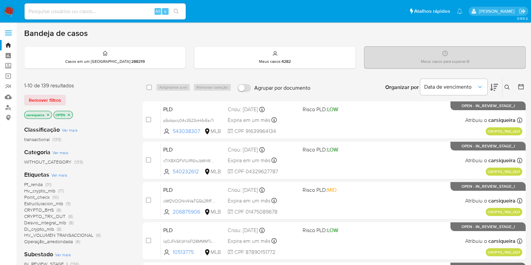
click at [127, 194] on div "Pf_renda (31) Hv_crypto_mlb (17) Point_check (10) Estructuracion_mlb (9) CRYPTO…" at bounding box center [78, 213] width 108 height 64
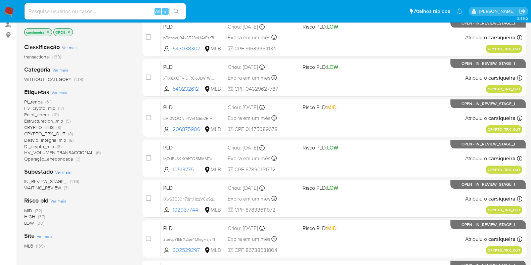
scroll to position [84, 0]
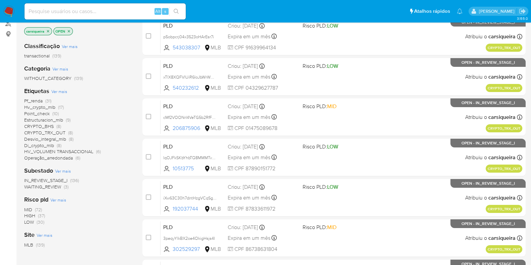
click at [40, 216] on span "(37)" at bounding box center [41, 215] width 7 height 7
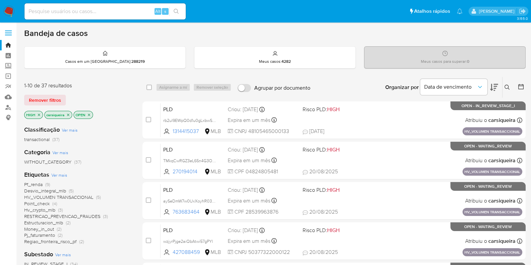
click at [74, 261] on span "(34)" at bounding box center [73, 264] width 7 height 7
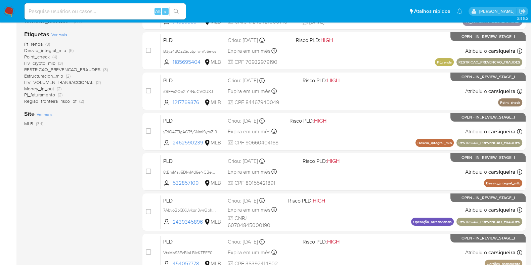
scroll to position [146, 0]
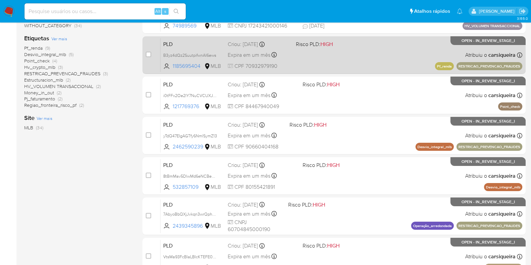
click at [340, 53] on div "PLD B3yz4dQz2SuutpifwnAI6ews 1185695404 MLB Risco PLD: HIGH Criou: 12/08/2025 C…" at bounding box center [342, 55] width 362 height 34
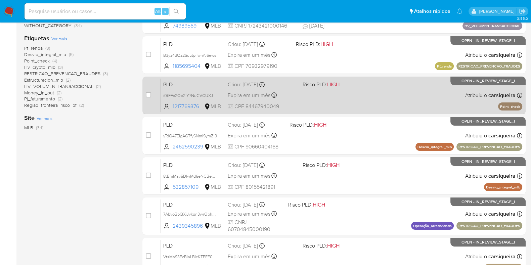
click at [370, 87] on span "Risco PLD: HIGH" at bounding box center [338, 84] width 70 height 9
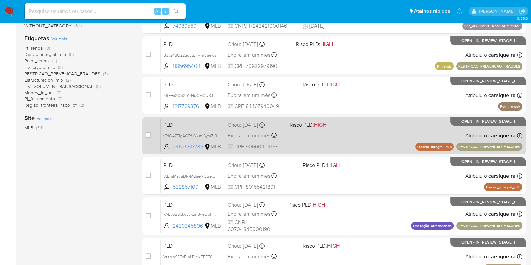
click at [365, 139] on div "PLD yTdQ47EIgAGTfy6NmlSymZ13 2462590239 MLB Risco PLD: HIGH Criou: 12/08/2025 C…" at bounding box center [342, 136] width 362 height 34
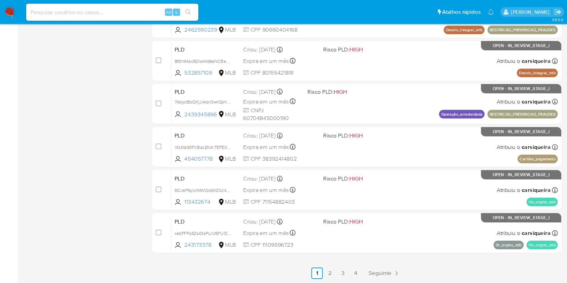
scroll to position [247, 0]
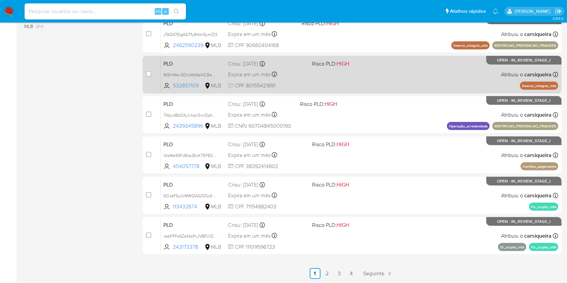
click at [399, 80] on div "PLD 8tBmMav5DlwMd6eNCBeCI6oB 532857109 MLB Risco PLD: HIGH Criou: 12/08/2025 Cr…" at bounding box center [359, 74] width 397 height 34
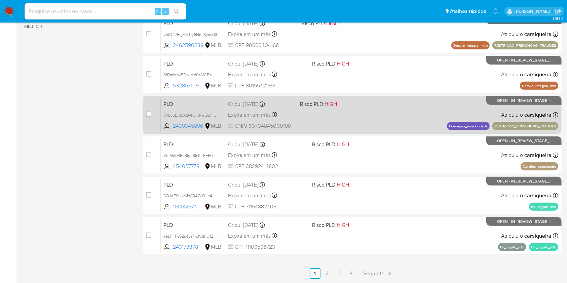
click at [376, 118] on div "PLD 7AbyoBbQXjJvkqn3wrQphywE 2439345896 MLB Risco PLD: HIGH Criou: 12/08/2025 C…" at bounding box center [359, 115] width 397 height 34
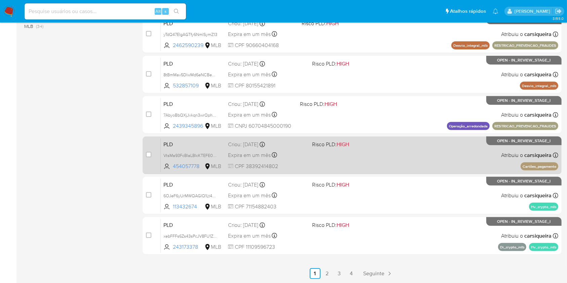
click at [400, 148] on div "PLD VtsMa93FcBIaLBIcKTEFE0Mb 454057778 MLB Risco PLD: HIGH Criou: 12/08/2025 Cr…" at bounding box center [359, 155] width 397 height 34
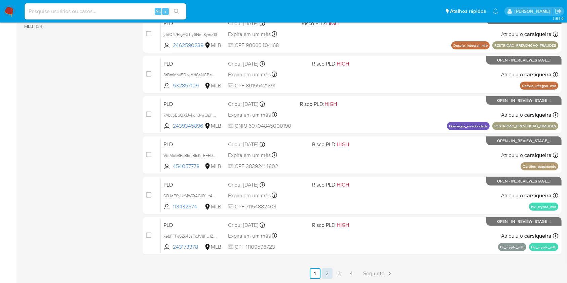
click at [327, 265] on link "2" at bounding box center [327, 273] width 11 height 11
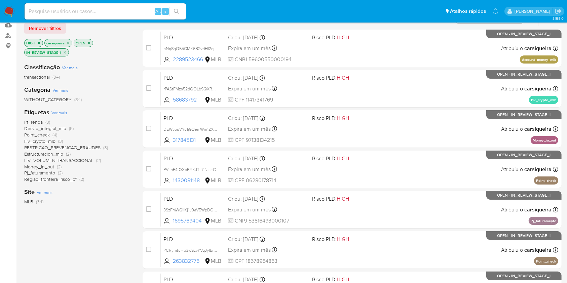
scroll to position [74, 0]
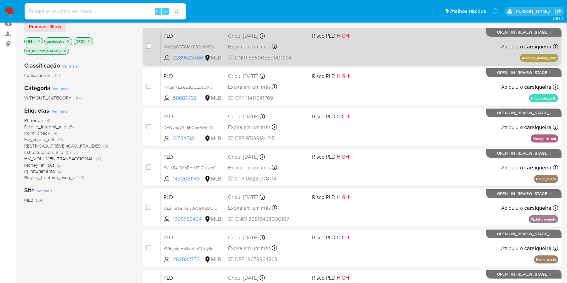
click at [385, 39] on span "Risco PLD: HIGH" at bounding box center [351, 35] width 78 height 9
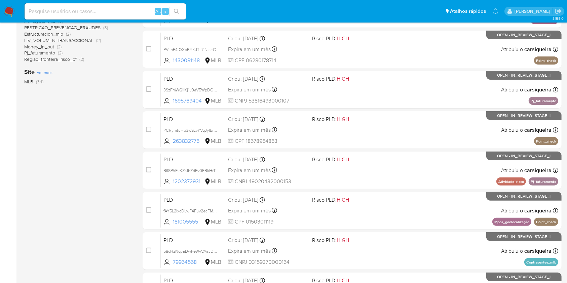
scroll to position [196, 0]
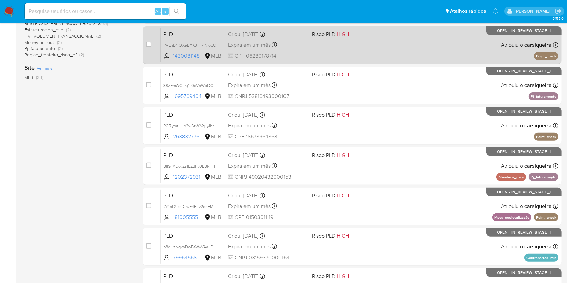
click at [471, 35] on div "PLD PVLhE4lOXeBYKJTlI7INkktC 1430081148 MLB Risco PLD: HIGH Criou: 12/08/2025 C…" at bounding box center [359, 45] width 397 height 34
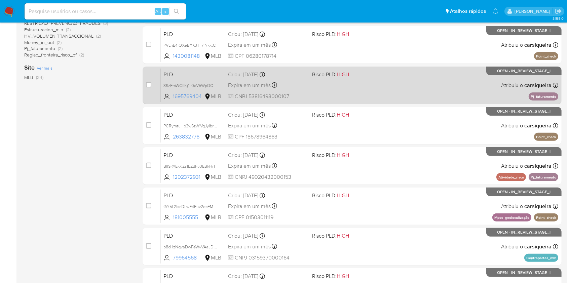
click at [413, 89] on div "PLD 3SzFmWGllKj1L0aV5WpDO0wB 1695769404 MLB Risco PLD: HIGH Criou: 12/08/2025 C…" at bounding box center [359, 85] width 397 height 34
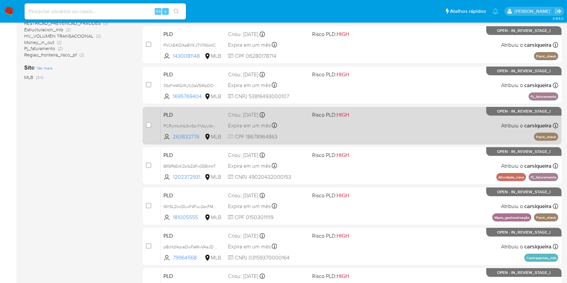
click at [501, 140] on div "PLD PCRymtuHp3wSzvYVqJyIbrZ4 263832776 MLB Risco PLD: HIGH Criou: 12/08/2025 Cr…" at bounding box center [359, 126] width 397 height 34
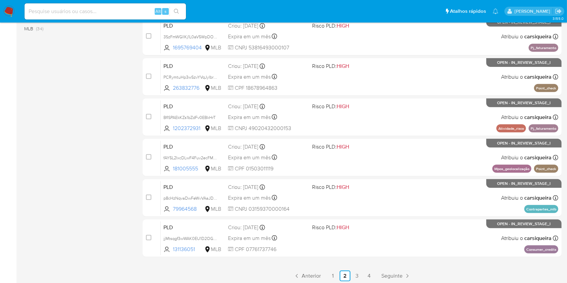
scroll to position [247, 0]
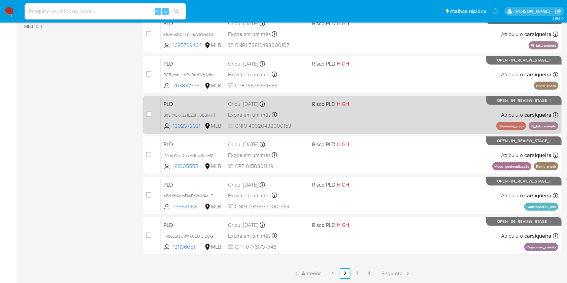
click at [403, 122] on div "PLD BfISPAEkKZs1bZdFv0EBkHrT 1202372931 MLB Risco PLD: HIGH Criou: 12/08/2025 C…" at bounding box center [359, 115] width 397 height 34
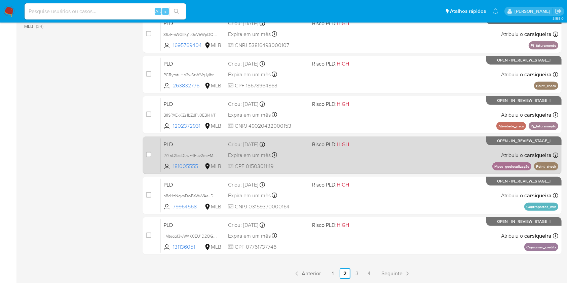
click at [360, 166] on div "PLD fAY5L2IxcDLwF4Fuv2ecFMFB 181005555 MLB Risco PLD: HIGH Criou: 12/08/2025 Cr…" at bounding box center [359, 155] width 397 height 34
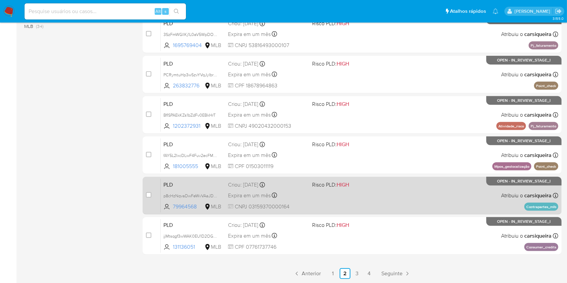
click at [435, 195] on div "PLD p8cHzNqvaDwFeWvVAaJDePJr 79964568 MLB Risco PLD: HIGH Criou: 12/08/2025 Cri…" at bounding box center [359, 195] width 397 height 34
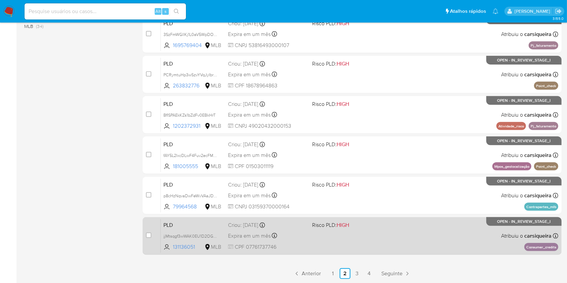
click at [395, 236] on div "PLD jjMtsqgf3wWAK0EU1D2OGiWg 131136051 MLB Risco PLD: HIGH Criou: 12/08/2025 Cr…" at bounding box center [359, 236] width 397 height 34
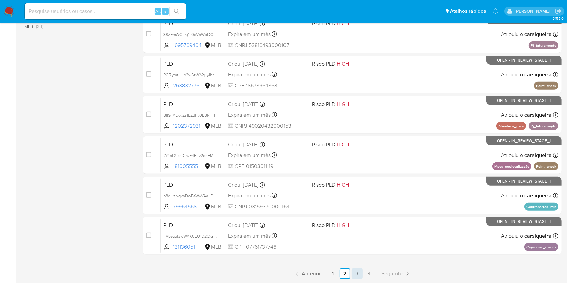
click at [357, 265] on link "3" at bounding box center [357, 273] width 11 height 11
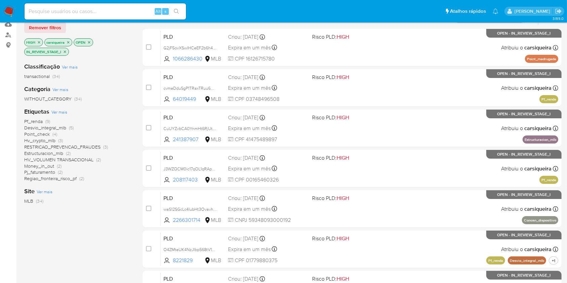
scroll to position [75, 0]
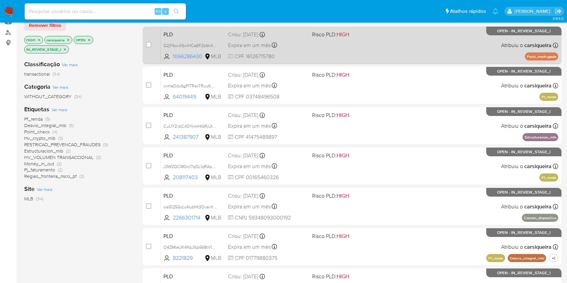
click at [402, 47] on div "PLD G2jF5ovXSwlHCeEF2b6h4aOS 1066286430 MLB Risco PLD: HIGH Criou: 12/08/2025 C…" at bounding box center [359, 45] width 397 height 34
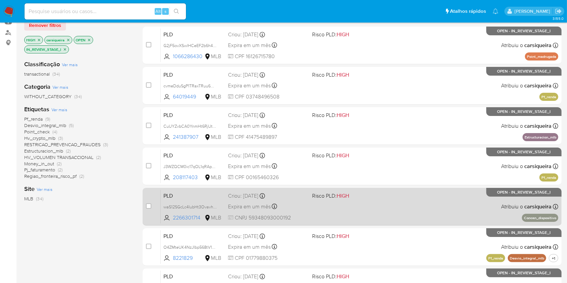
click at [468, 217] on div "PLD waS12SGcLc4IubHt3Ovavhq7 2266301714 MLB Risco PLD: HIGH Criou: 12/08/2025 C…" at bounding box center [359, 207] width 397 height 34
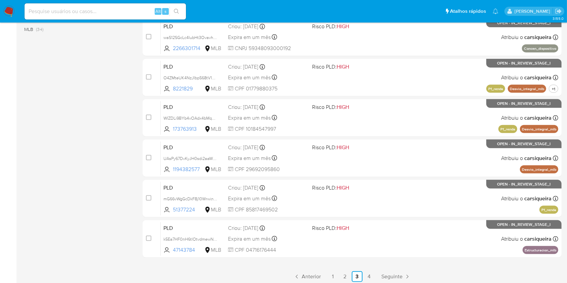
scroll to position [247, 0]
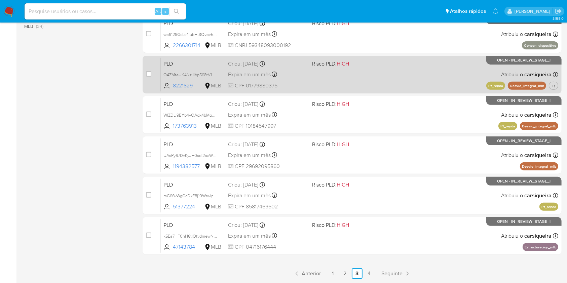
click at [407, 60] on div "PLD O4ZMteUK4NzJIbp568tV1oN2 8221829 MLB Risco PLD: HIGH Criou: 12/08/2025 Crio…" at bounding box center [359, 74] width 397 height 34
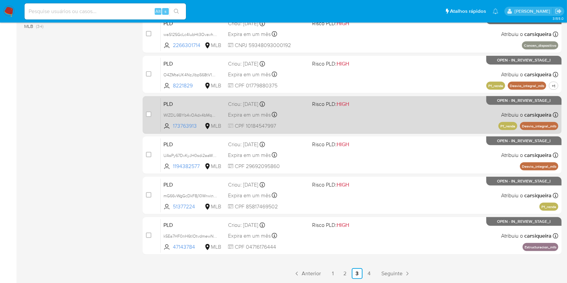
click at [409, 121] on div "PLD WIZDLi9BYb4vOAdx4bMqqRKq 173763913 MLB Risco PLD: HIGH Criou: 12/08/2025 Cr…" at bounding box center [359, 115] width 397 height 34
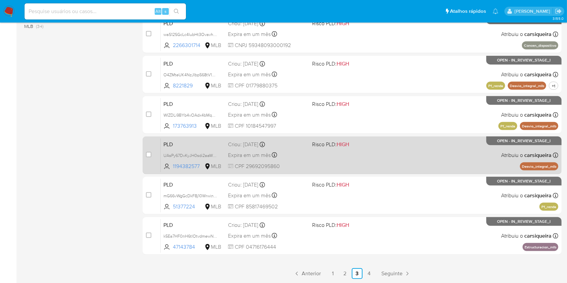
click at [405, 153] on div "PLD UAsPy67DvKyJH0sdi2aaWSc8 1194382577 MLB Risco PLD: HIGH Criou: 12/08/2025 C…" at bounding box center [359, 155] width 397 height 34
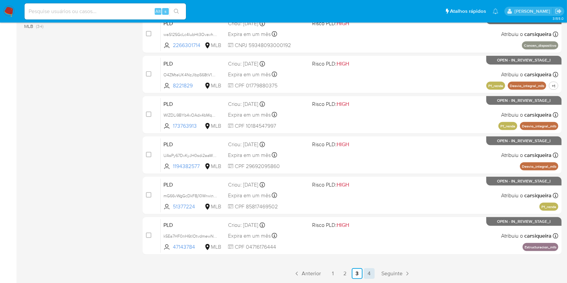
click at [368, 265] on link "4" at bounding box center [369, 273] width 11 height 11
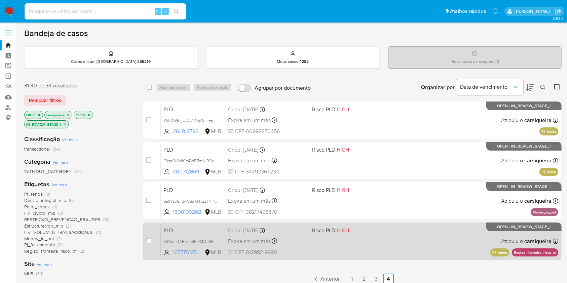
click at [422, 238] on div "PLD M01u77TARwIJefFhfMQkSEYd 165717625 MLB Risco PLD: HIGH Criou: 12/08/2025 Cr…" at bounding box center [359, 241] width 397 height 34
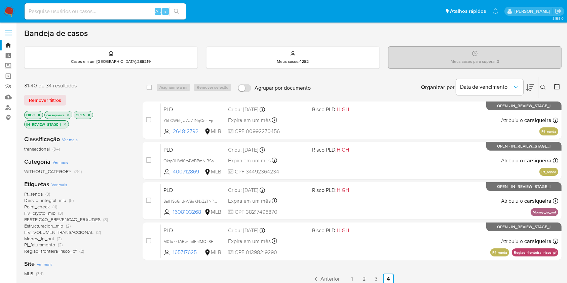
click at [4, 16] on img at bounding box center [8, 11] width 11 height 11
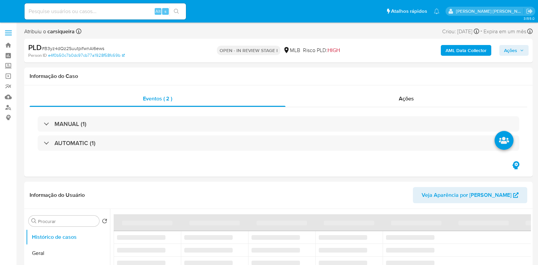
select select "10"
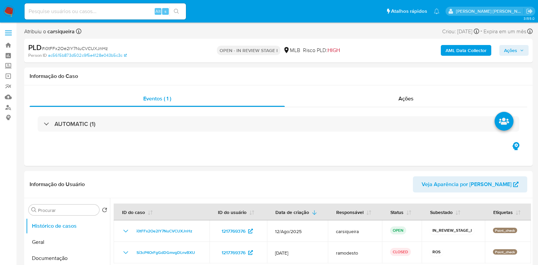
select select "10"
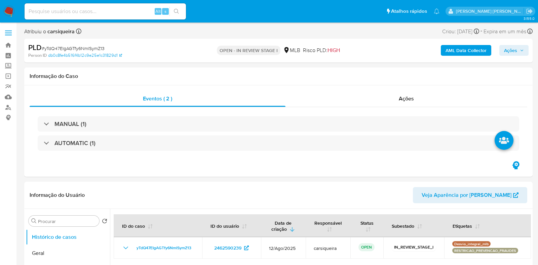
select select "10"
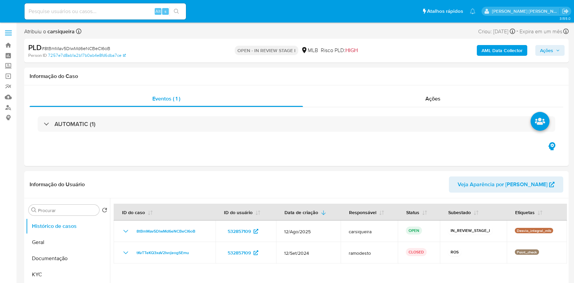
select select "10"
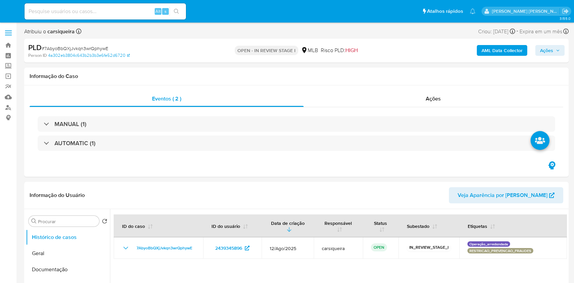
select select "10"
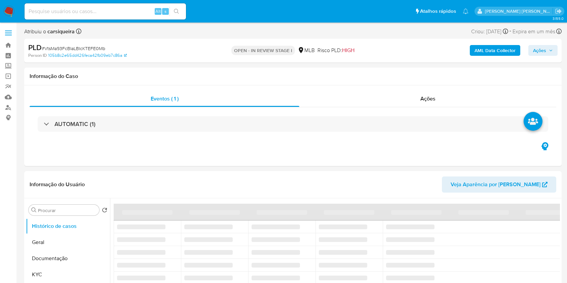
select select "10"
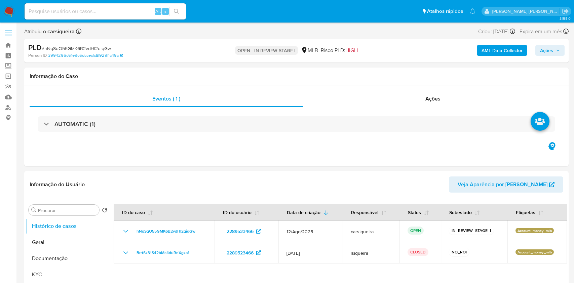
select select "10"
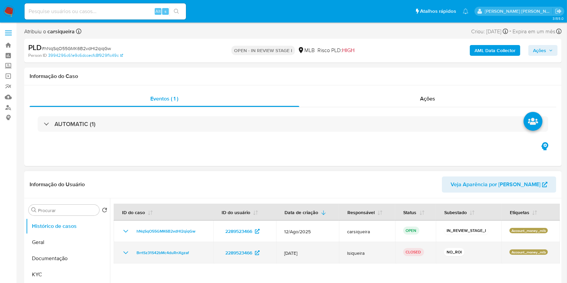
click at [126, 252] on icon "Mostrar/Ocultar" at bounding box center [126, 253] width 8 height 8
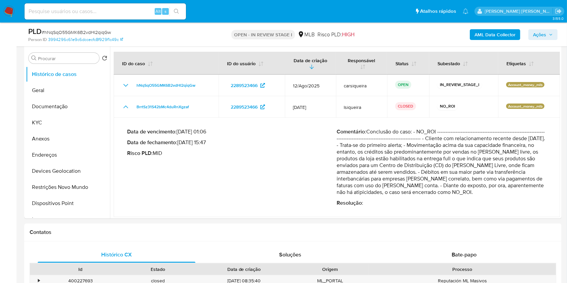
scroll to position [131, 0]
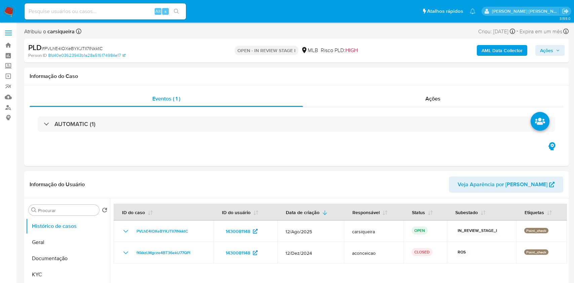
select select "10"
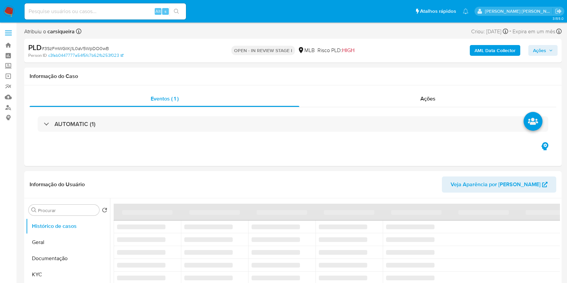
select select "10"
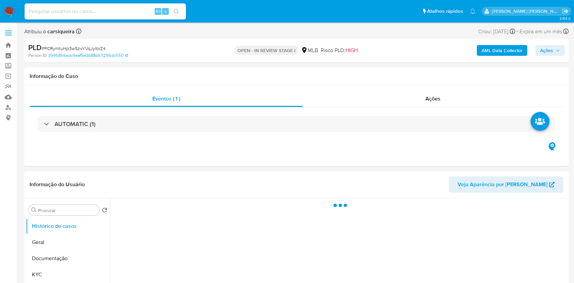
select select "10"
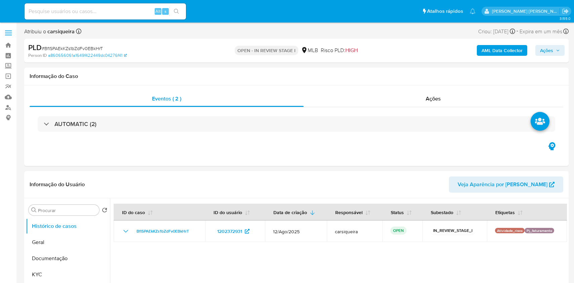
select select "10"
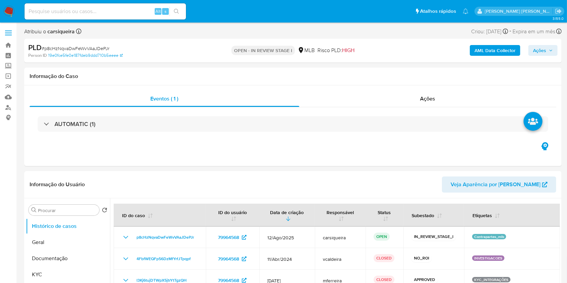
select select "10"
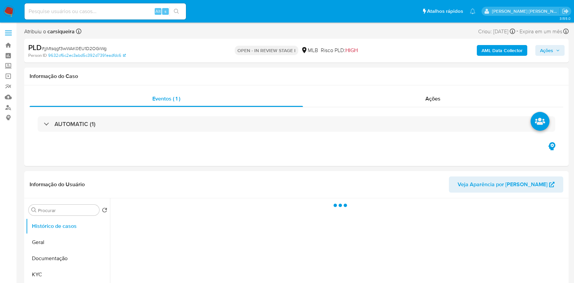
select select "10"
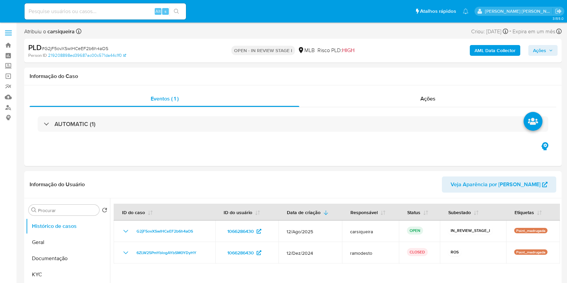
select select "10"
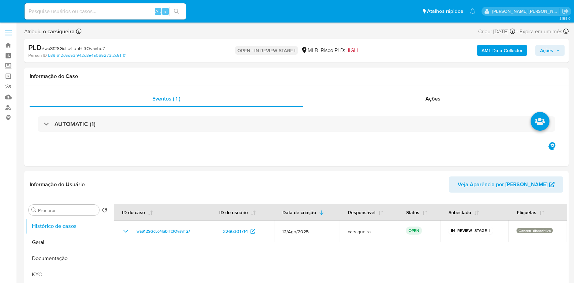
select select "10"
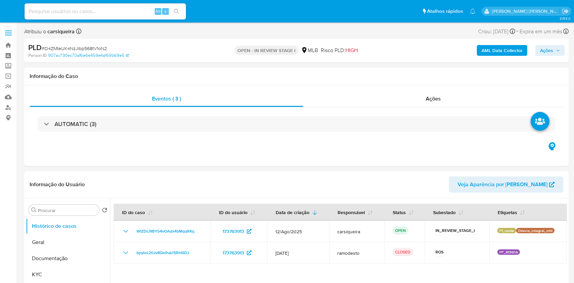
select select "10"
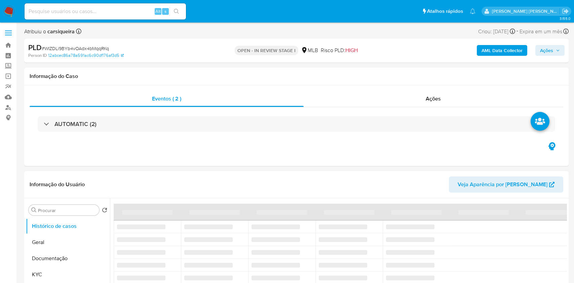
select select "10"
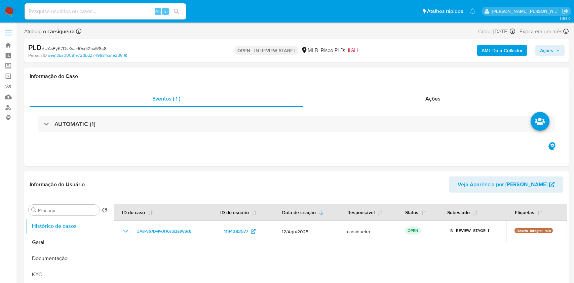
select select "10"
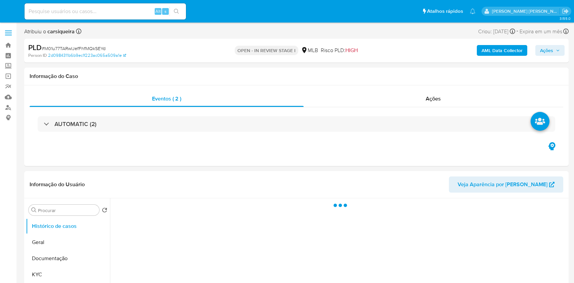
select select "10"
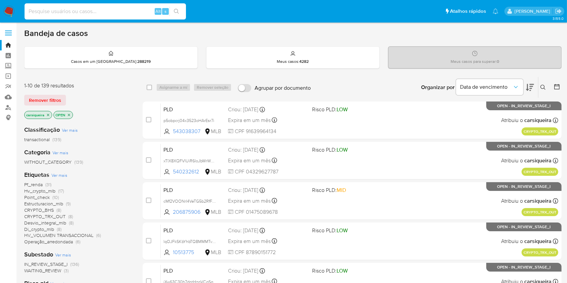
paste input "VtsMa93FcBIaLBIcKTEFE0Mb"
click at [114, 13] on input at bounding box center [105, 11] width 161 height 9
type input "VtsMa93FcBIaLBIcKTEFE0Mb"
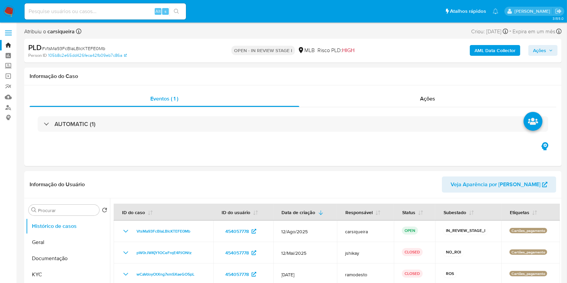
select select "10"
click at [121, 6] on div "Alt s" at bounding box center [105, 11] width 161 height 16
click at [123, 7] on input at bounding box center [105, 11] width 161 height 9
paste input "307VLQc93ZaT9Id7MYeHf9mA"
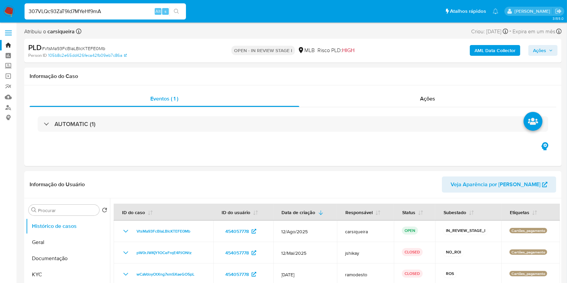
type input "307VLQc93ZaT9Id7MYeHf9mA"
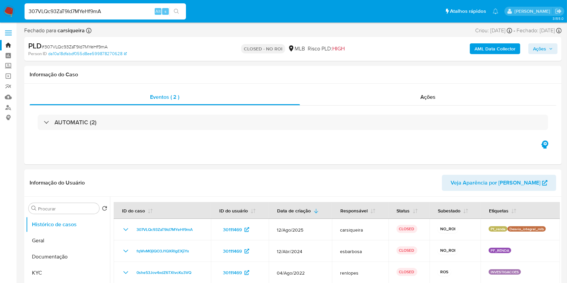
select select "10"
click at [85, 12] on input "307VLQc93ZaT9Id7MYeHf9mA" at bounding box center [105, 11] width 161 height 9
paste input "Cc0ZCEYJNh353WvYJ0BL54uN"
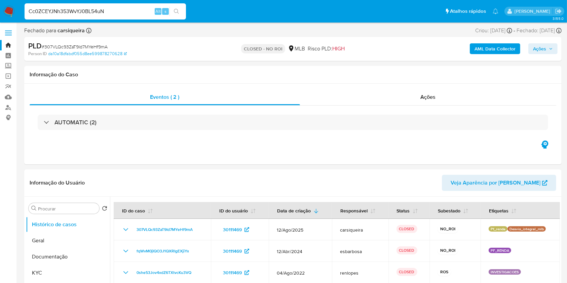
type input "Cc0ZCEYJNh353WvYJ0BL54uN"
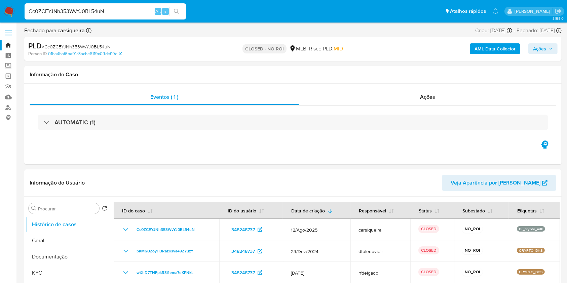
select select "10"
click at [93, 11] on input "Cc0ZCEYJNh353WvYJ0BL54uN" at bounding box center [105, 11] width 161 height 9
paste input "xebFFFs6Zs43sPcJV8FU1Zc4"
type input "xebFFFs6Zs43sPcJV8FU1Zc4"
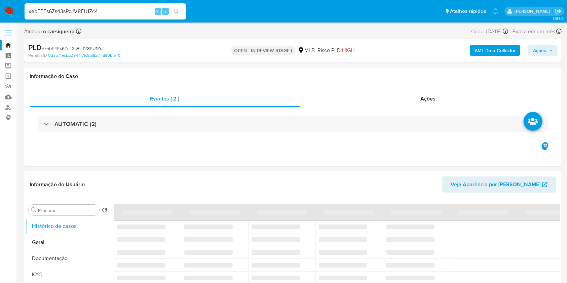
select select "10"
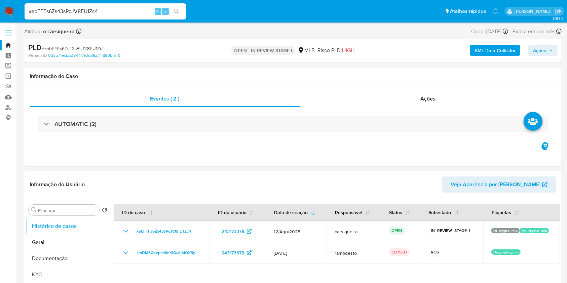
click at [98, 10] on input "xebFFFs6Zs43sPcJV8FU1Zc4" at bounding box center [105, 11] width 161 height 9
paste input "6MNnk1geexo0mcFzpHSeq24n"
type input "6MNnk1geexo0mcFzpHSeq24n"
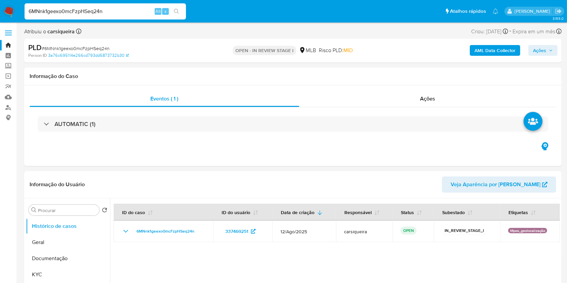
select select "10"
click at [85, 8] on input "6MNnk1geexo0mcFzpHSeq24n" at bounding box center [105, 11] width 161 height 9
paste input "K6nbsOZt5gA7YvMYZTpzknfr"
click at [85, 8] on input "K6nbsOZt5gA7YvMYZTpzknfr" at bounding box center [105, 11] width 161 height 9
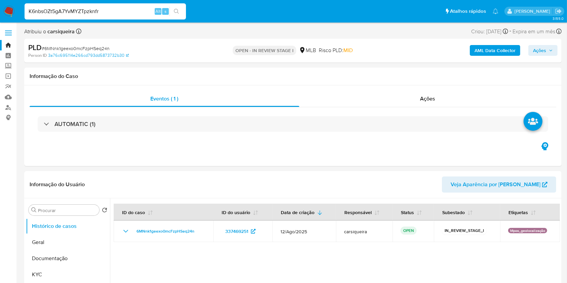
type input "K6nbsOZt5gA7YvMYZTpzknfr"
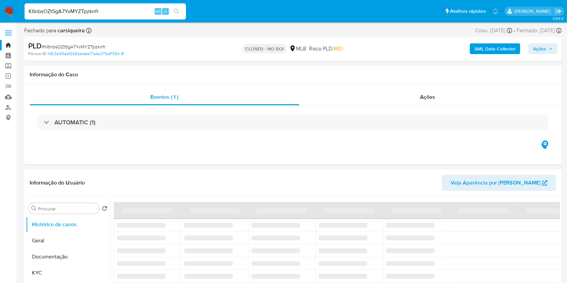
select select "10"
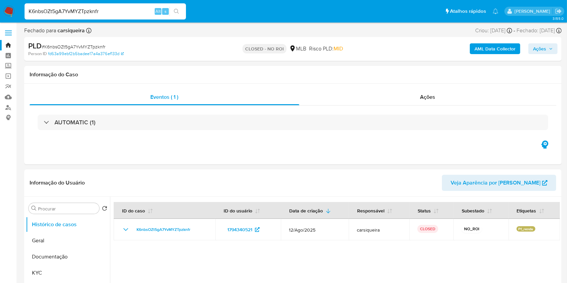
click at [109, 10] on input "K6nbsOZt5gA7YvMYZTpzknfr" at bounding box center [105, 11] width 161 height 9
paste input "VOubKQvpk9SwyF4AbhOYJS88"
click at [109, 10] on input "K6nbsOZt5gA7YvMYZTpzknfr" at bounding box center [105, 11] width 161 height 9
type input "VOubKQvpk9SwyF4AbhOYJS88"
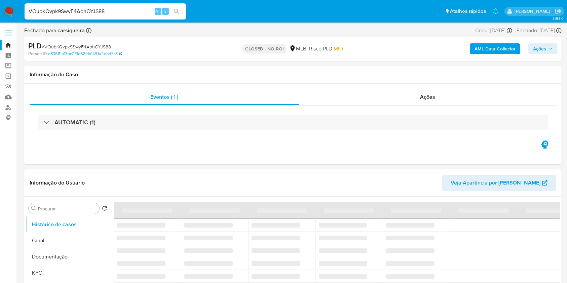
select select "10"
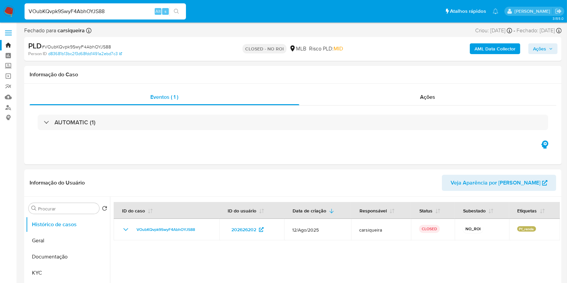
click at [111, 15] on input "VOubKQvpk9SwyF4AbhOYJS88" at bounding box center [105, 11] width 161 height 9
paste input "scAlmWc8e2hZc48SceN8B0ef"
click at [111, 15] on input "VOubKQvpk9SwyF4AbhOYJS88" at bounding box center [105, 11] width 161 height 9
type input "scAlmWc8e2hZc48SceN8B0ef"
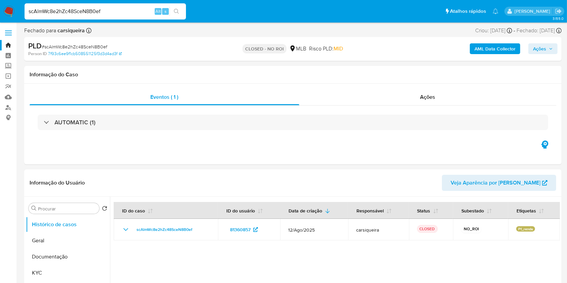
select select "10"
click at [94, 7] on input "scAlmWc8e2hZc48SceN8B0ef" at bounding box center [105, 11] width 161 height 9
paste input "J3WZQCM0ic17qOL1qRApRDEx"
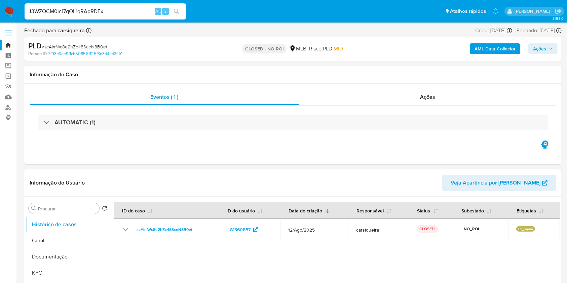
type input "J3WZQCM0ic17qOL1qRApRDEx"
click at [178, 8] on button "search-icon" at bounding box center [176, 11] width 14 height 9
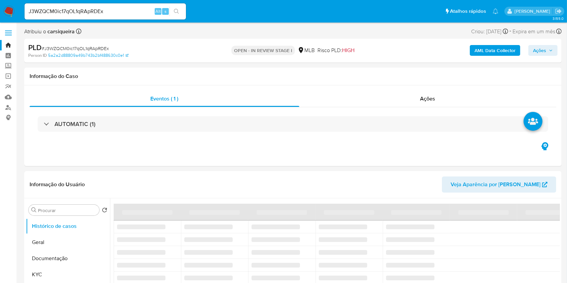
select select "10"
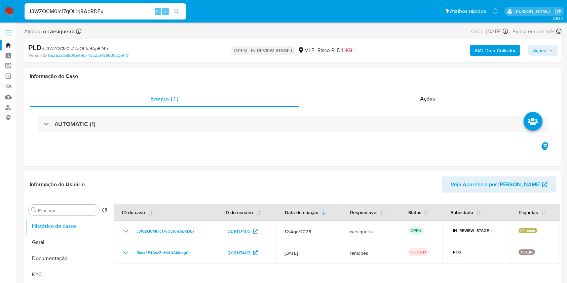
click at [99, 12] on input "J3WZQCM0ic17qOL1qRApRDEx" at bounding box center [105, 11] width 161 height 9
paste input "VtsMa93FcBIaLBIcKTEFE0Mb"
type input "VtsMa93FcBIaLBIcKTEFE0Mb"
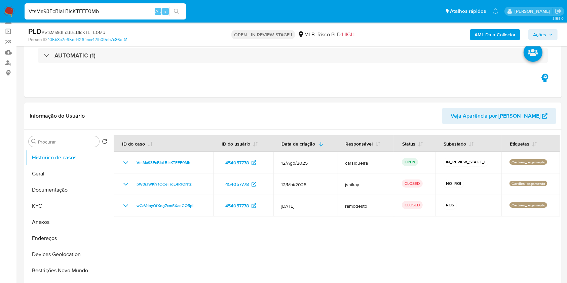
select select "10"
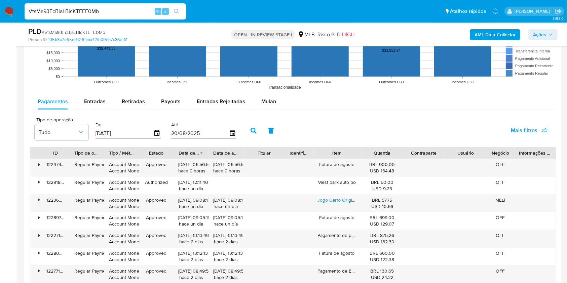
scroll to position [657, 0]
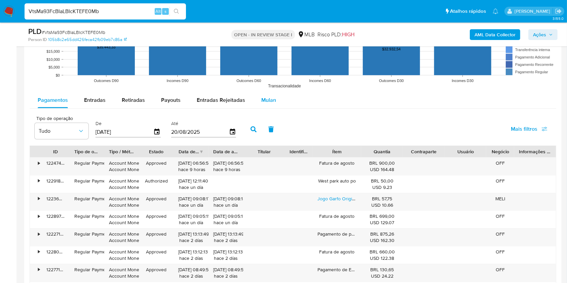
click at [261, 102] on span "Mulan" at bounding box center [268, 100] width 15 height 8
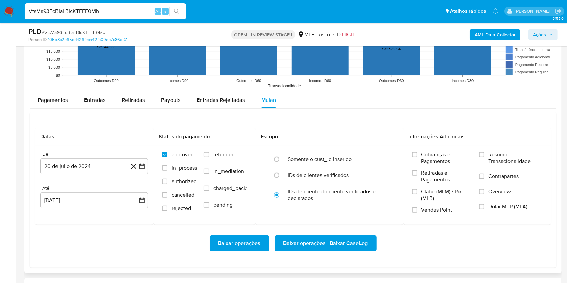
click at [345, 119] on div "Datas De 20 de julio de 2024 20-07-2024 Até 20 de agosto de 2025 20-08-2025 Sta…" at bounding box center [293, 190] width 526 height 156
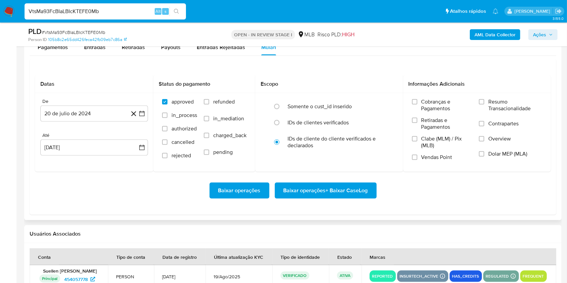
scroll to position [729, 0]
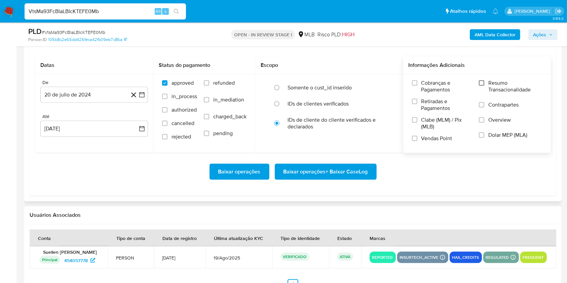
click at [484, 84] on input "Resumo Transacionalidade" at bounding box center [481, 82] width 5 height 5
click at [411, 140] on div "Cobranças e Pagamentos Retiradas e Pagamentos Clabe (MLM) / Pix (MLB) Vendas Po…" at bounding box center [476, 113] width 137 height 67
click at [413, 140] on input "Vendas Point" at bounding box center [414, 138] width 5 height 5
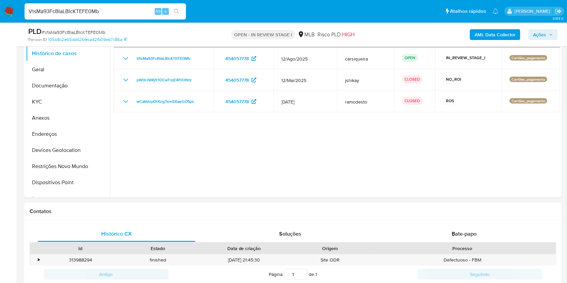
scroll to position [146, 0]
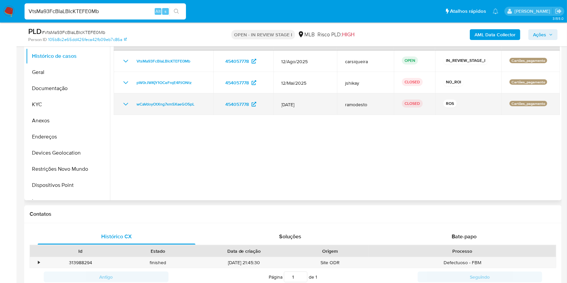
click at [123, 106] on icon "Mostrar/Ocultar" at bounding box center [126, 104] width 8 height 8
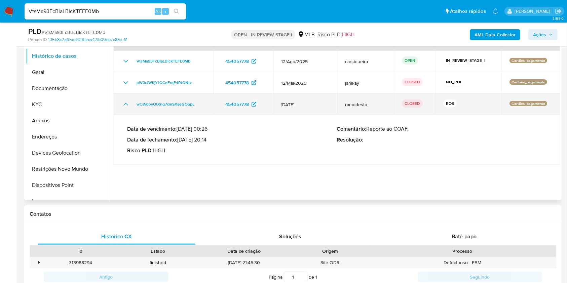
click at [123, 106] on icon "Mostrar/Ocultar" at bounding box center [126, 104] width 8 height 8
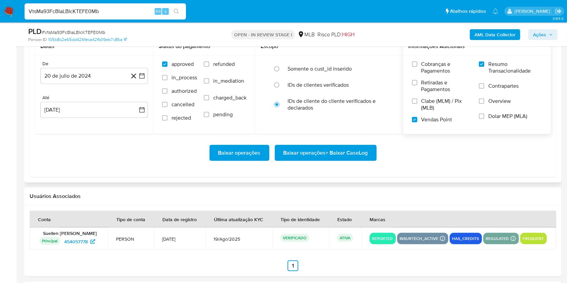
scroll to position [749, 0]
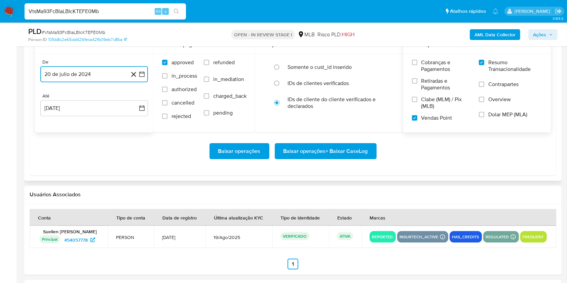
click at [141, 75] on icon "button" at bounding box center [141, 74] width 7 height 7
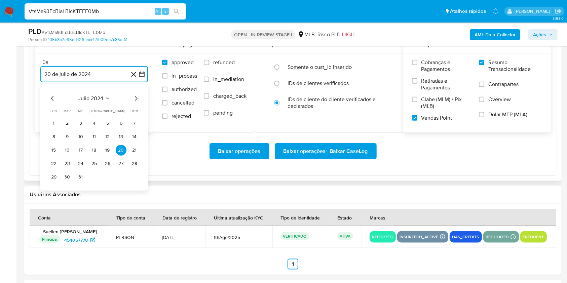
click at [136, 99] on icon "Mes siguiente" at bounding box center [136, 98] width 3 height 5
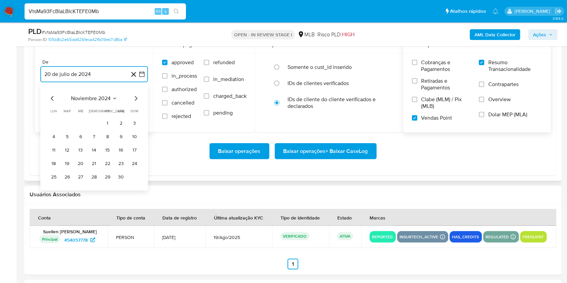
click at [136, 99] on icon "Mes siguiente" at bounding box center [136, 98] width 3 height 5
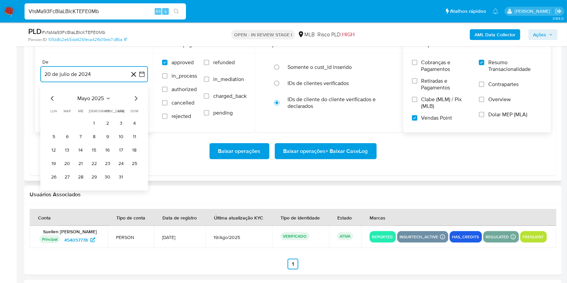
click at [136, 99] on icon "Mes siguiente" at bounding box center [136, 98] width 3 height 5
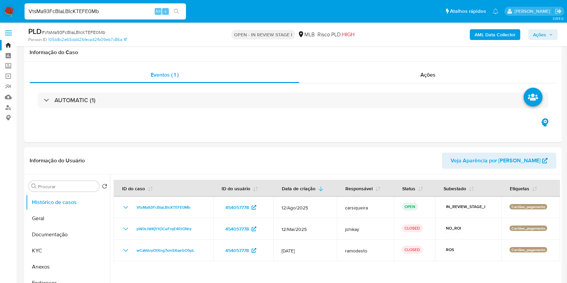
scroll to position [749, 0]
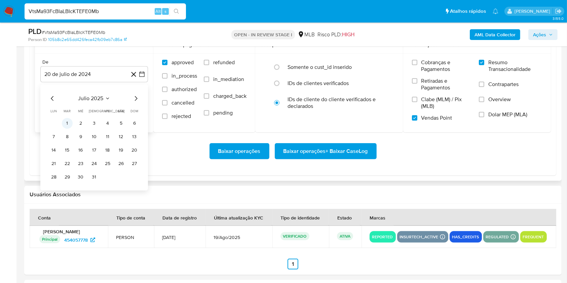
click at [64, 124] on button "1" at bounding box center [67, 123] width 11 height 11
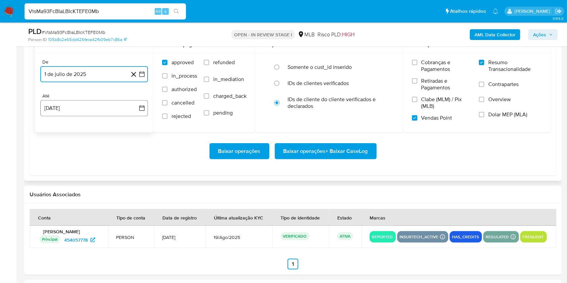
click at [78, 111] on button "20 de agosto de 2025" at bounding box center [94, 108] width 108 height 16
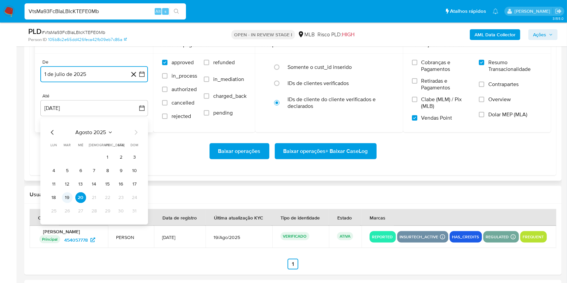
click at [67, 199] on button "19" at bounding box center [67, 197] width 11 height 11
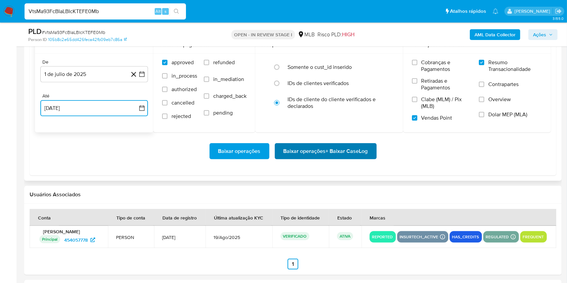
click at [324, 152] on span "Baixar operações + Baixar CaseLog" at bounding box center [325, 151] width 84 height 15
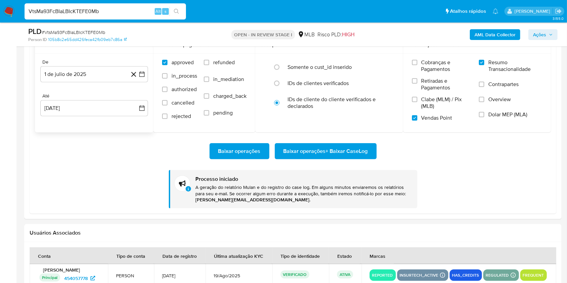
click at [103, 12] on input "VtsMa93FcBIaLBIcKTEFE0Mb" at bounding box center [105, 11] width 161 height 9
paste input "xebFFFs6Zs43sPcJV8FU1Zc4"
type input "xebFFFs6Zs43sPcJV8FU1Zc4"
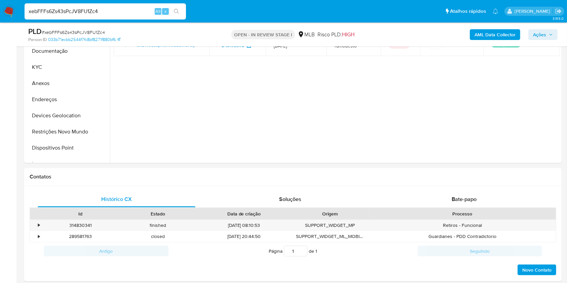
select select "10"
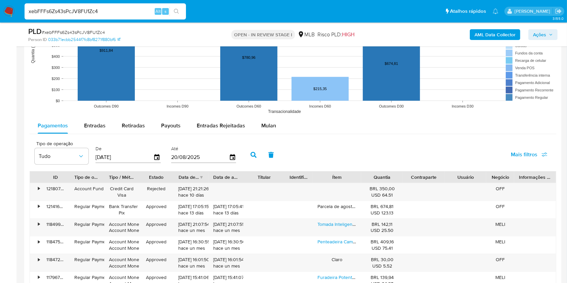
scroll to position [665, 0]
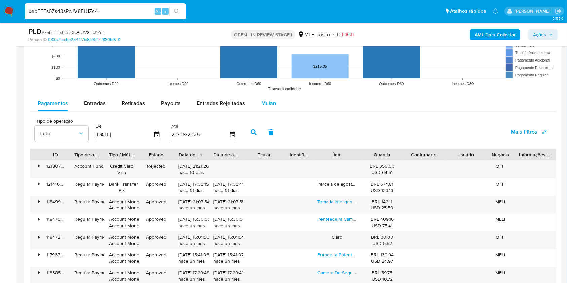
click at [261, 104] on span "Mulan" at bounding box center [268, 103] width 15 height 8
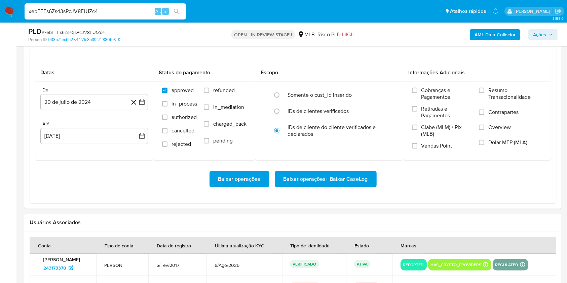
scroll to position [734, 0]
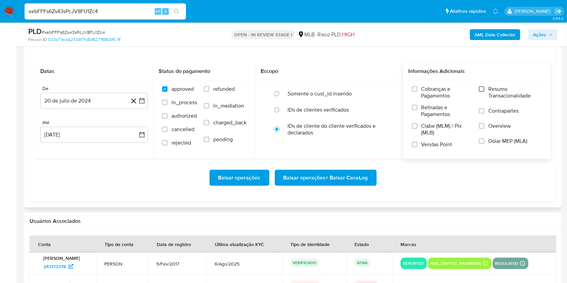
click at [480, 88] on input "Resumo Transacionalidade" at bounding box center [481, 88] width 5 height 5
click at [413, 143] on input "Vendas Point" at bounding box center [414, 144] width 5 height 5
click at [138, 99] on icon "button" at bounding box center [141, 100] width 7 height 7
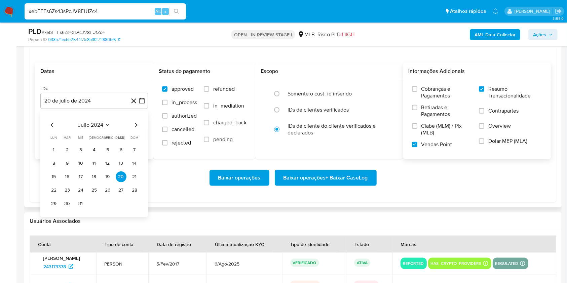
click at [135, 129] on div "julio 2024 julio 2024 lun lunes mar martes mié miércoles jue jueves vie viernes…" at bounding box center [93, 165] width 91 height 88
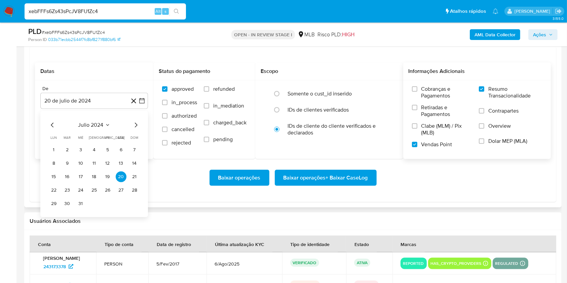
click at [135, 129] on div "julio 2024 julio 2024 lun lunes mar martes mié miércoles jue jueves vie viernes…" at bounding box center [93, 165] width 91 height 88
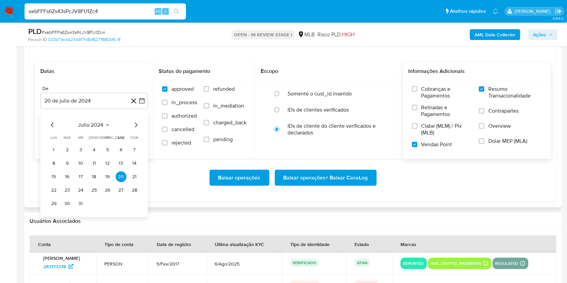
click at [135, 123] on icon "Mes siguiente" at bounding box center [136, 125] width 3 height 5
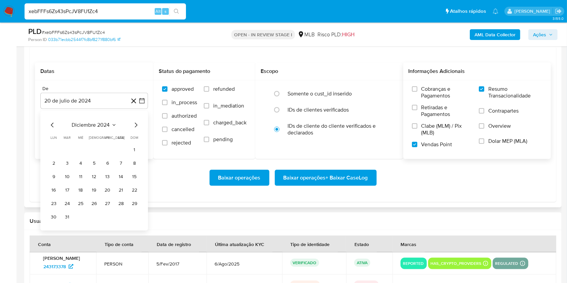
click at [135, 123] on icon "Mes siguiente" at bounding box center [136, 125] width 3 height 5
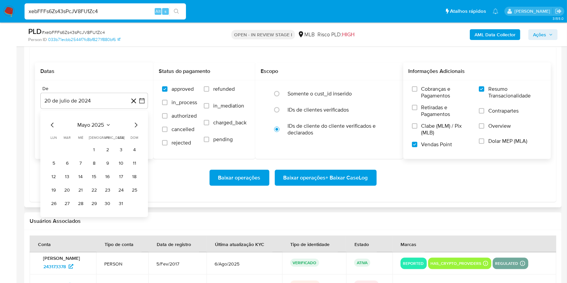
click at [135, 123] on icon "Mes siguiente" at bounding box center [136, 125] width 3 height 5
click at [65, 149] on button "1" at bounding box center [67, 150] width 11 height 11
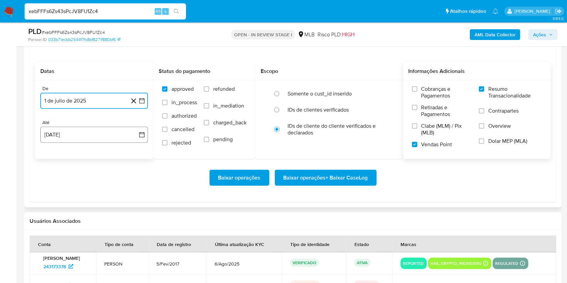
click at [99, 135] on button "20 de agosto de 2025" at bounding box center [94, 135] width 108 height 16
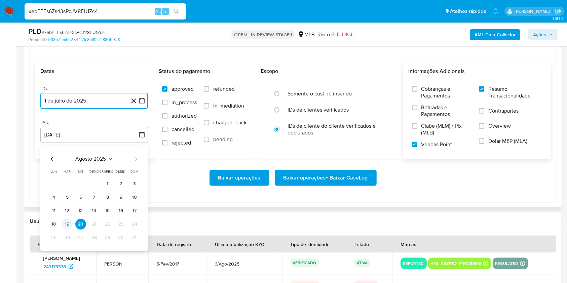
click at [69, 221] on button "19" at bounding box center [67, 224] width 11 height 11
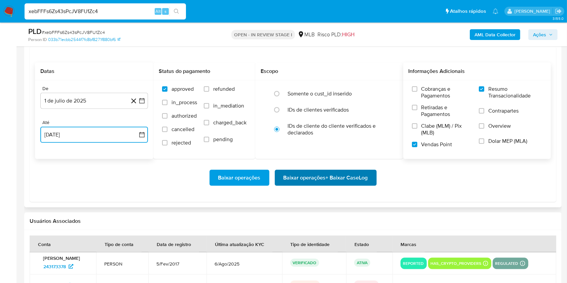
click at [305, 171] on span "Baixar operações + Baixar CaseLog" at bounding box center [325, 177] width 84 height 15
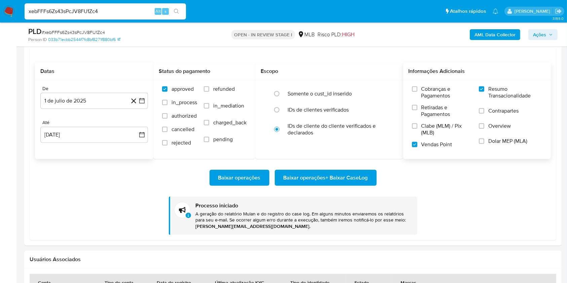
click at [116, 12] on input "xebFFFs6Zs43sPcJV8FU1Zc4" at bounding box center [105, 11] width 161 height 9
paste input "6MNnk1geexo0mcFzpHSeq24n"
type input "6MNnk1geexo0mcFzpHSeq24n"
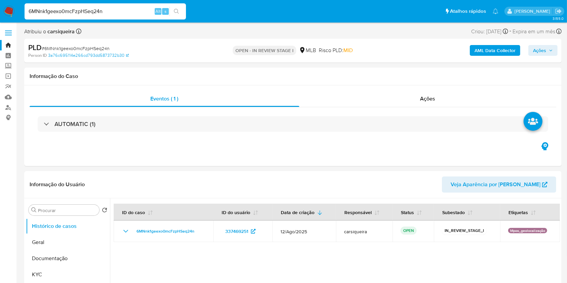
select select "10"
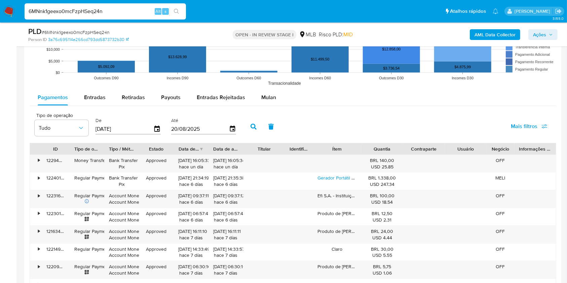
scroll to position [704, 0]
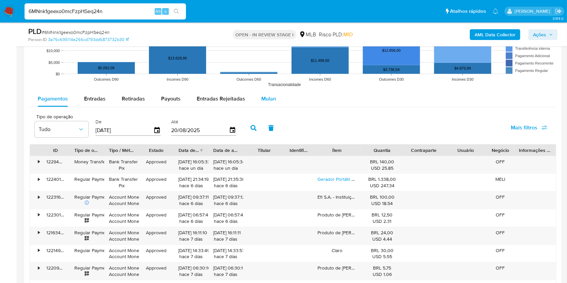
click at [255, 98] on button "Mulan" at bounding box center [268, 99] width 31 height 16
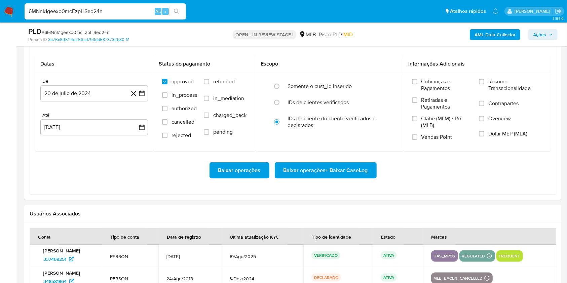
scroll to position [782, 0]
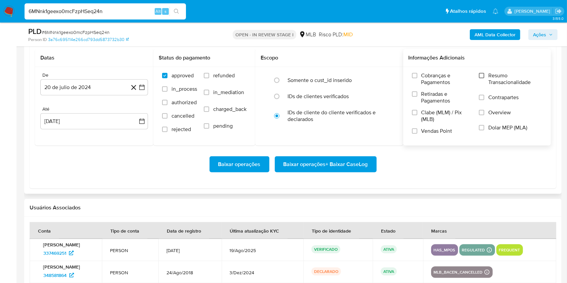
click at [481, 74] on input "Resumo Transacionalidade" at bounding box center [481, 75] width 5 height 5
click at [417, 130] on label "Vendas Point" at bounding box center [442, 134] width 60 height 12
click at [417, 130] on input "Vendas Point" at bounding box center [414, 130] width 5 height 5
click at [143, 87] on icon "button" at bounding box center [141, 87] width 7 height 7
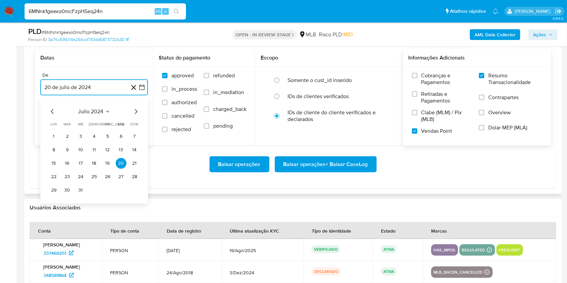
click at [135, 110] on icon "Mes siguiente" at bounding box center [136, 111] width 3 height 5
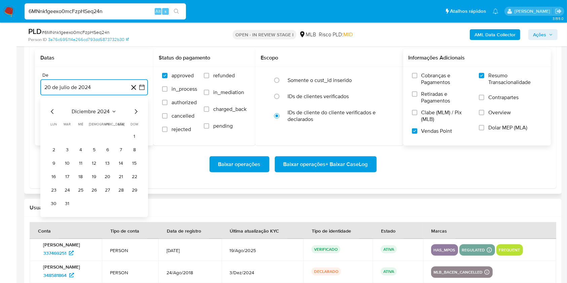
click at [135, 110] on icon "Mes siguiente" at bounding box center [136, 111] width 3 height 5
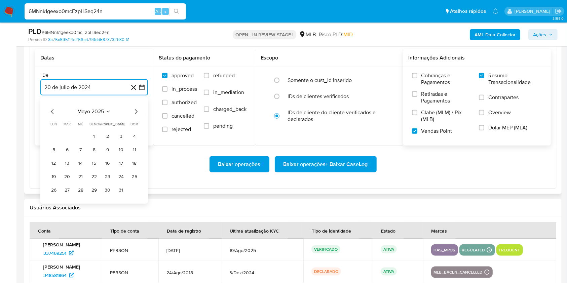
click at [135, 110] on icon "Mes siguiente" at bounding box center [136, 111] width 3 height 5
click at [69, 136] on button "1" at bounding box center [67, 136] width 11 height 11
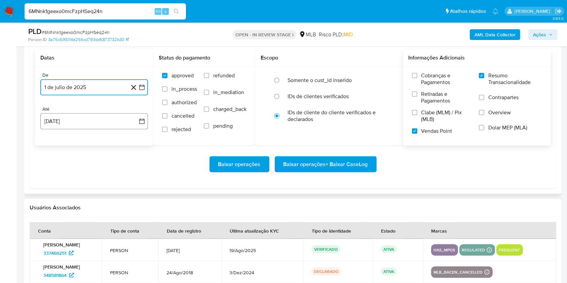
click at [94, 119] on button "20 de agosto de 2025" at bounding box center [94, 121] width 108 height 16
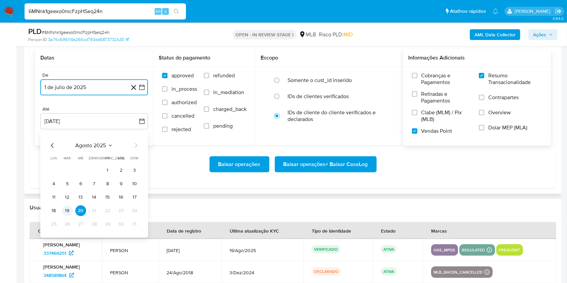
click at [65, 208] on button "19" at bounding box center [67, 210] width 11 height 11
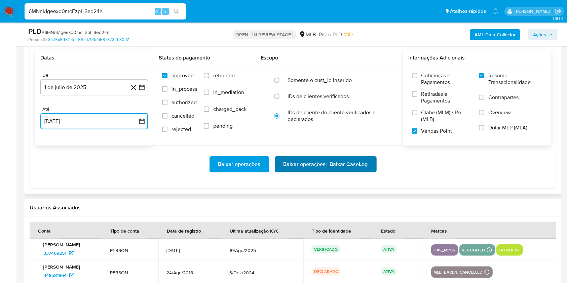
click at [295, 167] on span "Baixar operações + Baixar CaseLog" at bounding box center [325, 164] width 84 height 15
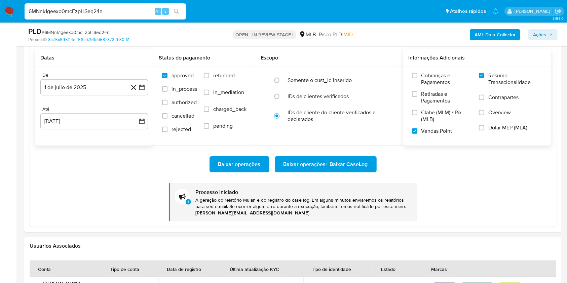
click at [89, 10] on input "6MNnk1geexo0mcFzpHSeq24n" at bounding box center [105, 11] width 161 height 9
paste input "J3WZQCM0ic17qOL1qRApRDEx"
type input "J3WZQCM0ic17qOL1qRApRDEx"
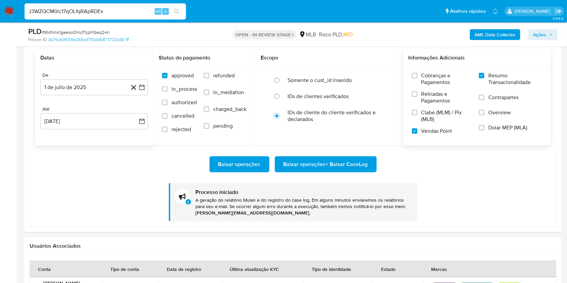
click at [176, 9] on icon "search-icon" at bounding box center [176, 11] width 5 height 5
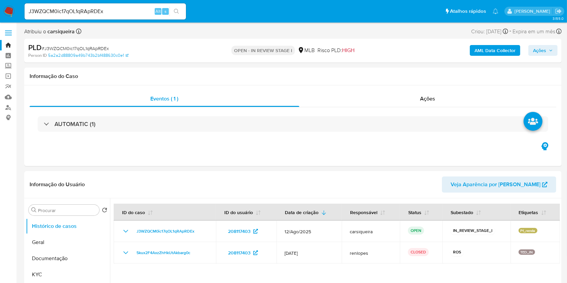
select select "10"
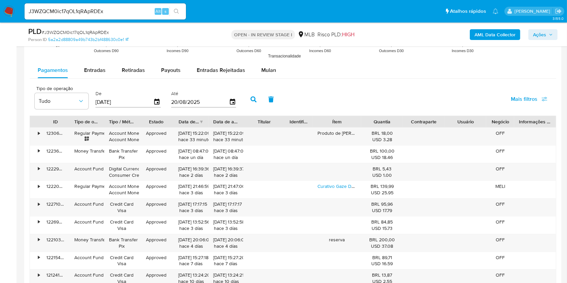
scroll to position [688, 0]
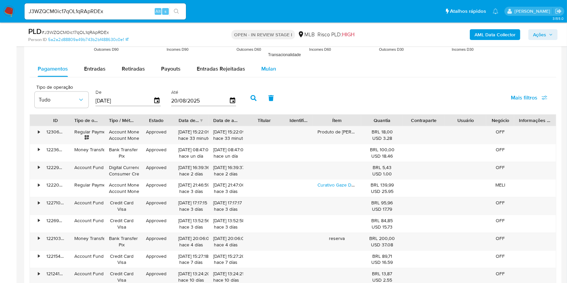
click at [271, 69] on span "Mulan" at bounding box center [268, 69] width 15 height 8
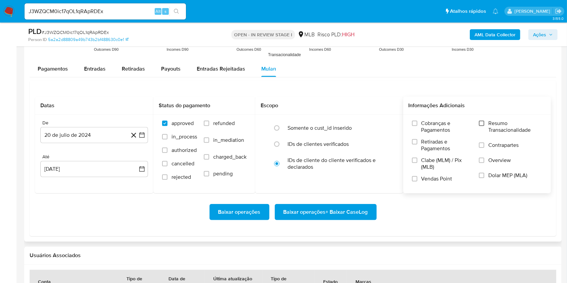
click at [481, 124] on input "Resumo Transacionalidade" at bounding box center [481, 123] width 5 height 5
click at [419, 179] on label "Vendas Point" at bounding box center [442, 181] width 60 height 12
click at [417, 179] on input "Vendas Point" at bounding box center [414, 178] width 5 height 5
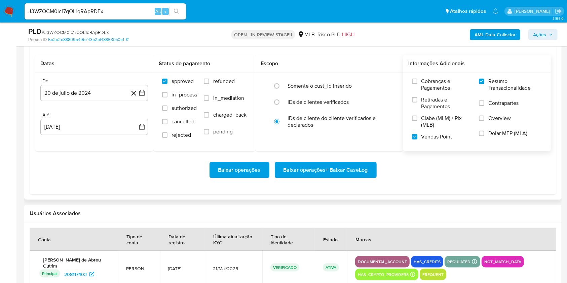
scroll to position [729, 0]
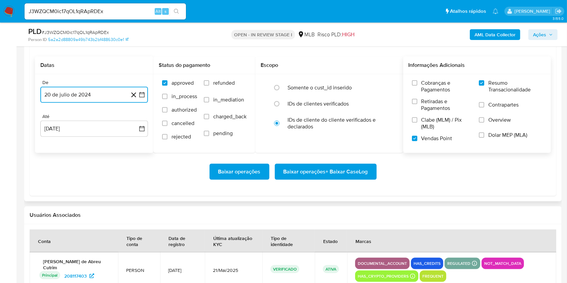
click at [140, 91] on icon "button" at bounding box center [141, 94] width 7 height 7
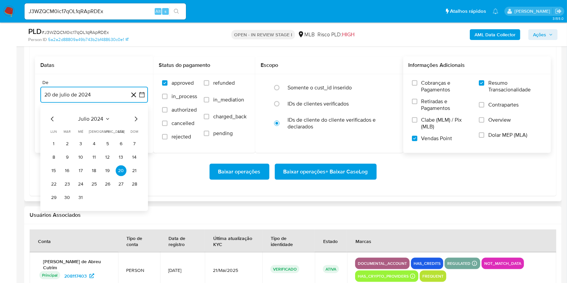
click at [134, 117] on icon "Mes siguiente" at bounding box center [136, 119] width 8 height 8
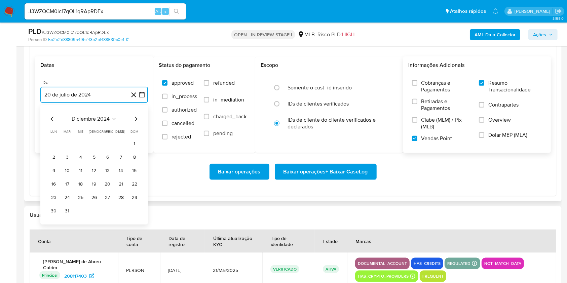
click at [134, 117] on icon "Mes siguiente" at bounding box center [136, 119] width 8 height 8
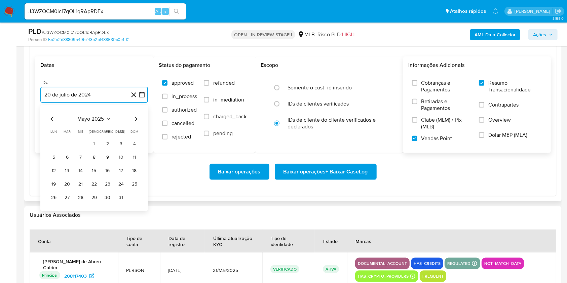
click at [134, 117] on icon "Mes siguiente" at bounding box center [136, 119] width 8 height 8
click at [68, 143] on button "1" at bounding box center [67, 143] width 11 height 11
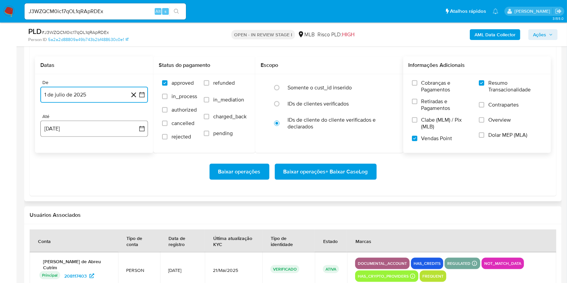
click at [98, 134] on button "20 de agosto de 2025" at bounding box center [94, 129] width 108 height 16
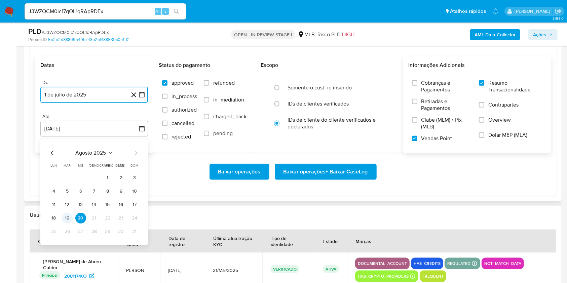
click at [67, 217] on button "19" at bounding box center [67, 218] width 11 height 11
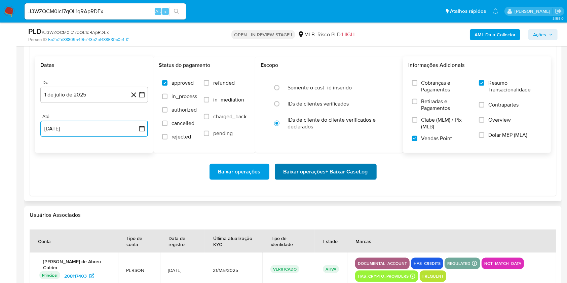
click at [314, 170] on span "Baixar operações + Baixar CaseLog" at bounding box center [325, 171] width 84 height 15
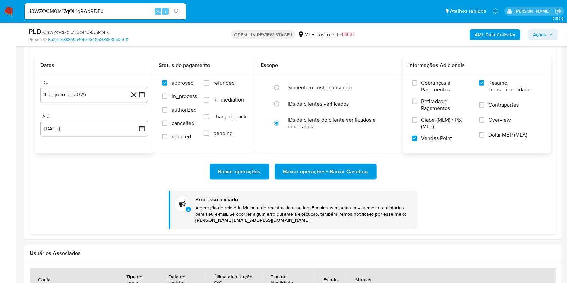
click at [9, 7] on img at bounding box center [8, 11] width 11 height 11
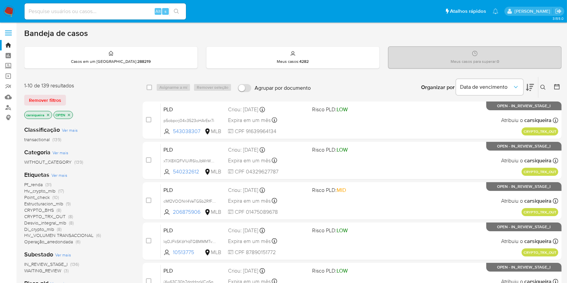
click at [75, 263] on span "(136)" at bounding box center [74, 264] width 9 height 7
click at [81, 272] on div "MID (72) HIGH (34) LOW (30)" at bounding box center [78, 270] width 108 height 19
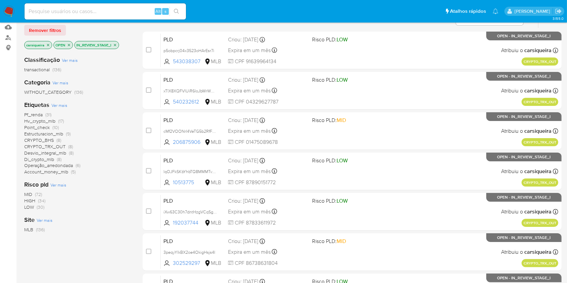
scroll to position [72, 0]
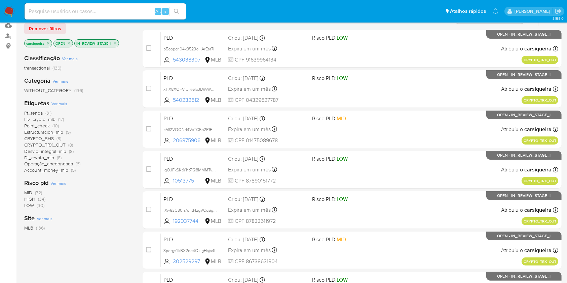
click at [39, 191] on span "(72)" at bounding box center [38, 192] width 7 height 7
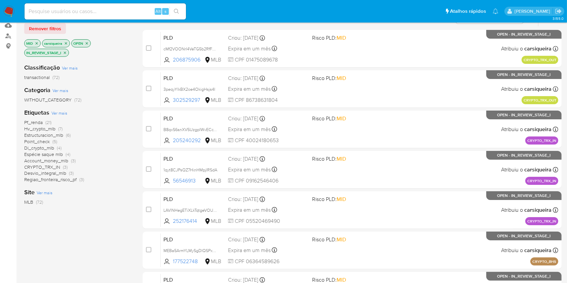
click at [60, 154] on span "Espécie saque mlb" at bounding box center [43, 154] width 39 height 7
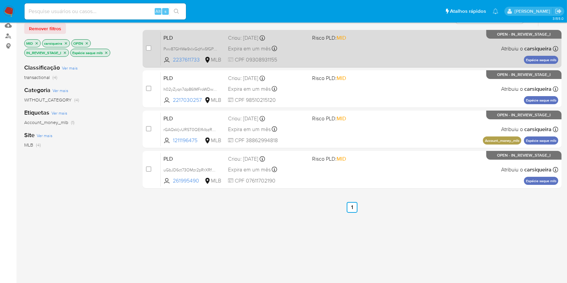
click at [391, 55] on div "PLD Pwv87GHWe9xIxGqYw5fGPH57 2237611733 MLB Risco PLD: MID Criou: [DATE] Criou:…" at bounding box center [359, 49] width 397 height 34
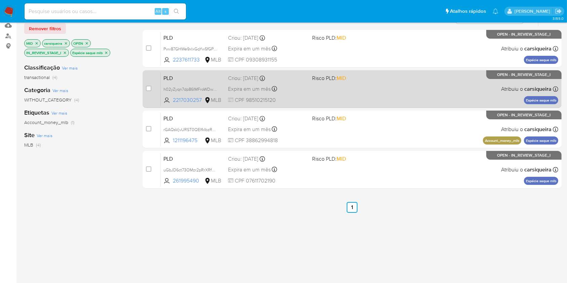
click at [313, 79] on span "Risco PLD: MID" at bounding box center [329, 77] width 34 height 7
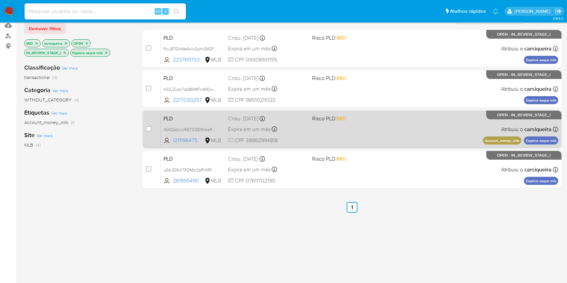
click at [314, 120] on span "Risco PLD: MID" at bounding box center [329, 118] width 34 height 7
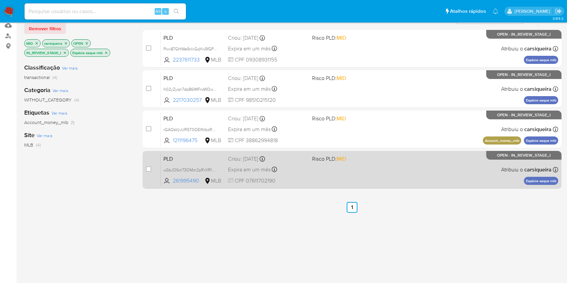
drag, startPoint x: 294, startPoint y: 188, endPoint x: 304, endPoint y: 185, distance: 10.2
click at [304, 185] on div "select-all-cases-checkbox Asignarme a mí Remover seleção Agrupar por documento …" at bounding box center [352, 98] width 419 height 186
click at [304, 185] on div "PLD uGbJD6ct73OMzr2pRrXRfWiR 261995490 MLB Risco PLD: MID Criou: [DATE] Criou: …" at bounding box center [359, 170] width 397 height 34
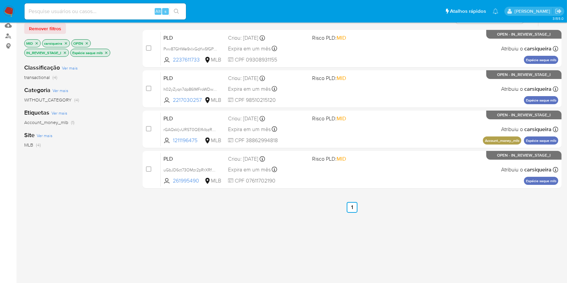
click at [108, 51] on icon "close-filter" at bounding box center [106, 53] width 4 height 4
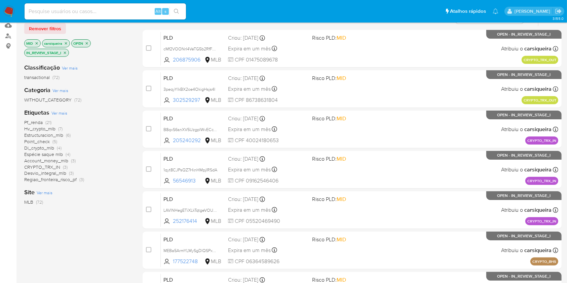
click at [58, 128] on span "(7)" at bounding box center [60, 128] width 4 height 7
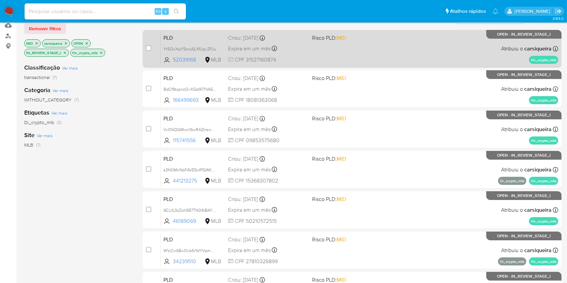
click at [355, 36] on span "Risco PLD: MID" at bounding box center [351, 37] width 78 height 9
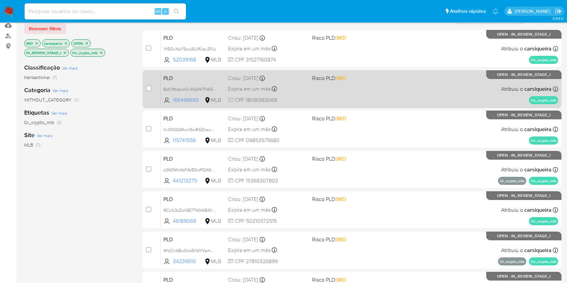
click at [337, 92] on div "PLD BdCf9tqznzOvXGbf4TfVA565 166499693 MLB Risco PLD: MID Criou: [DATE] Criou: …" at bounding box center [359, 89] width 397 height 34
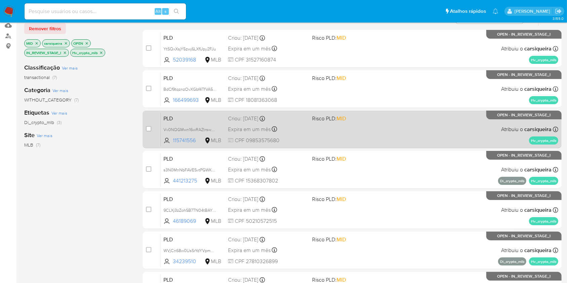
click at [355, 118] on span "Risco PLD: MID" at bounding box center [351, 118] width 78 height 9
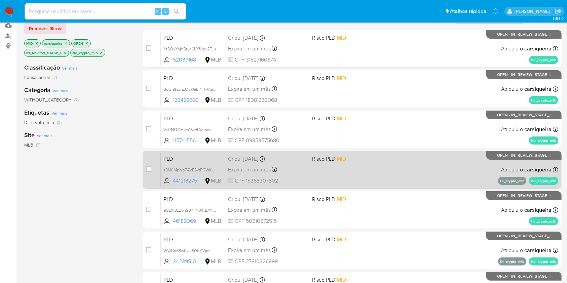
click at [378, 175] on div "PLD s3N0MnNbFAVESvtPGWKSS75Y 441213275 MLB Risco PLD: MID Criou: [DATE] Criou: …" at bounding box center [359, 170] width 397 height 34
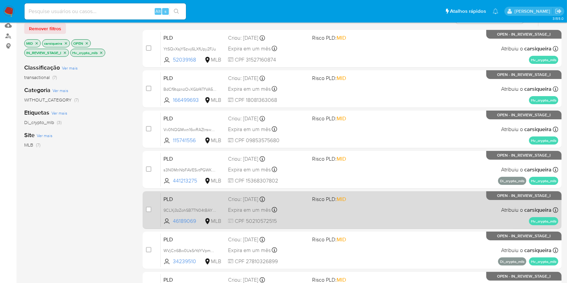
click at [397, 202] on div "PLD 9CLXj3zZohSB7TN04tBAY8gL 46189069 MLB Risco PLD: MID Criou: [DATE] Criou: […" at bounding box center [359, 210] width 397 height 34
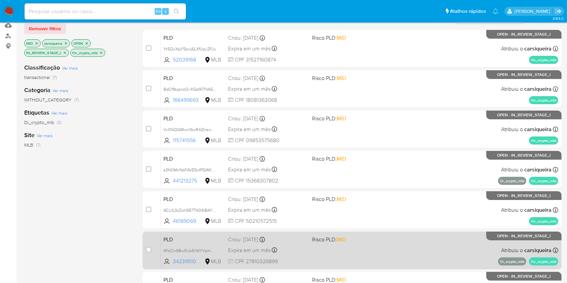
click at [370, 251] on div "PLD WVjCn68w0UsSrYdYVpmMANJk 34239510 MLB Risco PLD: MID Criou: [DATE] Criou: […" at bounding box center [359, 250] width 397 height 34
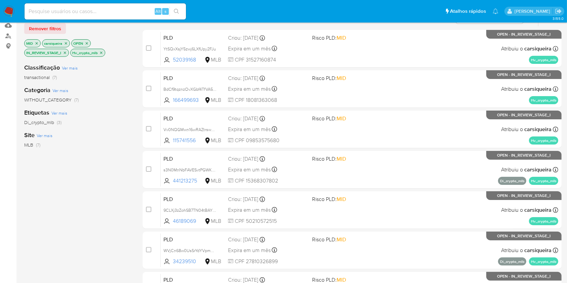
click at [102, 51] on icon "close-filter" at bounding box center [101, 53] width 4 height 4
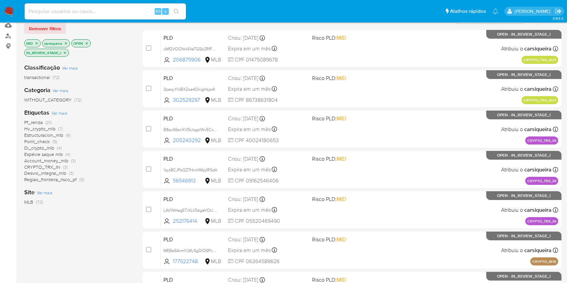
click at [83, 180] on span "(3)" at bounding box center [81, 179] width 5 height 7
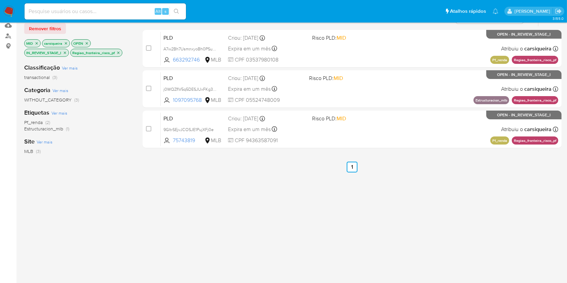
click at [118, 52] on icon "close-filter" at bounding box center [118, 53] width 4 height 4
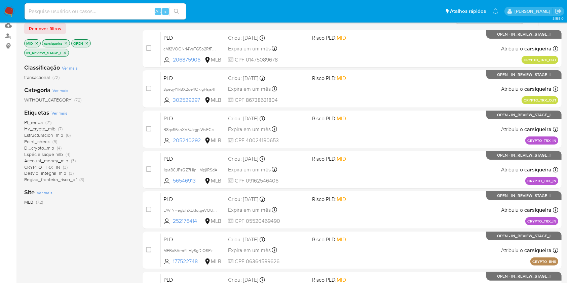
click at [36, 42] on icon "close-filter" at bounding box center [37, 43] width 4 height 4
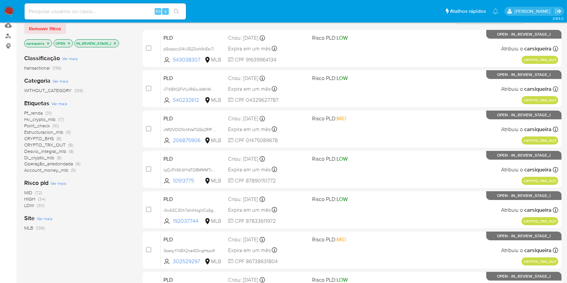
click at [39, 205] on span "(30)" at bounding box center [41, 205] width 8 height 7
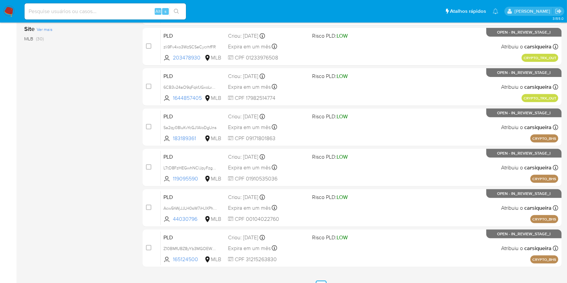
scroll to position [245, 0]
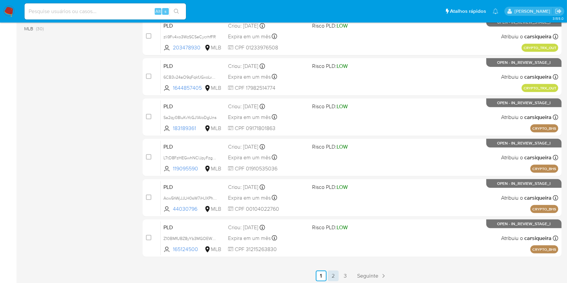
click at [332, 272] on link "2" at bounding box center [333, 276] width 11 height 11
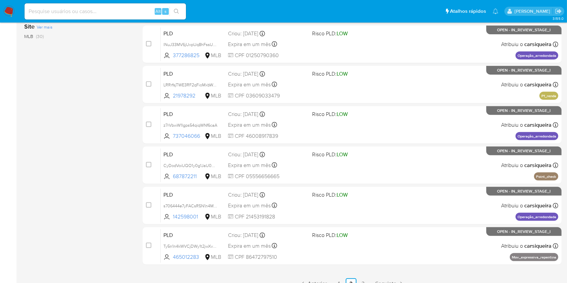
scroll to position [239, 0]
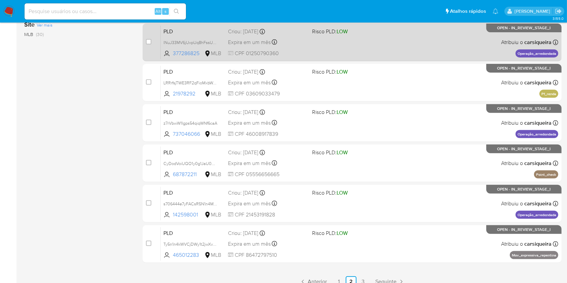
click at [433, 43] on div "PLD lNuJ33MV6jUxpUq8hFssUPEM 377286825 MLB Risco PLD: LOW Criou: 12/08/2025 Cri…" at bounding box center [359, 42] width 397 height 34
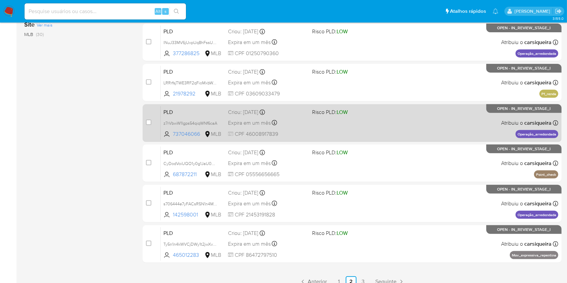
click at [366, 122] on div "PLD z7rVbwW1Igps54qiqWNf6caA 737046066 MLB Risco PLD: LOW Criou: 12/08/2025 Cri…" at bounding box center [359, 123] width 397 height 34
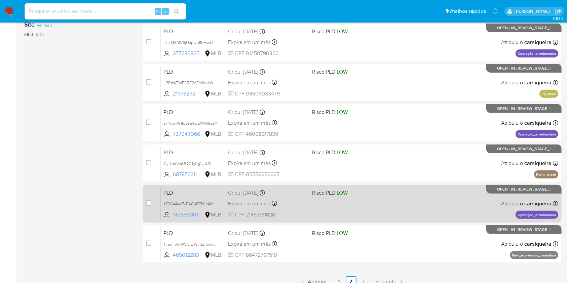
click at [385, 199] on div "PLD s706444e7yFACsR5N1n4Mbix 142598001 MLB Risco PLD: LOW Criou: 12/08/2025 Cri…" at bounding box center [359, 204] width 397 height 34
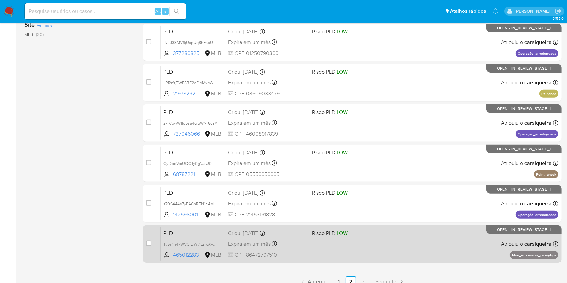
click at [363, 244] on div "PLD Ty5n1n4kWVCjDWy1t2jwXv0x 465012283 MLB Risco PLD: LOW Criou: 12/08/2025 Cri…" at bounding box center [359, 244] width 397 height 34
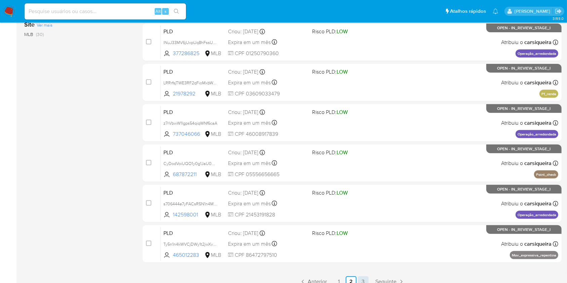
click at [363, 279] on link "3" at bounding box center [363, 281] width 11 height 11
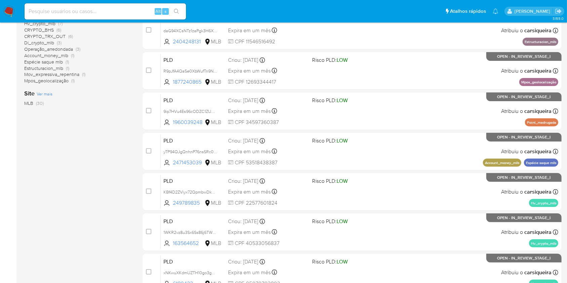
scroll to position [169, 0]
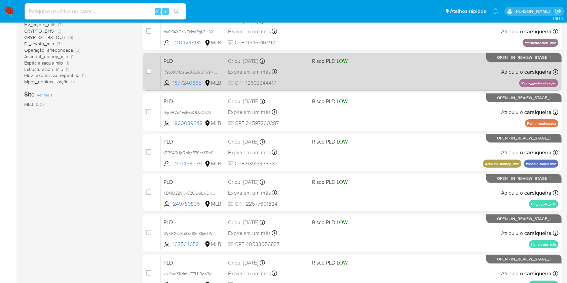
click at [436, 78] on div "PLD R9pJfA4QaSe0XbWufTn9Np72 1877240865 MLB Risco PLD: LOW Criou: 12/08/2025 Cr…" at bounding box center [359, 72] width 397 height 34
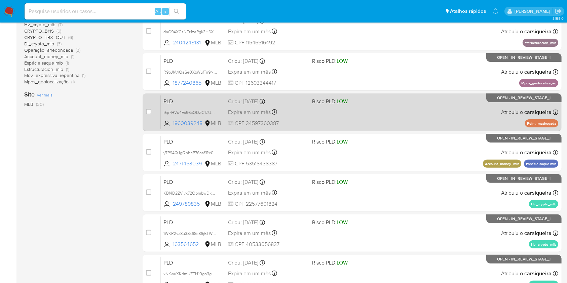
click at [397, 109] on div "PLD 9ip7HVu4Es96cODZC1ZUCXNW 1960039248 MLB Risco PLD: LOW Criou: 12/08/2025 Cr…" at bounding box center [359, 112] width 397 height 34
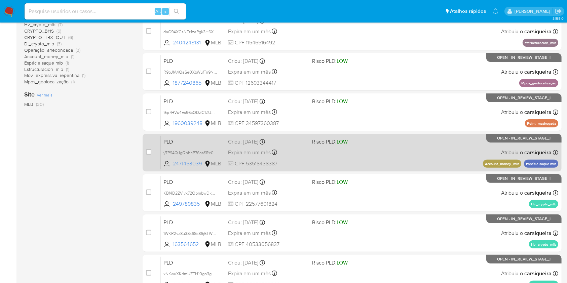
click at [432, 144] on div "PLD yTP94QJgQnhnP76nsSRc0XPG 2471453039 MLB Risco PLD: LOW Criou: 12/08/2025 Cr…" at bounding box center [359, 152] width 397 height 34
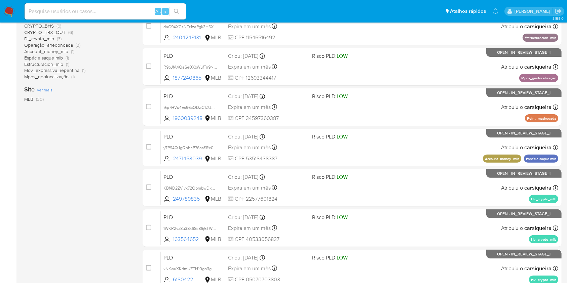
scroll to position [247, 0]
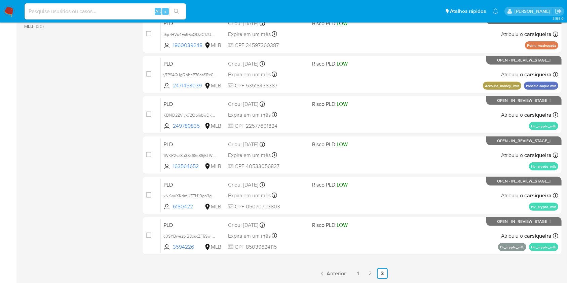
click at [9, 13] on img at bounding box center [8, 11] width 11 height 11
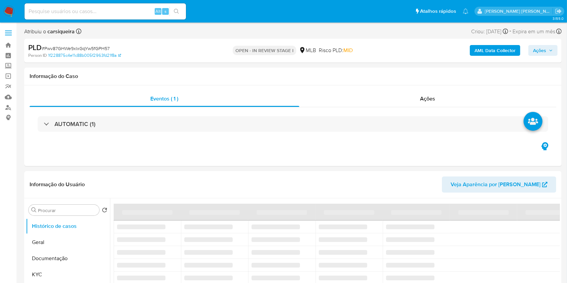
select select "10"
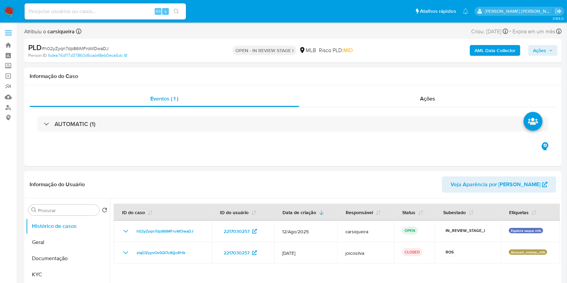
select select "10"
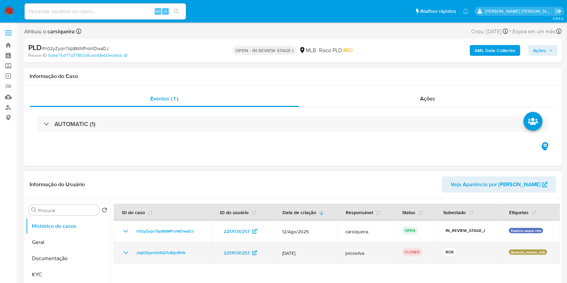
click at [124, 251] on icon "Mostrar/Ocultar" at bounding box center [126, 253] width 8 height 8
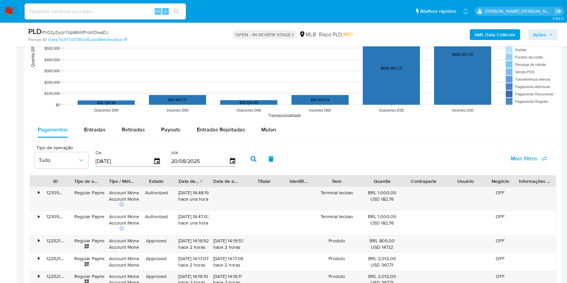
scroll to position [672, 0]
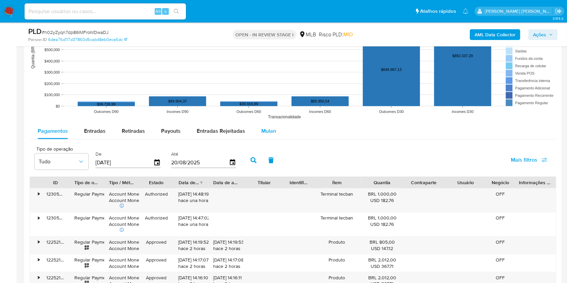
click at [254, 137] on button "Mulan" at bounding box center [268, 131] width 31 height 16
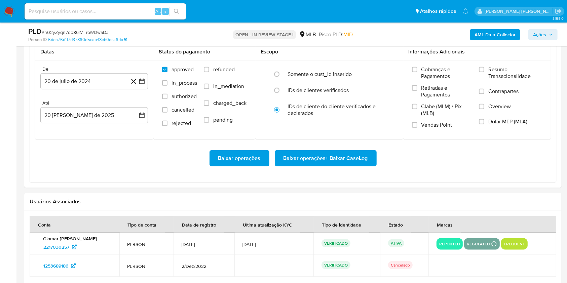
scroll to position [785, 0]
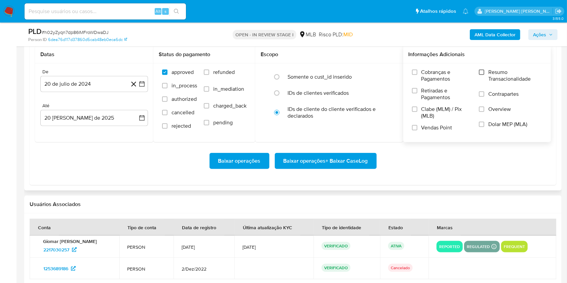
click at [481, 71] on input "Resumo Transacionalidade" at bounding box center [481, 72] width 5 height 5
click at [414, 130] on input "Vendas Point" at bounding box center [414, 127] width 5 height 5
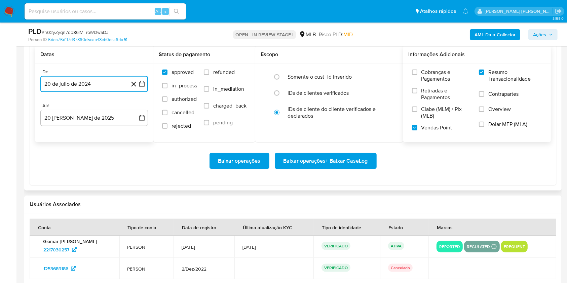
click at [145, 83] on button "20 de julio de 2024" at bounding box center [94, 84] width 108 height 16
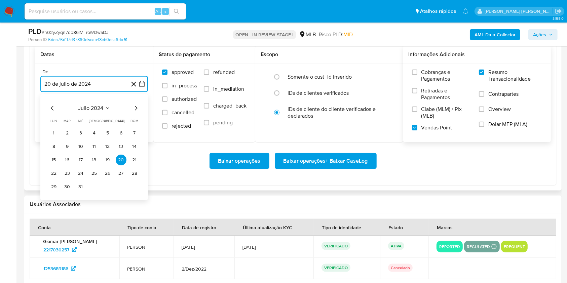
click at [135, 107] on icon "Mes siguiente" at bounding box center [136, 108] width 8 height 8
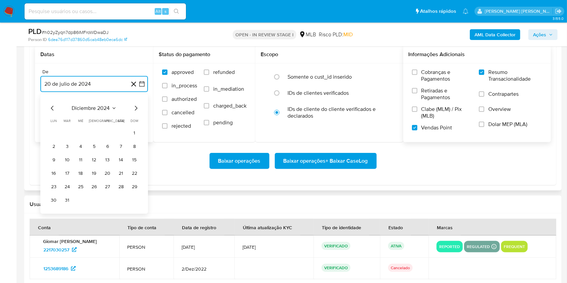
click at [135, 107] on icon "Mes siguiente" at bounding box center [136, 108] width 8 height 8
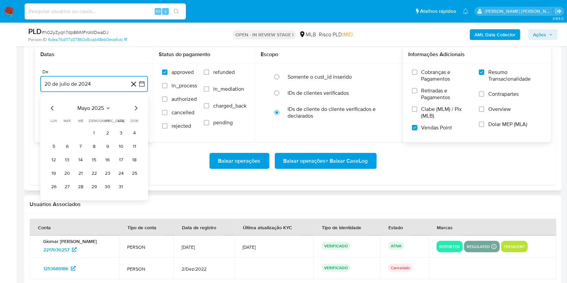
click at [135, 107] on icon "Mes siguiente" at bounding box center [136, 108] width 8 height 8
click at [69, 130] on button "1" at bounding box center [67, 133] width 11 height 11
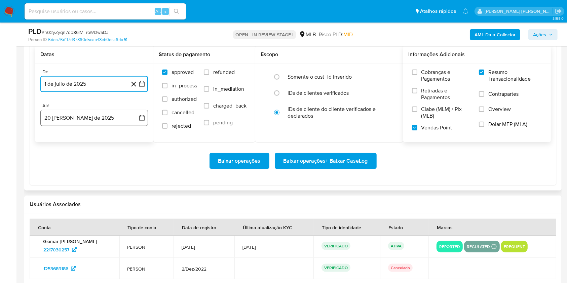
click at [94, 114] on button "20 [PERSON_NAME] de 2025" at bounding box center [94, 118] width 108 height 16
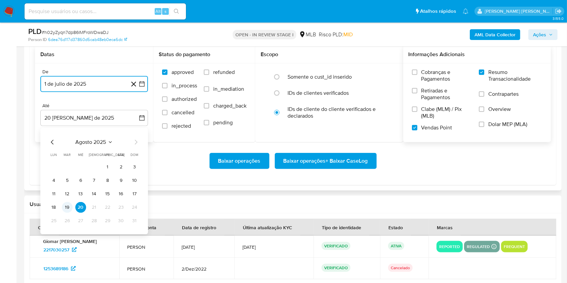
click at [67, 210] on button "19" at bounding box center [67, 207] width 11 height 11
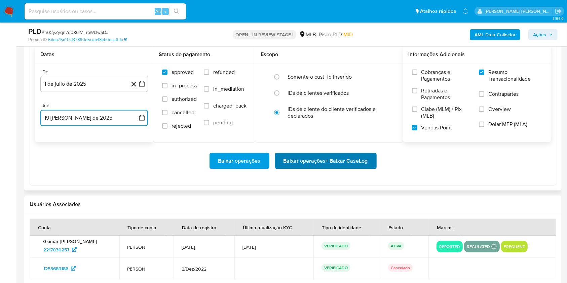
click at [329, 157] on span "Baixar operações + Baixar CaseLog" at bounding box center [325, 161] width 84 height 15
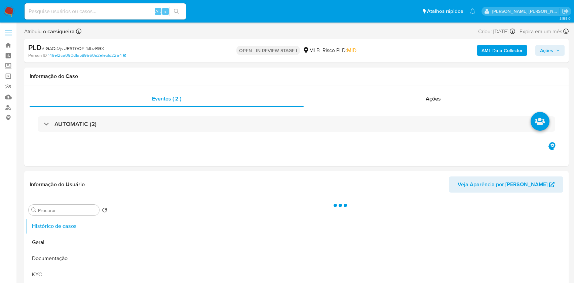
select select "10"
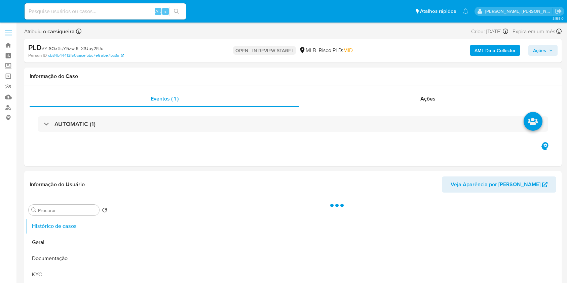
select select "10"
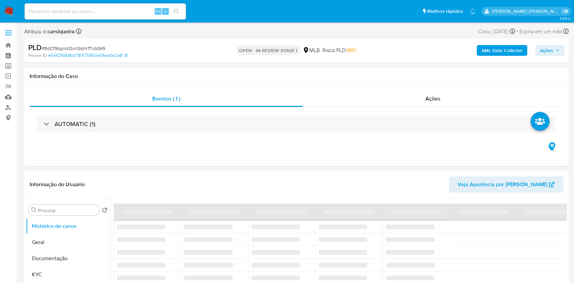
select select "10"
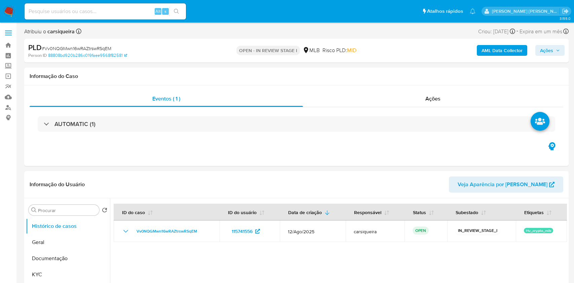
select select "10"
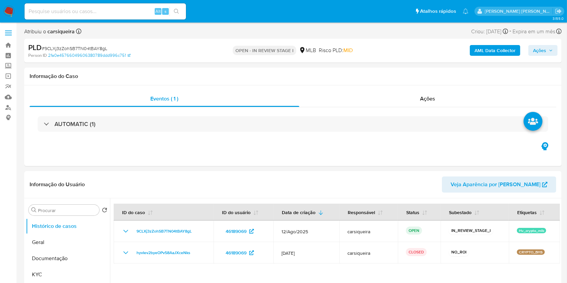
select select "10"
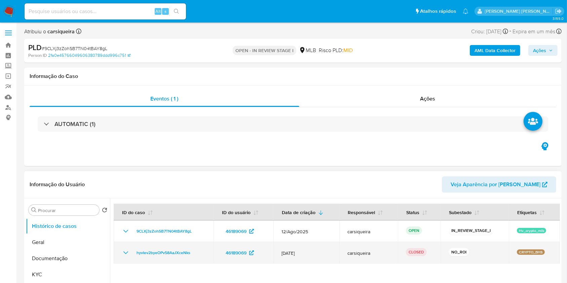
click at [129, 251] on icon "Mostrar/Ocultar" at bounding box center [126, 253] width 8 height 8
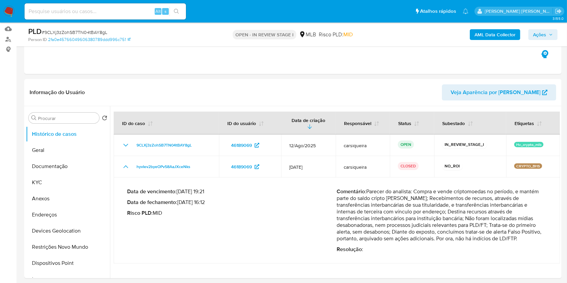
scroll to position [102, 0]
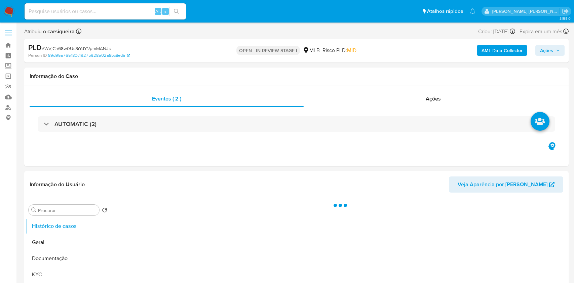
select select "10"
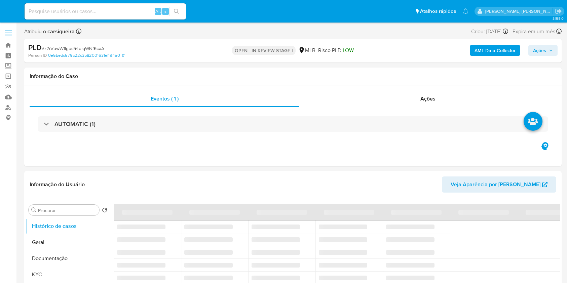
select select "10"
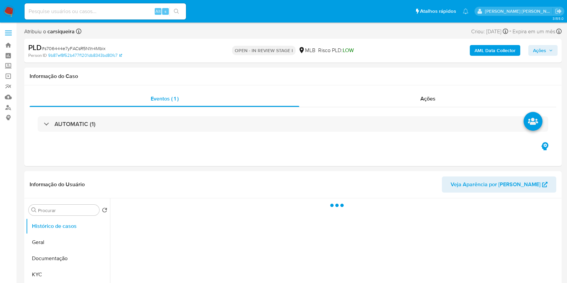
select select "10"
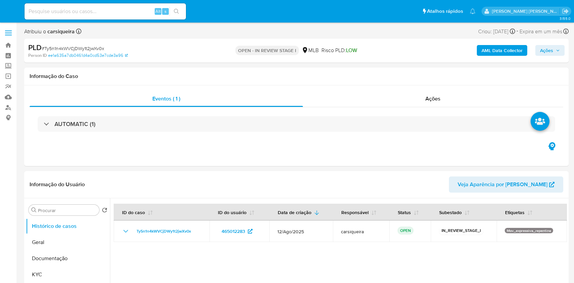
select select "10"
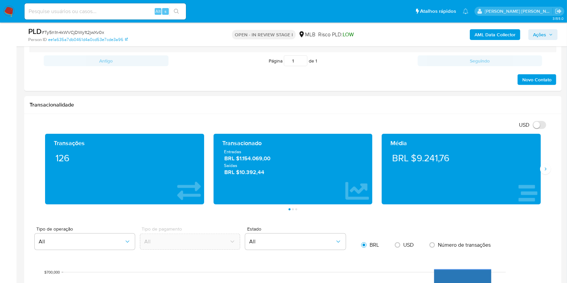
scroll to position [420, 0]
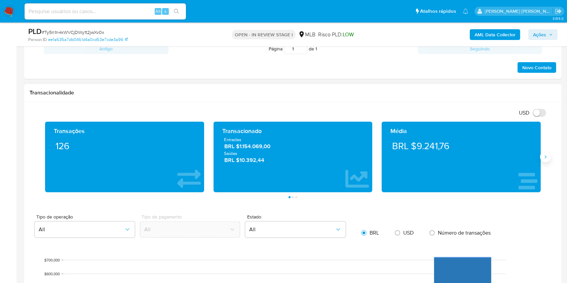
click at [543, 158] on icon "Siguiente" at bounding box center [544, 156] width 5 height 5
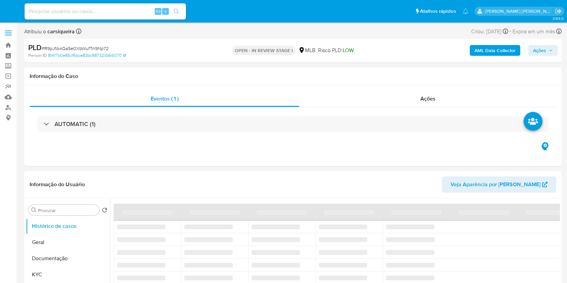
select select "10"
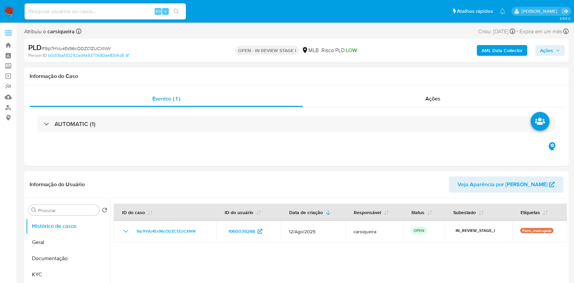
select select "10"
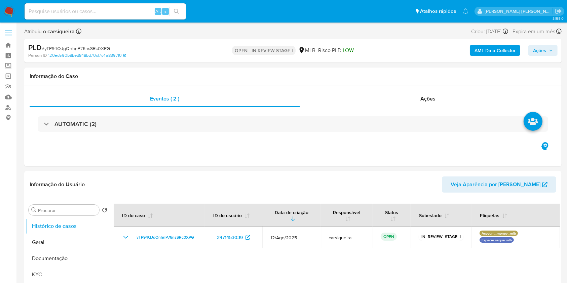
select select "10"
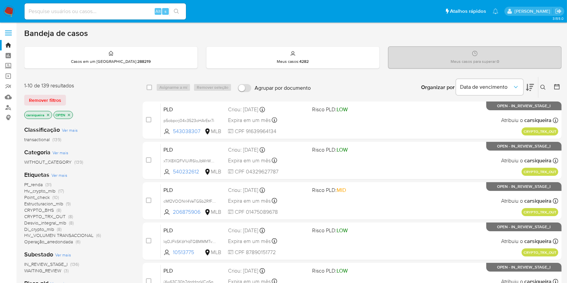
click at [70, 114] on icon "close-filter" at bounding box center [69, 115] width 4 height 4
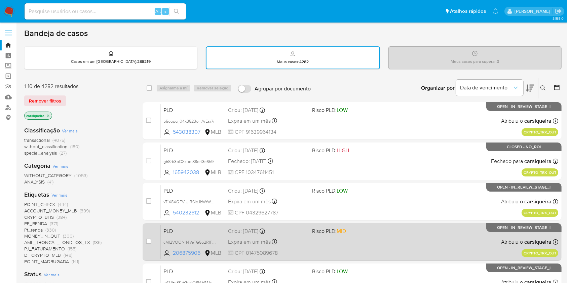
click at [147, 248] on div "case-item-checkbox Incapaz de atribuir o caso" at bounding box center [153, 242] width 15 height 34
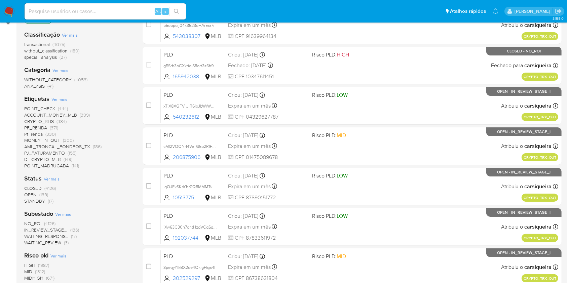
scroll to position [161, 0]
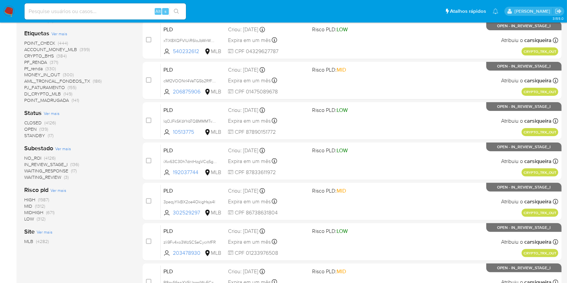
click at [49, 157] on span "(4126)" at bounding box center [49, 158] width 11 height 7
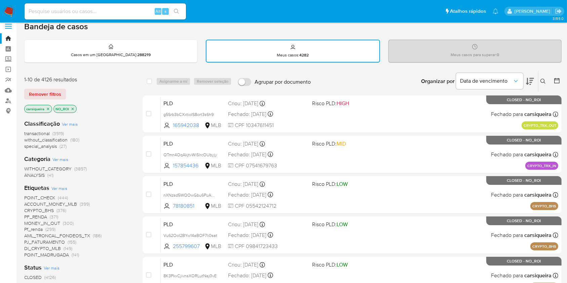
scroll to position [11, 0]
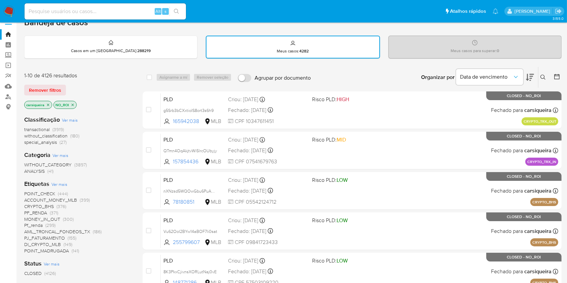
click at [555, 78] on icon at bounding box center [556, 76] width 7 height 7
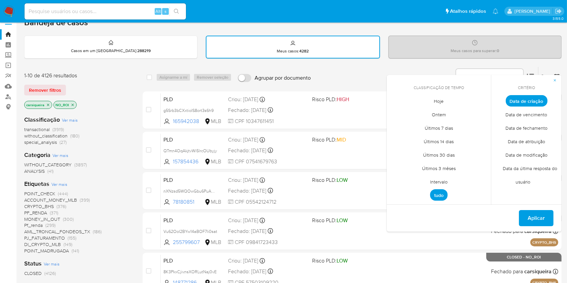
click at [528, 127] on span "Data de fechamento" at bounding box center [526, 128] width 56 height 14
click at [444, 99] on span "Hoje" at bounding box center [439, 101] width 24 height 14
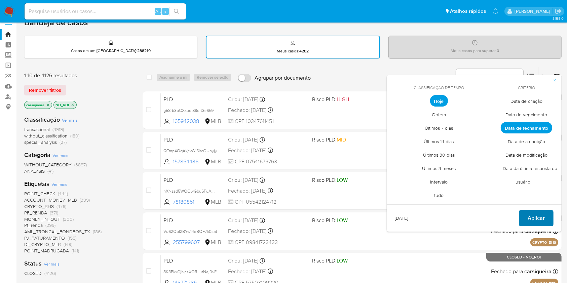
click at [540, 219] on span "Aplicar" at bounding box center [535, 218] width 17 height 15
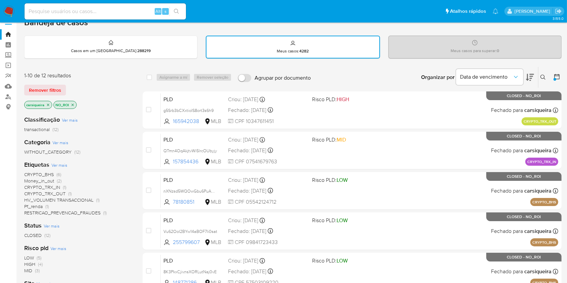
click at [117, 260] on div "LOW (5) HIGH (4) MID (3)" at bounding box center [78, 264] width 108 height 19
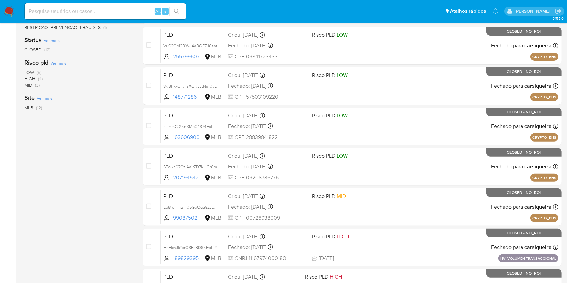
scroll to position [248, 0]
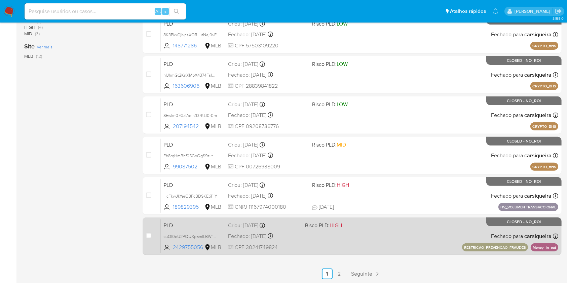
click at [338, 238] on div "PLD cuOI0eU2PQUXp5mfLBWfnhqu 2429755056 MLB Risco PLD: HIGH Criou: 12/08/2025 C…" at bounding box center [359, 236] width 397 height 34
click at [215, 235] on span "cuOI0eU2PQUXp5mfLBWfnhqu" at bounding box center [192, 235] width 58 height 7
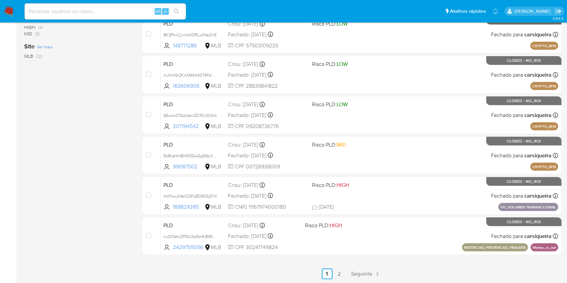
click at [10, 14] on img at bounding box center [8, 11] width 11 height 11
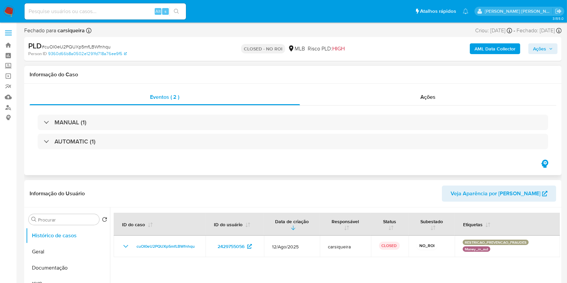
select select "10"
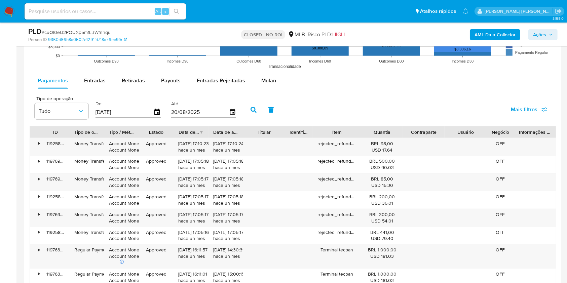
scroll to position [667, 0]
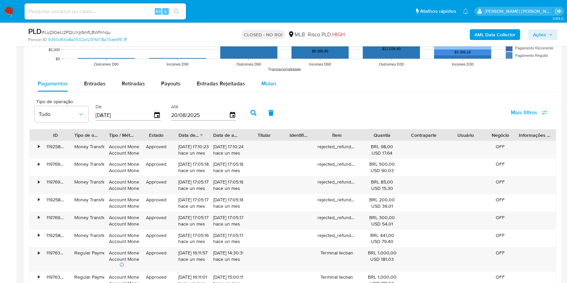
click at [275, 85] on button "Mulan" at bounding box center [268, 84] width 31 height 16
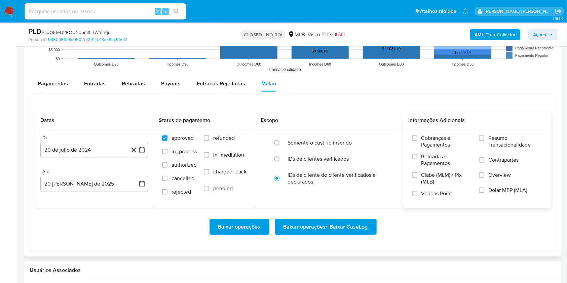
click at [483, 141] on label "Resumo Transacionalidade" at bounding box center [510, 146] width 63 height 22
click at [483, 141] on input "Resumo Transacionalidade" at bounding box center [481, 137] width 5 height 5
click at [414, 197] on label "Vendas Point" at bounding box center [442, 196] width 60 height 12
click at [414, 196] on input "Vendas Point" at bounding box center [414, 193] width 5 height 5
click at [143, 149] on icon "button" at bounding box center [141, 150] width 7 height 7
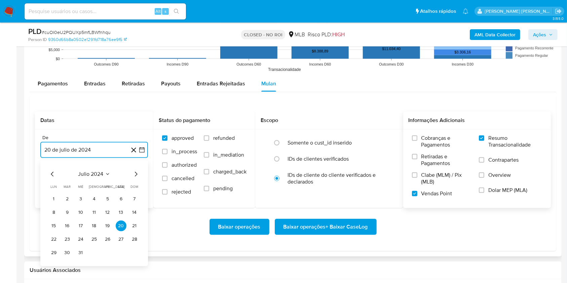
click at [137, 173] on icon "Mes siguiente" at bounding box center [136, 174] width 3 height 5
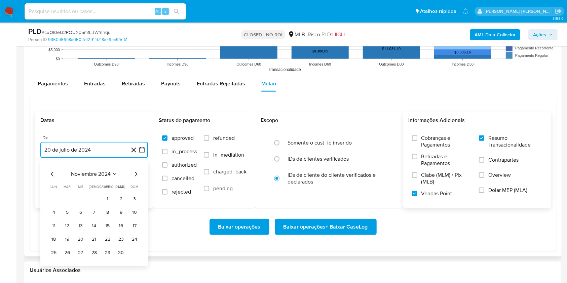
click at [137, 173] on icon "Mes siguiente" at bounding box center [136, 174] width 3 height 5
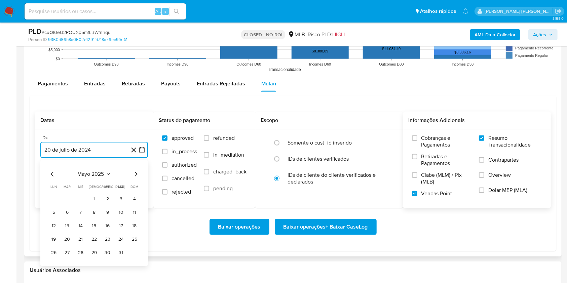
click at [137, 173] on icon "Mes siguiente" at bounding box center [136, 174] width 3 height 5
click at [65, 197] on button "1" at bounding box center [67, 199] width 11 height 11
click at [103, 177] on button "20 de agosto de 2025" at bounding box center [94, 184] width 108 height 16
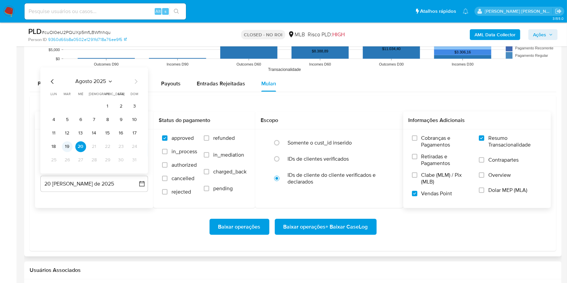
click at [69, 146] on button "19" at bounding box center [67, 146] width 11 height 11
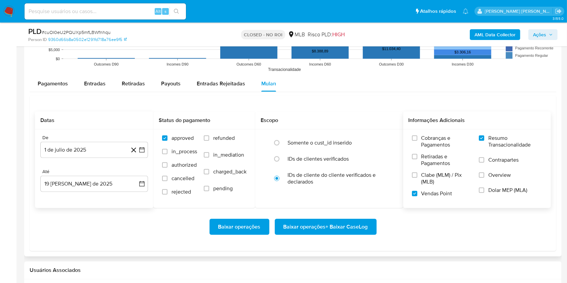
click at [304, 214] on div "Baixar operações Baixar operações + Baixar CaseLog" at bounding box center [293, 227] width 516 height 38
click at [316, 226] on span "Baixar operações + Baixar CaseLog" at bounding box center [325, 226] width 84 height 15
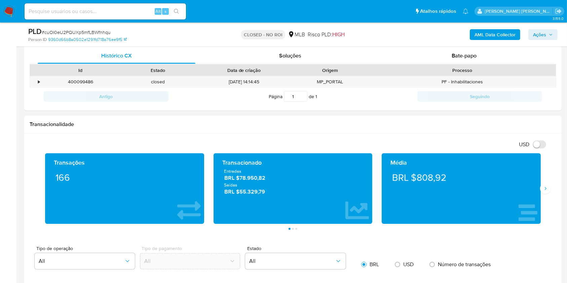
scroll to position [0, 0]
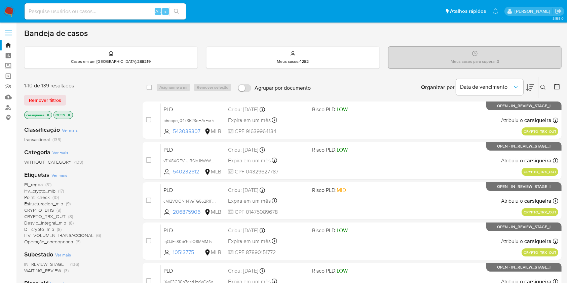
click at [47, 115] on icon "close-filter" at bounding box center [48, 115] width 4 height 4
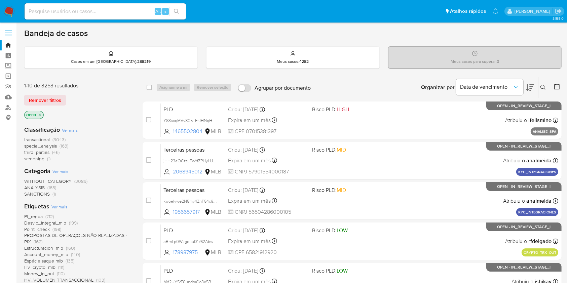
click at [119, 261] on div "Pf_renda (712) Desvio_integral_mlb (199) Point_check (198) PROPOSTAS DE OPERAÇO…" at bounding box center [78, 248] width 108 height 70
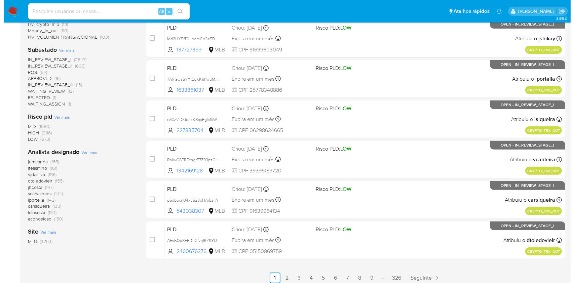
scroll to position [247, 0]
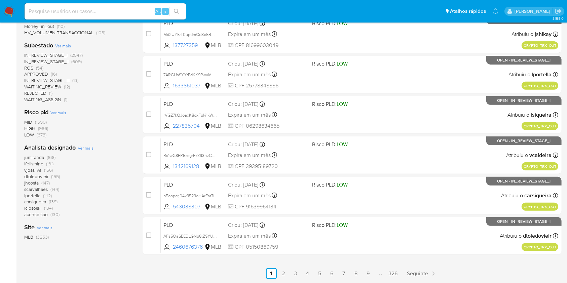
click at [84, 150] on span "Ver mais" at bounding box center [86, 148] width 16 height 6
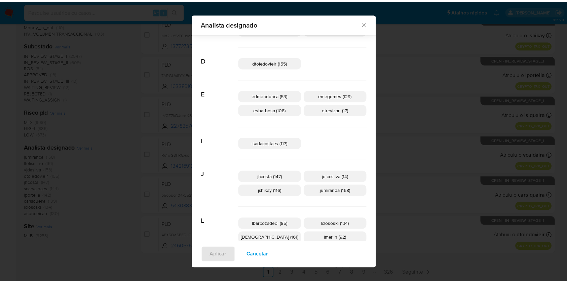
scroll to position [0, 0]
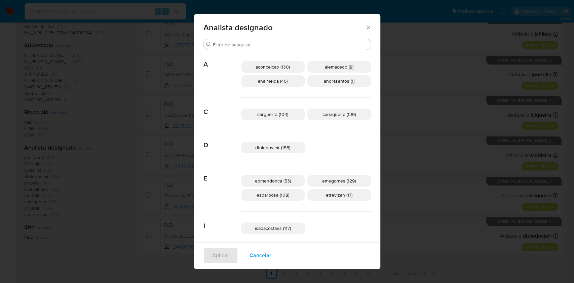
click at [0, 35] on div "Analista designado Procurar A aconceicao (130) alemacedo (8) analmeida (46) and…" at bounding box center [287, 141] width 574 height 283
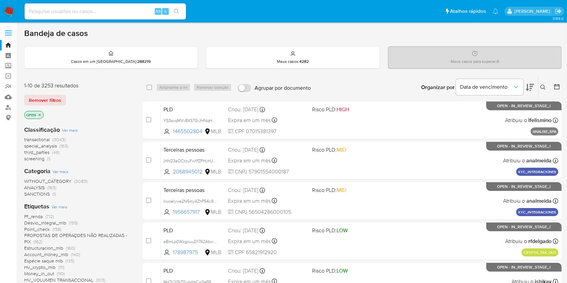
click at [9, 9] on img at bounding box center [8, 11] width 11 height 11
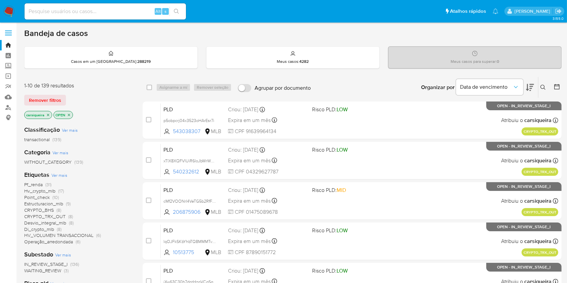
click at [12, 13] on img at bounding box center [8, 11] width 11 height 11
